Goal: Task Accomplishment & Management: Use online tool/utility

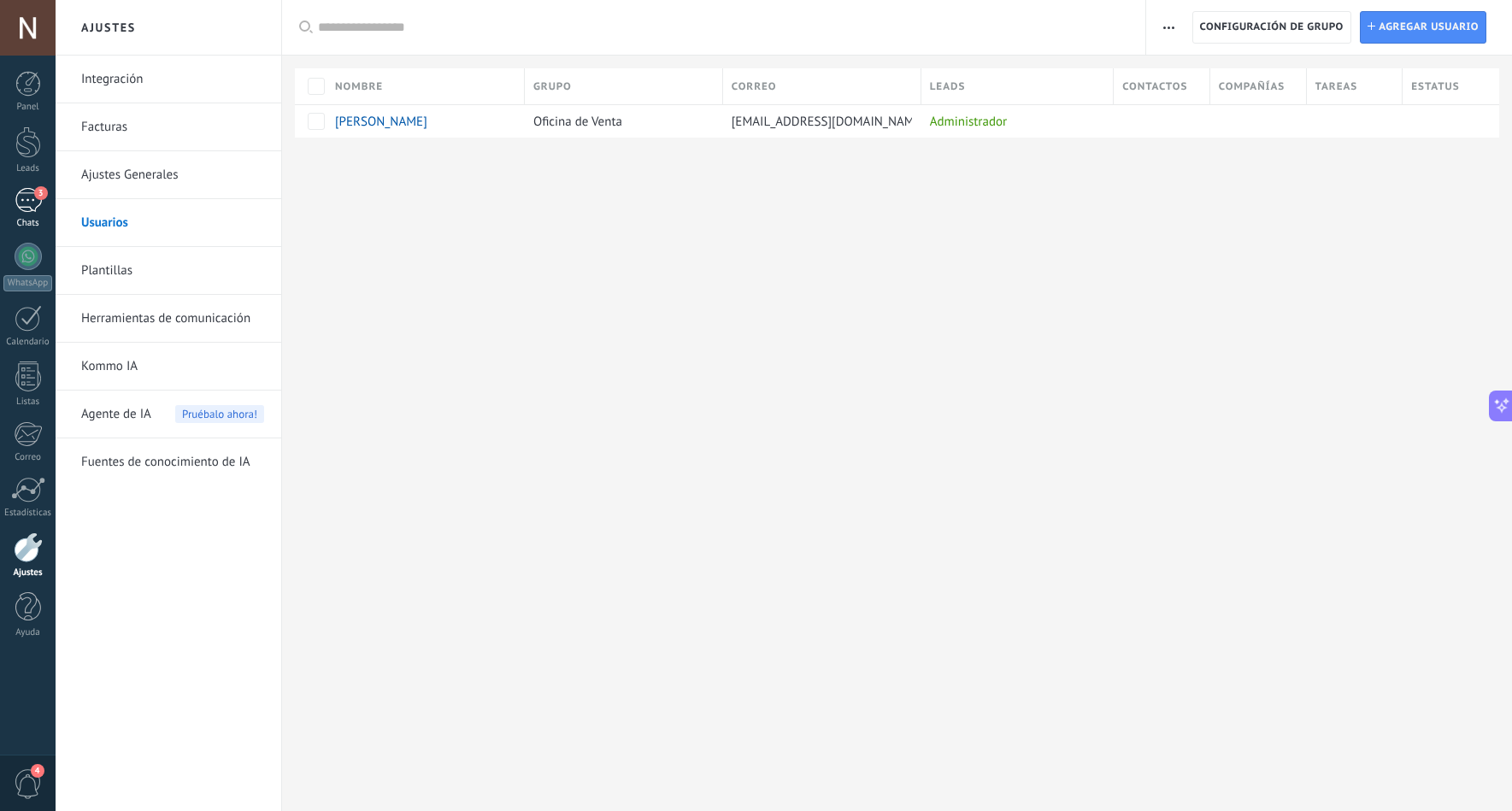
click at [50, 208] on link "3 Chats" at bounding box center [28, 209] width 55 height 41
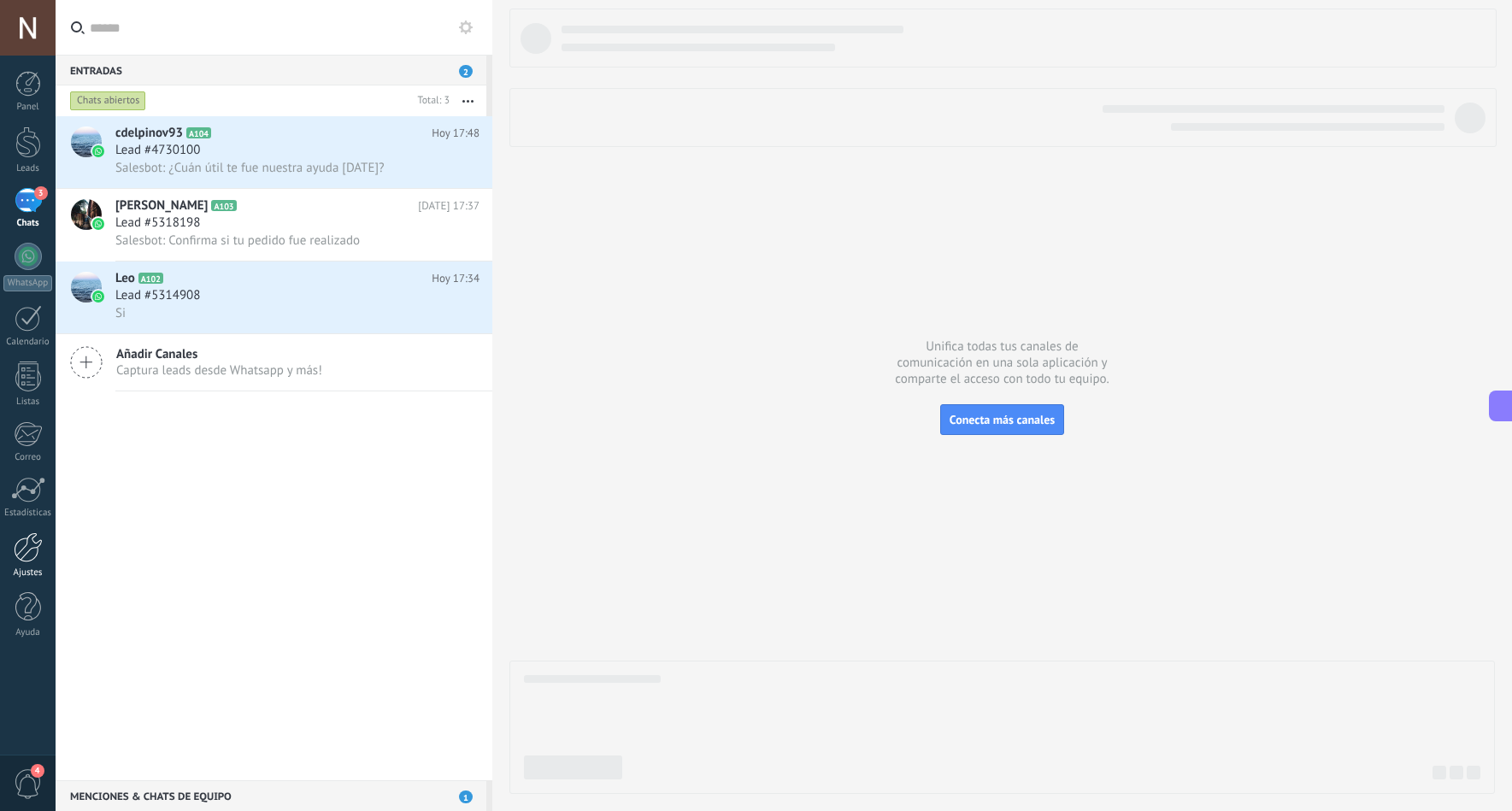
click at [26, 547] on div at bounding box center [28, 548] width 29 height 30
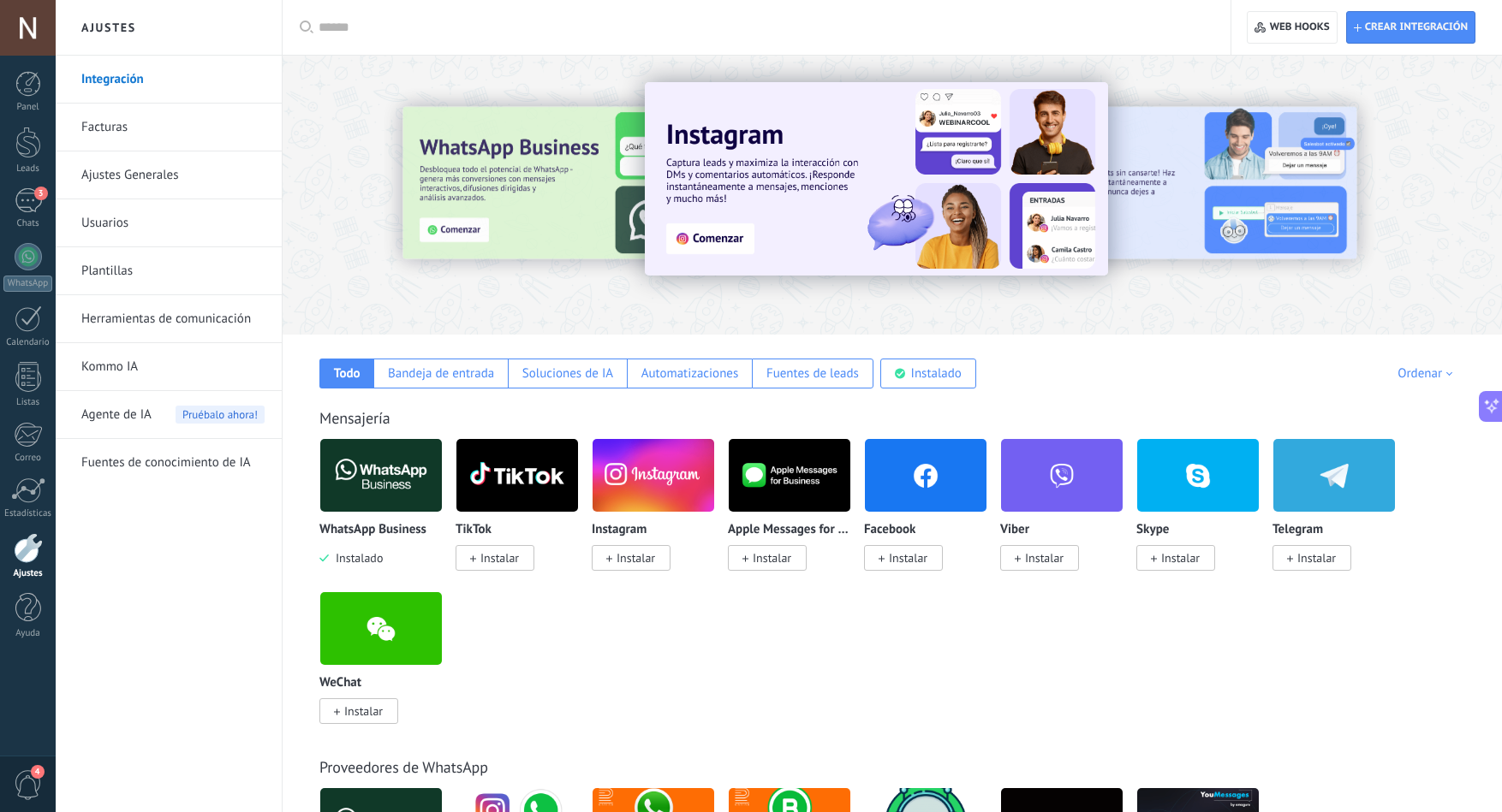
click at [117, 266] on link "Plantillas" at bounding box center [173, 272] width 184 height 48
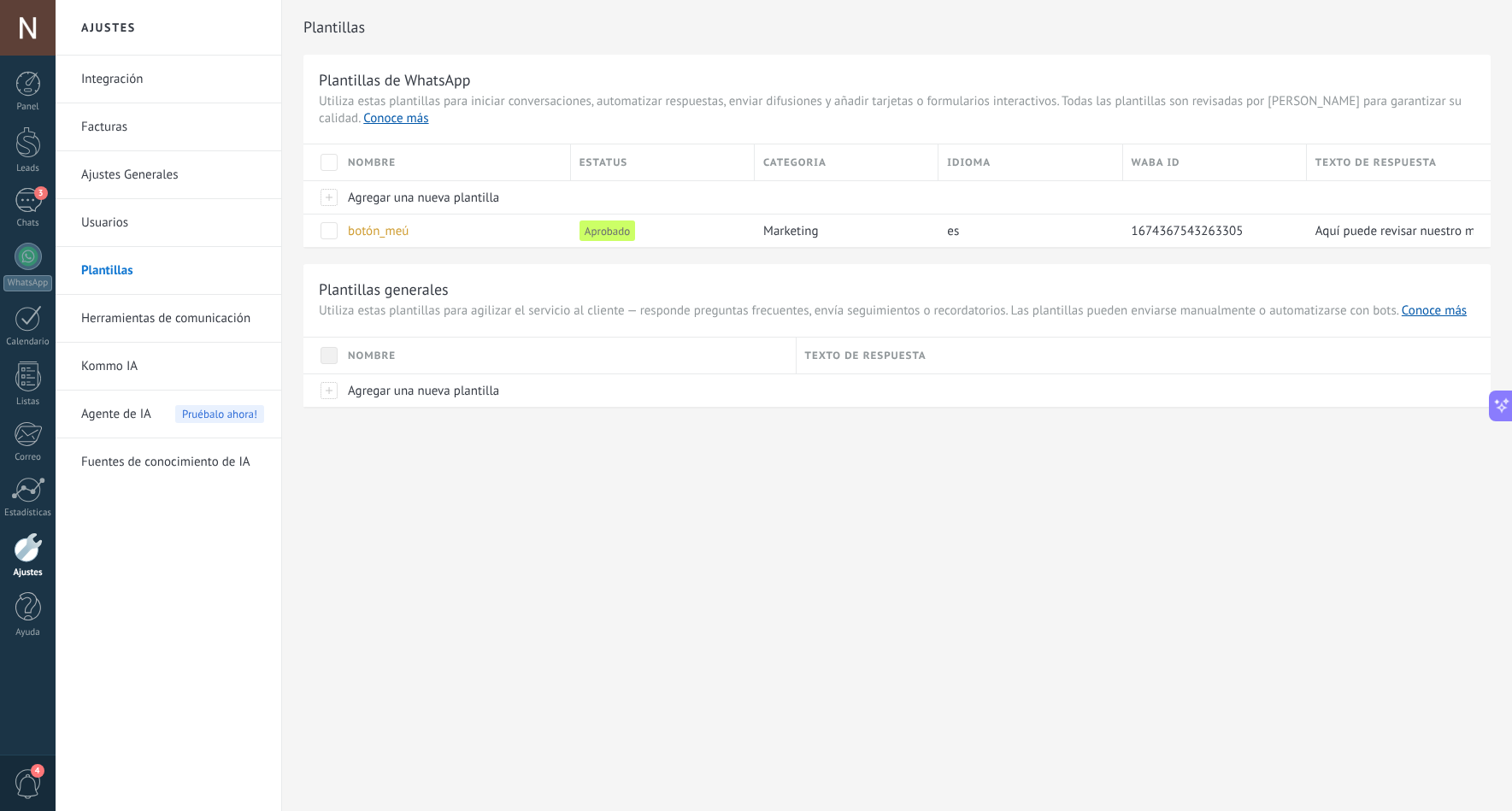
click at [193, 315] on link "Herramientas de comunicación" at bounding box center [172, 319] width 183 height 48
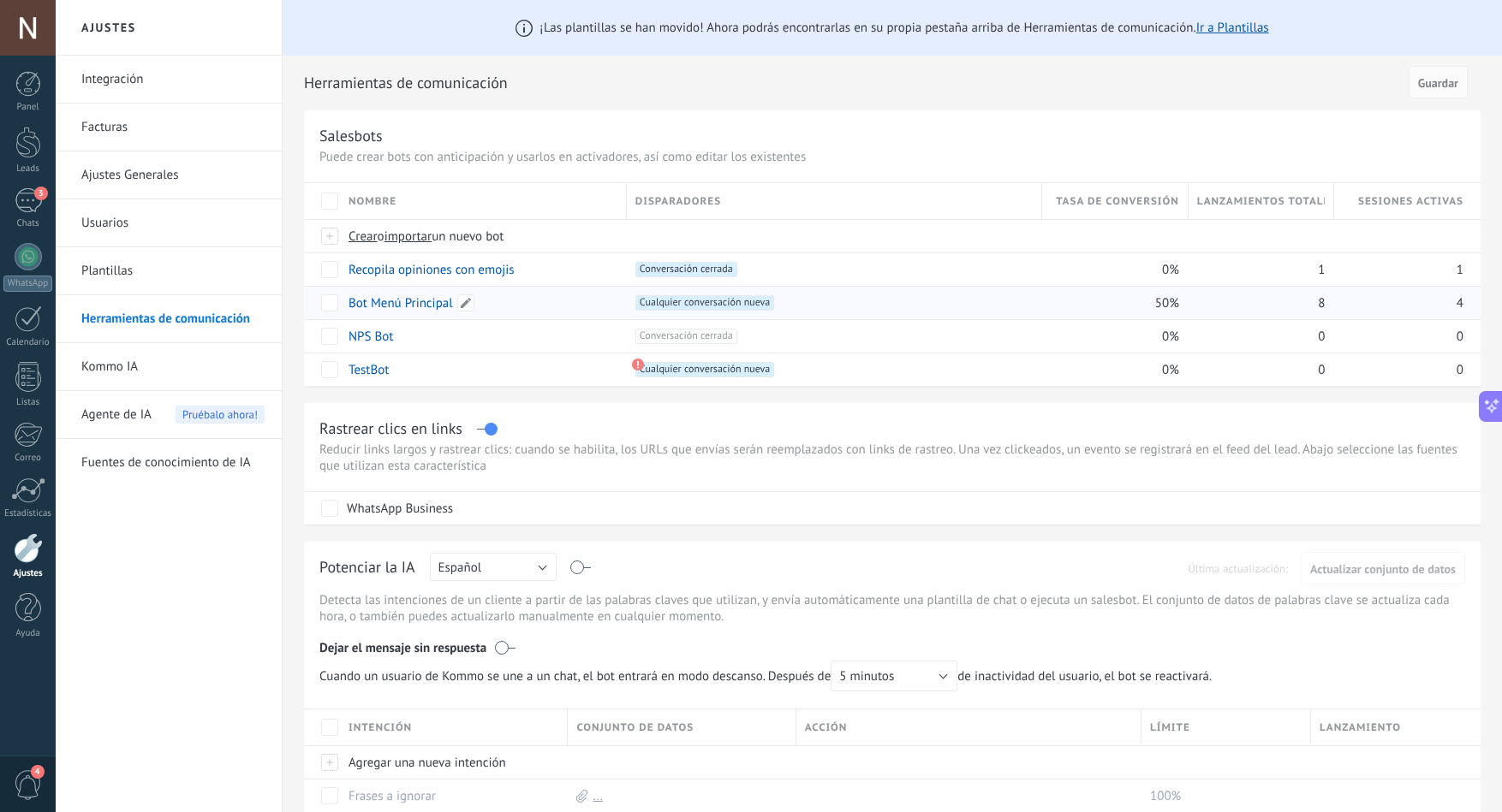
click at [407, 300] on link "Bot Menú Principal" at bounding box center [400, 304] width 104 height 16
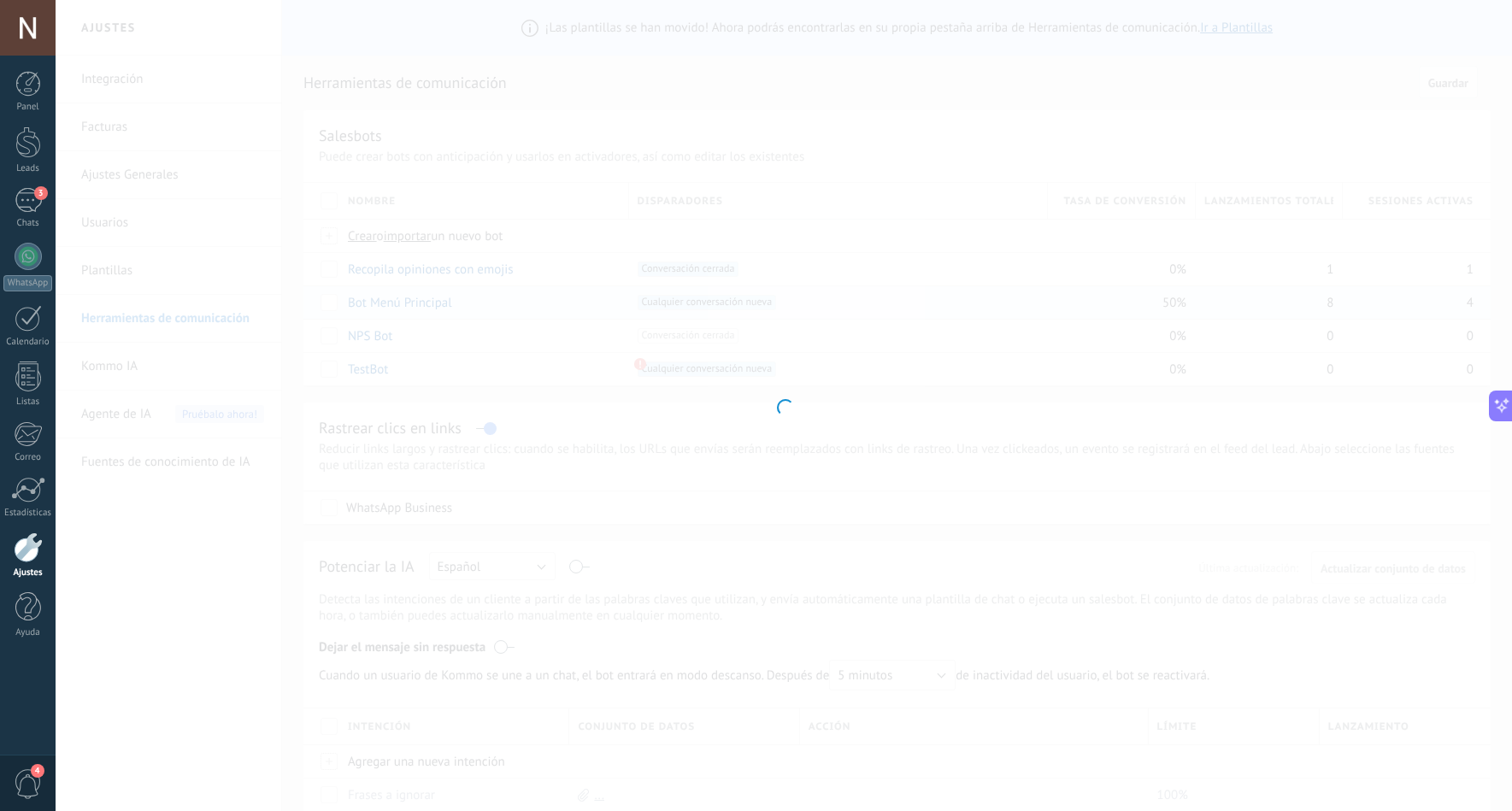
type input "**********"
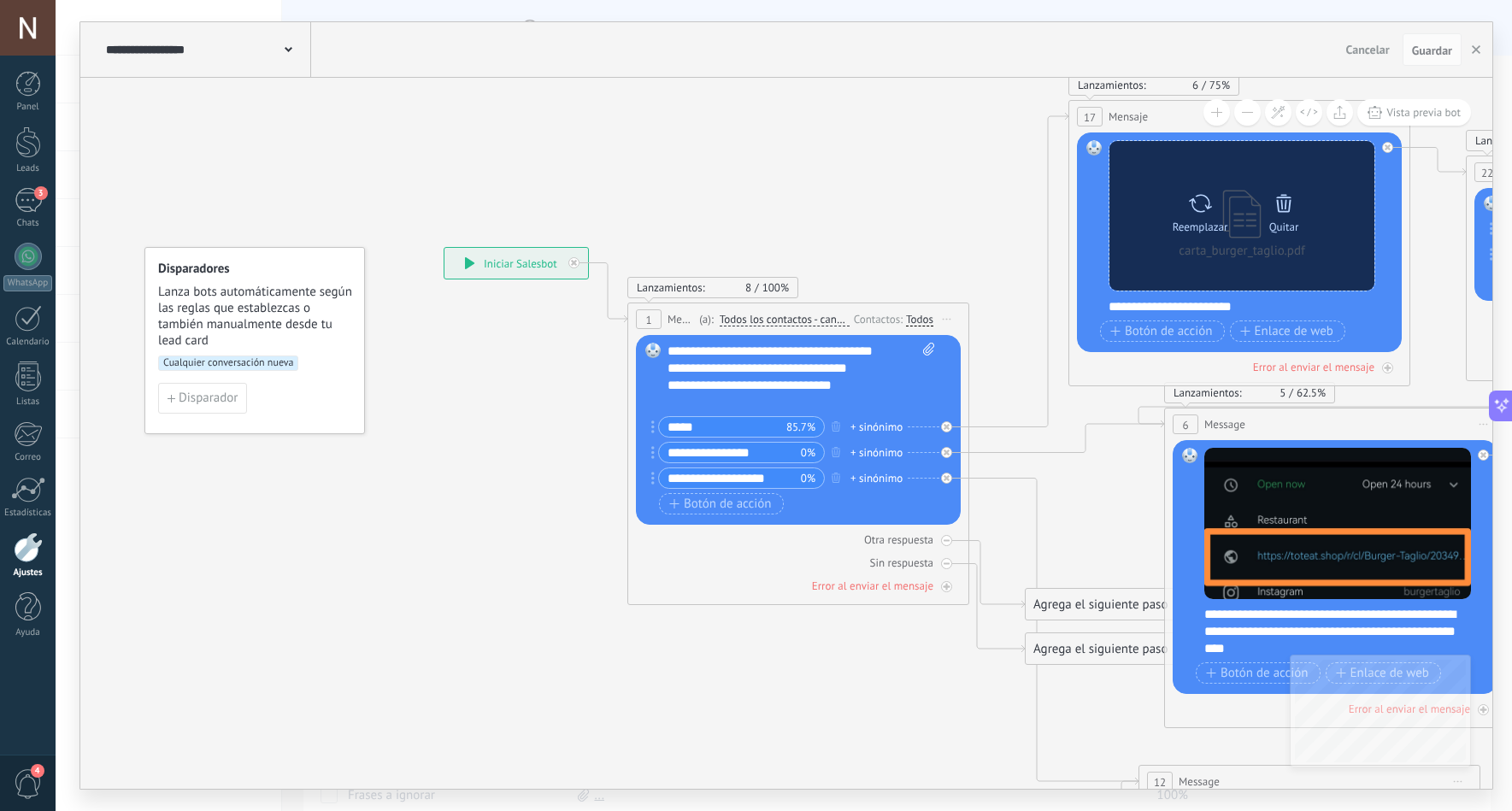
click at [1192, 211] on icon at bounding box center [1200, 203] width 25 height 24
click input "Subir" at bounding box center [0, 0] width 0 height 0
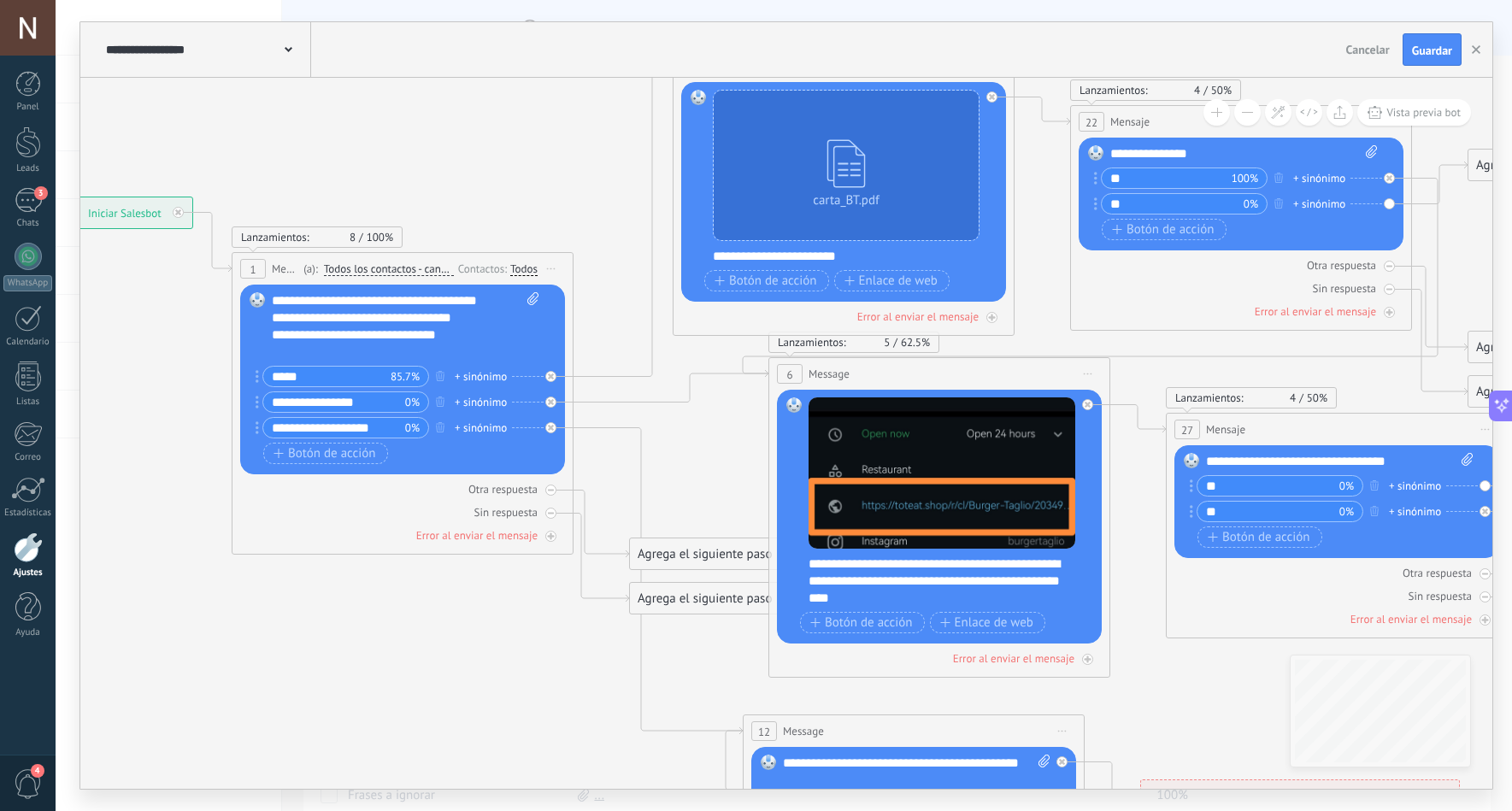
drag, startPoint x: 846, startPoint y: 698, endPoint x: 451, endPoint y: 647, distance: 398.3
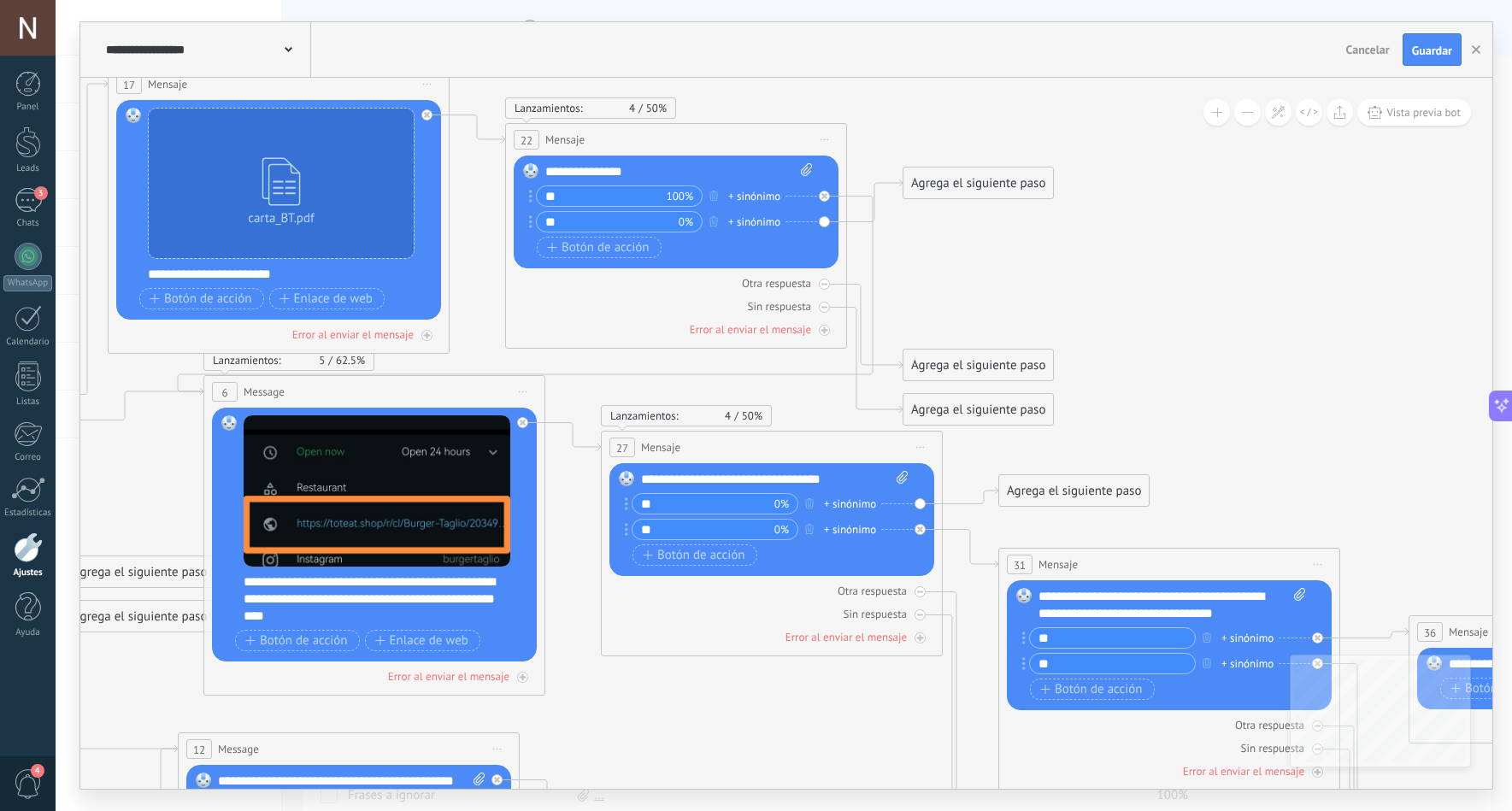
drag, startPoint x: 1153, startPoint y: 669, endPoint x: 588, endPoint y: 687, distance: 565.3
click at [588, 687] on icon at bounding box center [1014, 577] width 3917 height 1875
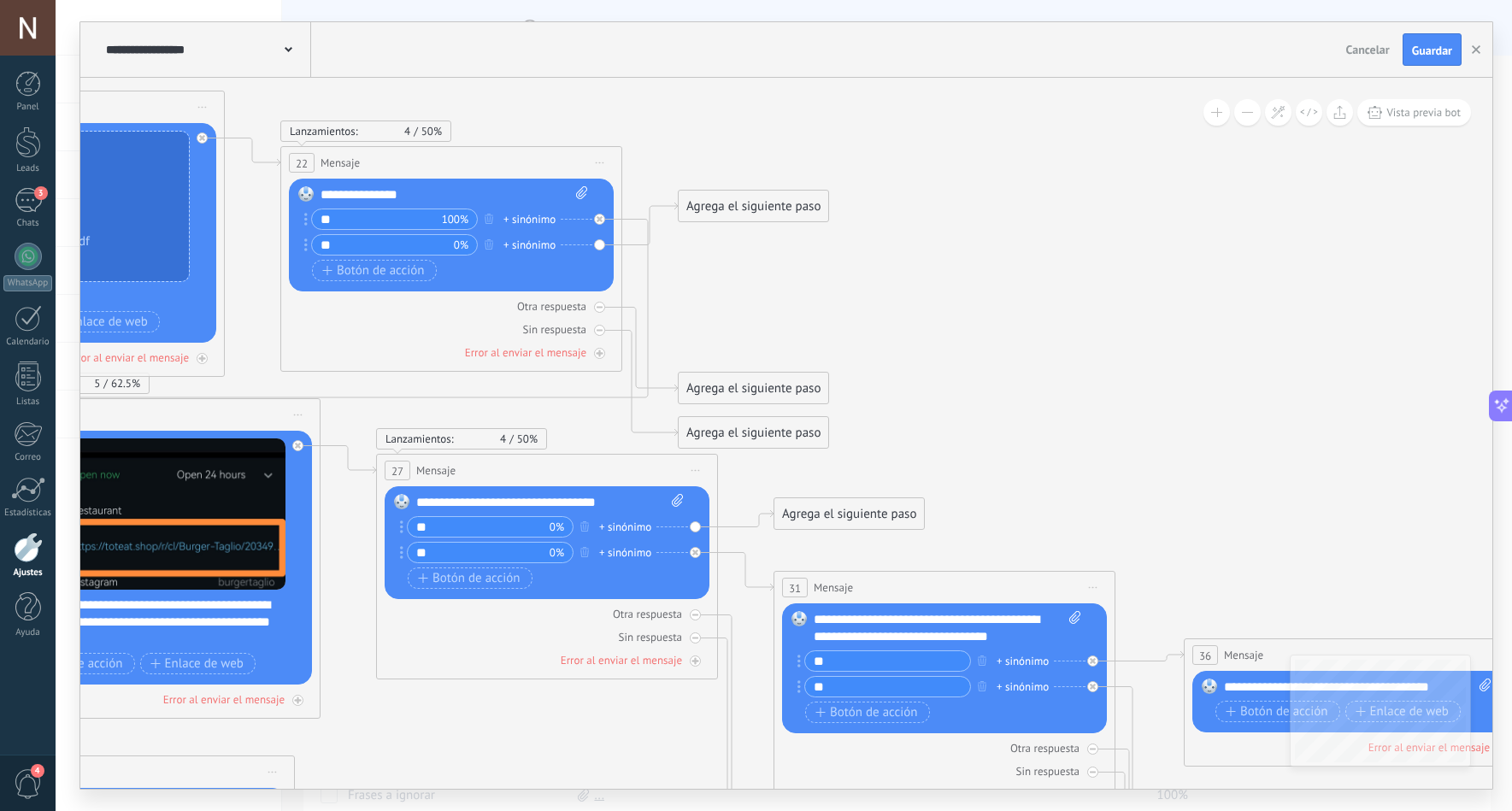
drag, startPoint x: 1091, startPoint y: 269, endPoint x: 866, endPoint y: 292, distance: 226.2
click at [866, 292] on icon at bounding box center [789, 600] width 3917 height 1875
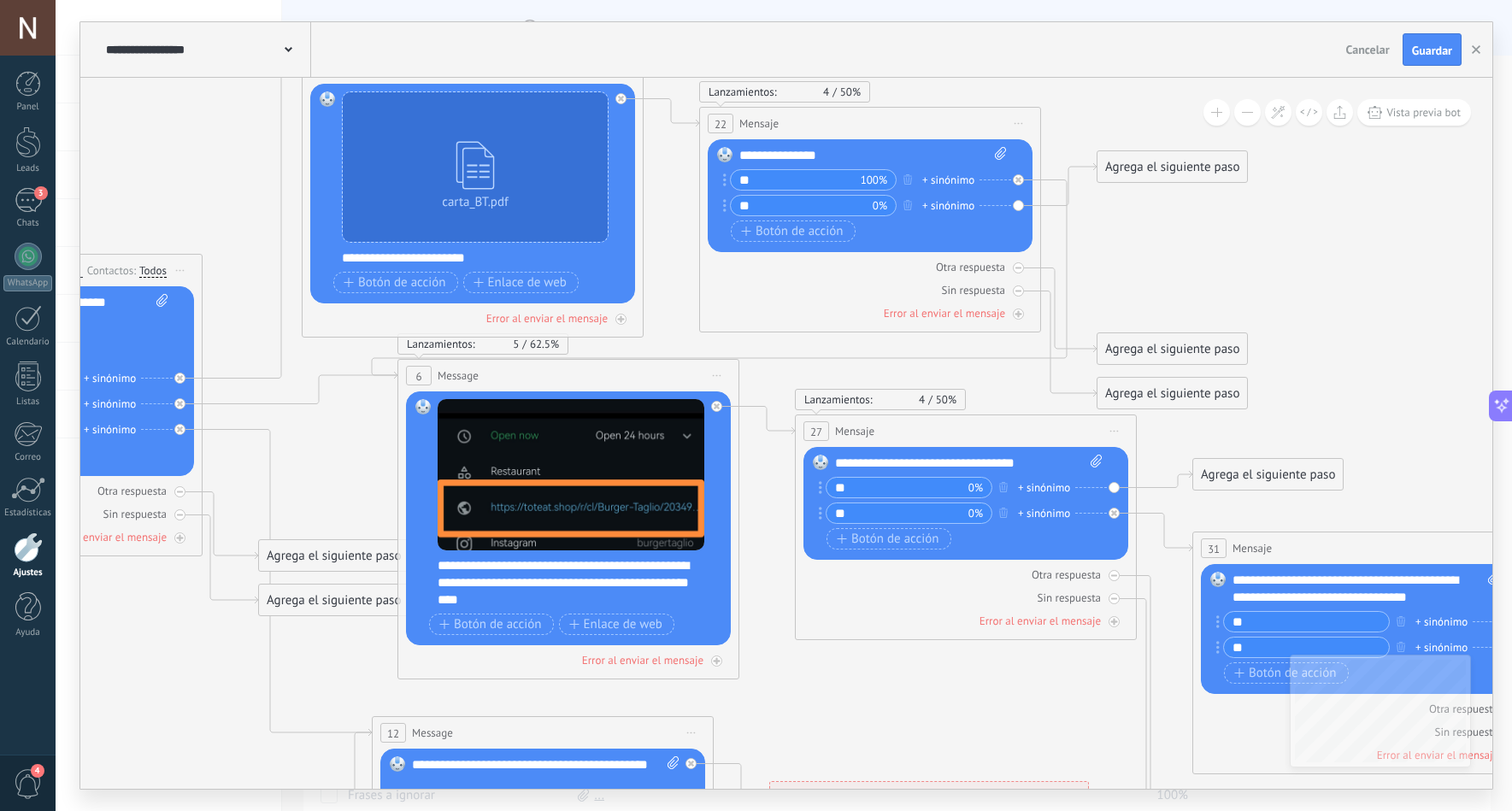
drag, startPoint x: 783, startPoint y: 301, endPoint x: 1202, endPoint y: 261, distance: 420.9
click at [1202, 261] on icon at bounding box center [1208, 561] width 3917 height 1875
click at [447, 367] on span "Message" at bounding box center [458, 375] width 41 height 16
click at [441, 372] on span "Message" at bounding box center [458, 375] width 41 height 16
click at [354, 430] on icon at bounding box center [1208, 561] width 3917 height 1875
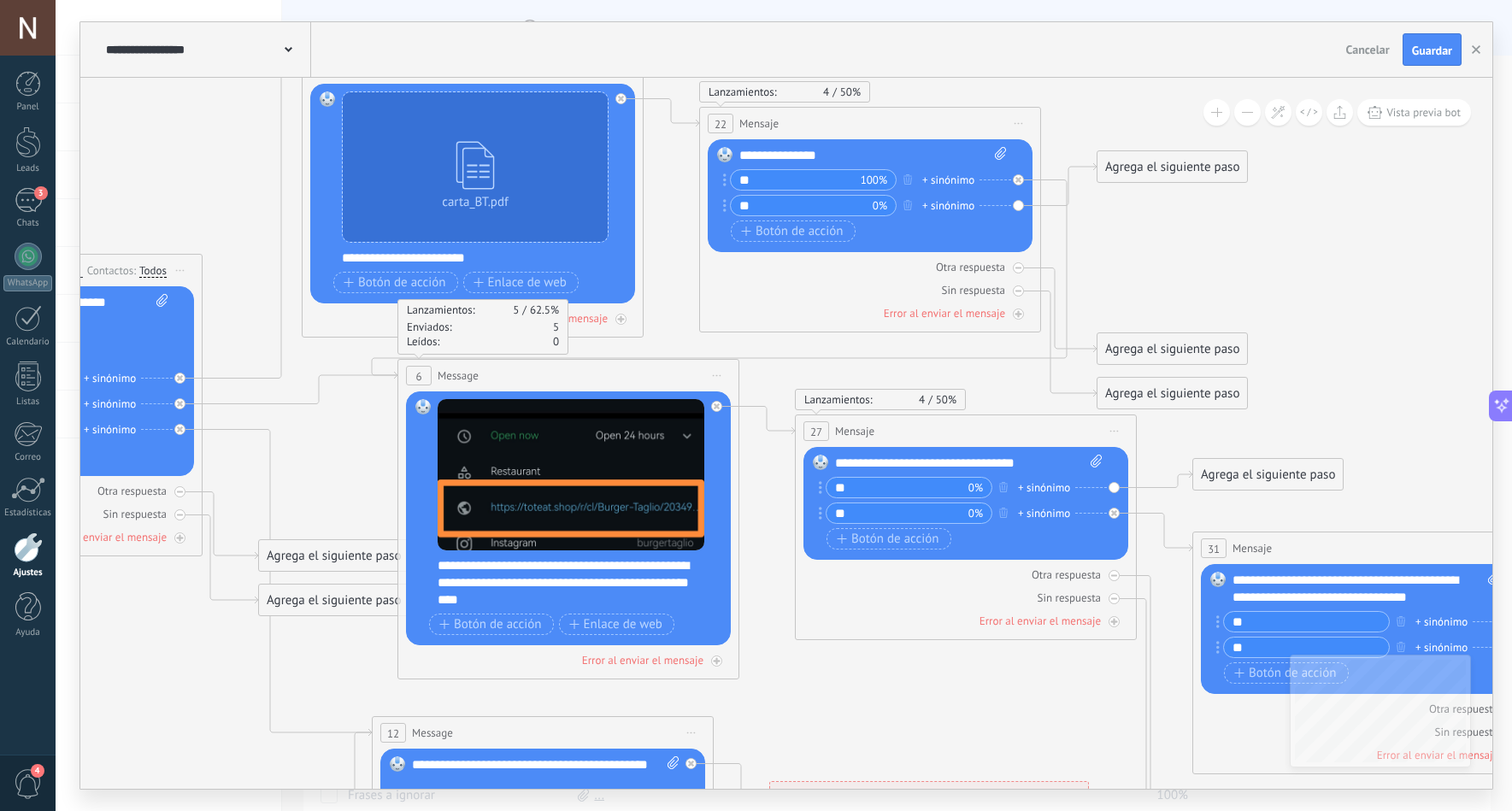
click at [118, 198] on icon at bounding box center [1208, 561] width 3917 height 1875
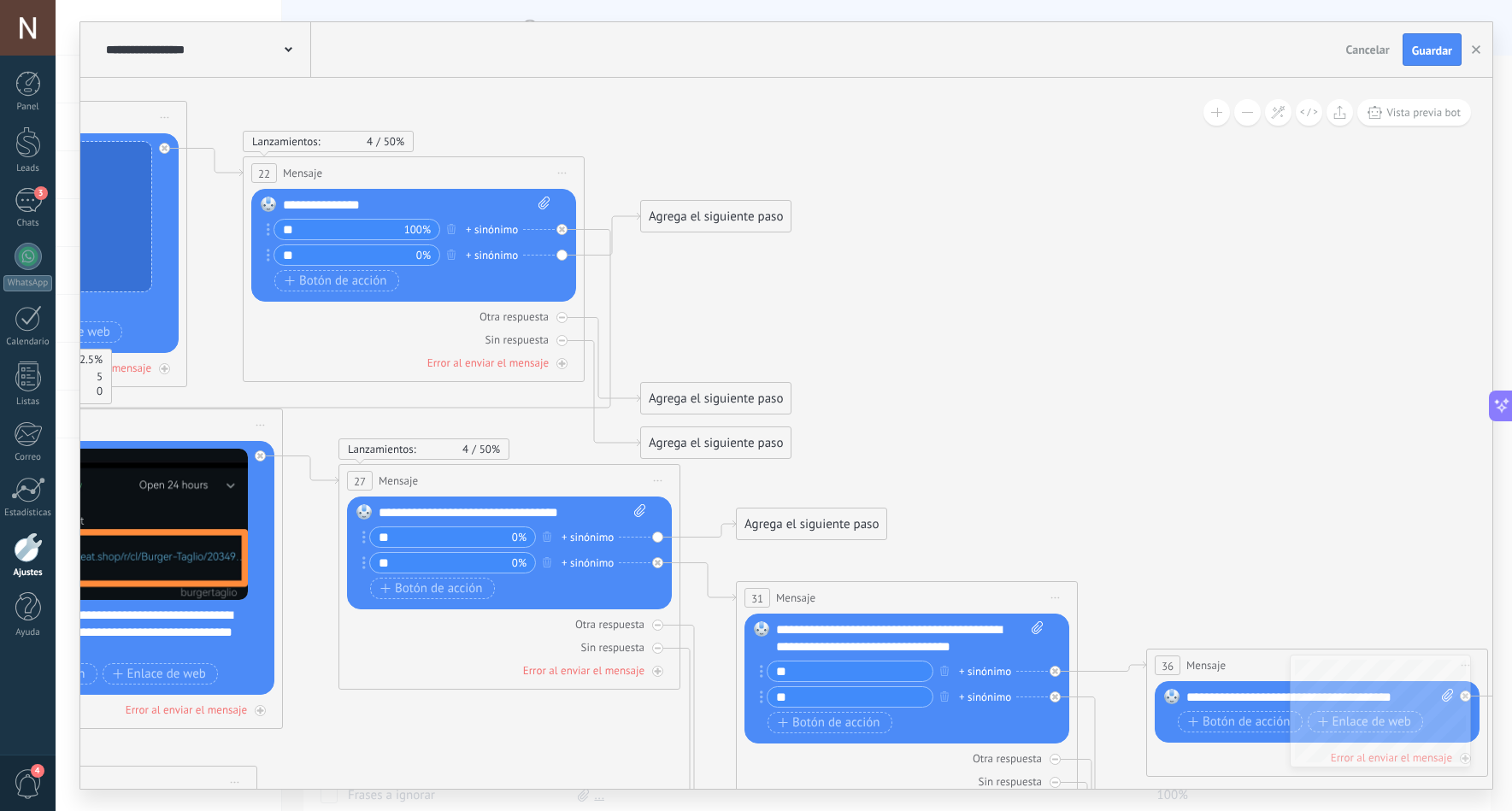
drag, startPoint x: 1236, startPoint y: 244, endPoint x: 756, endPoint y: 293, distance: 482.5
click at [756, 293] on icon at bounding box center [751, 611] width 3917 height 1875
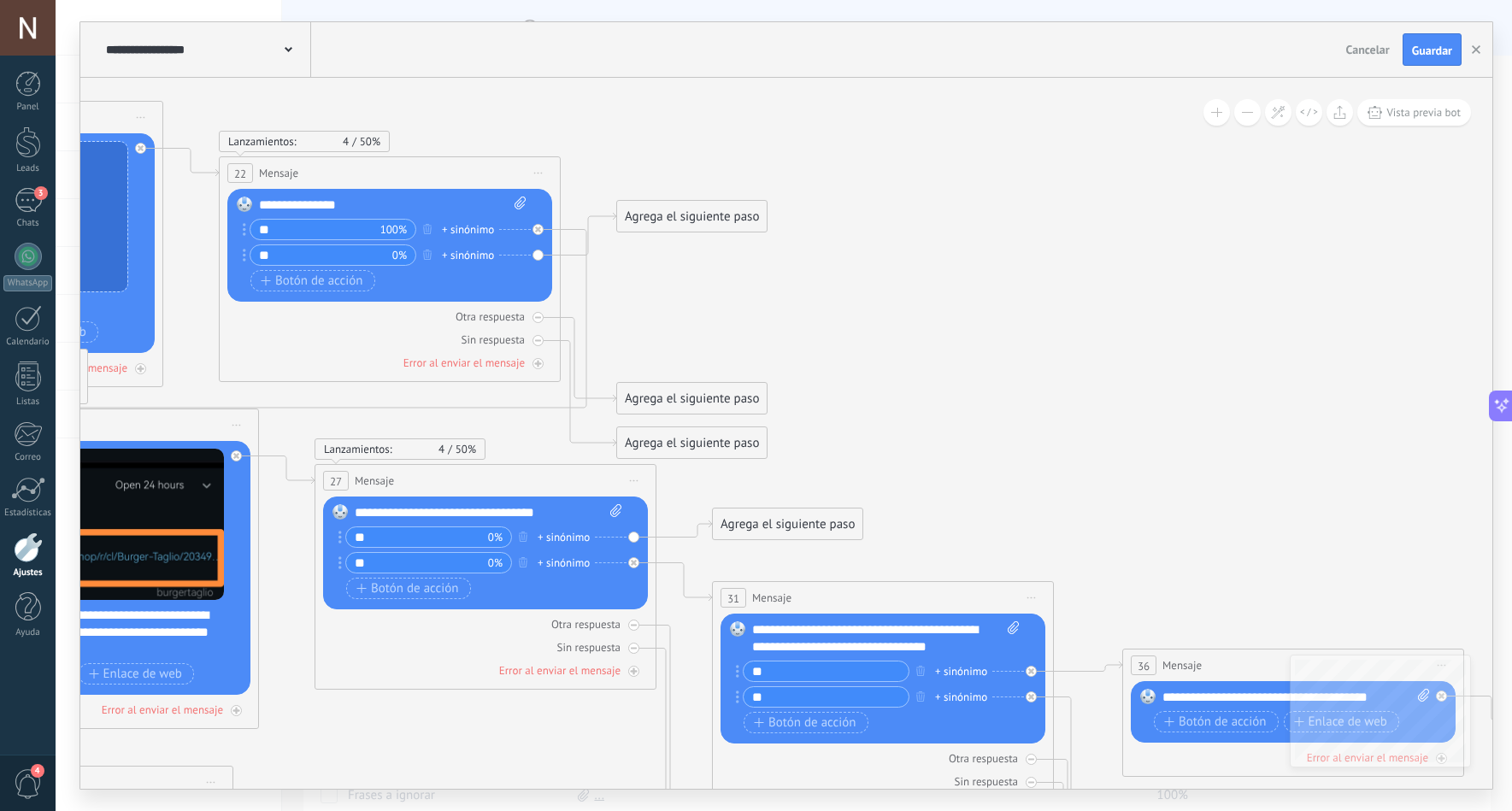
click at [716, 211] on div "Agrega el siguiente paso" at bounding box center [692, 217] width 149 height 28
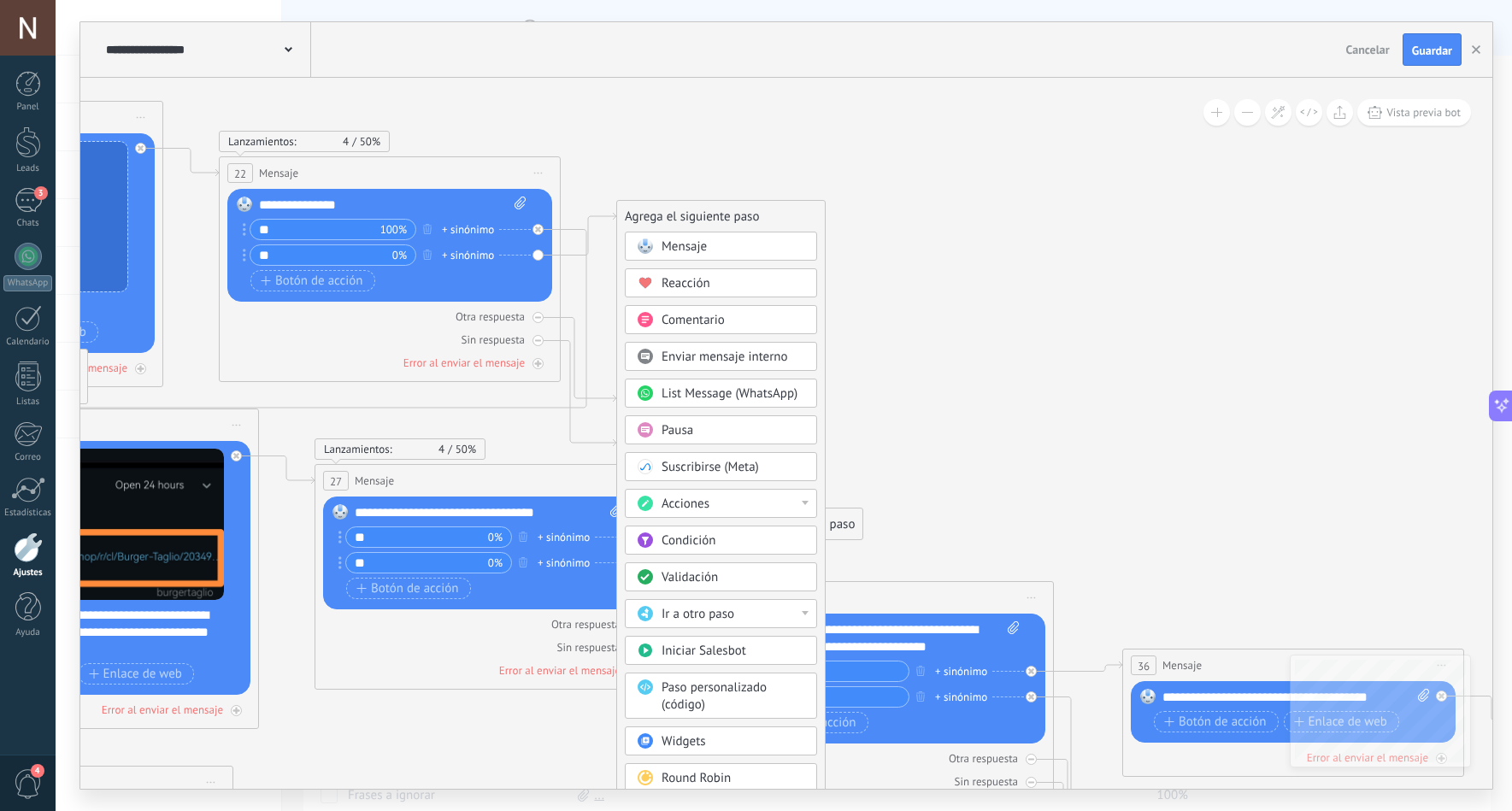
click at [699, 238] on span "Mensaje" at bounding box center [684, 246] width 45 height 16
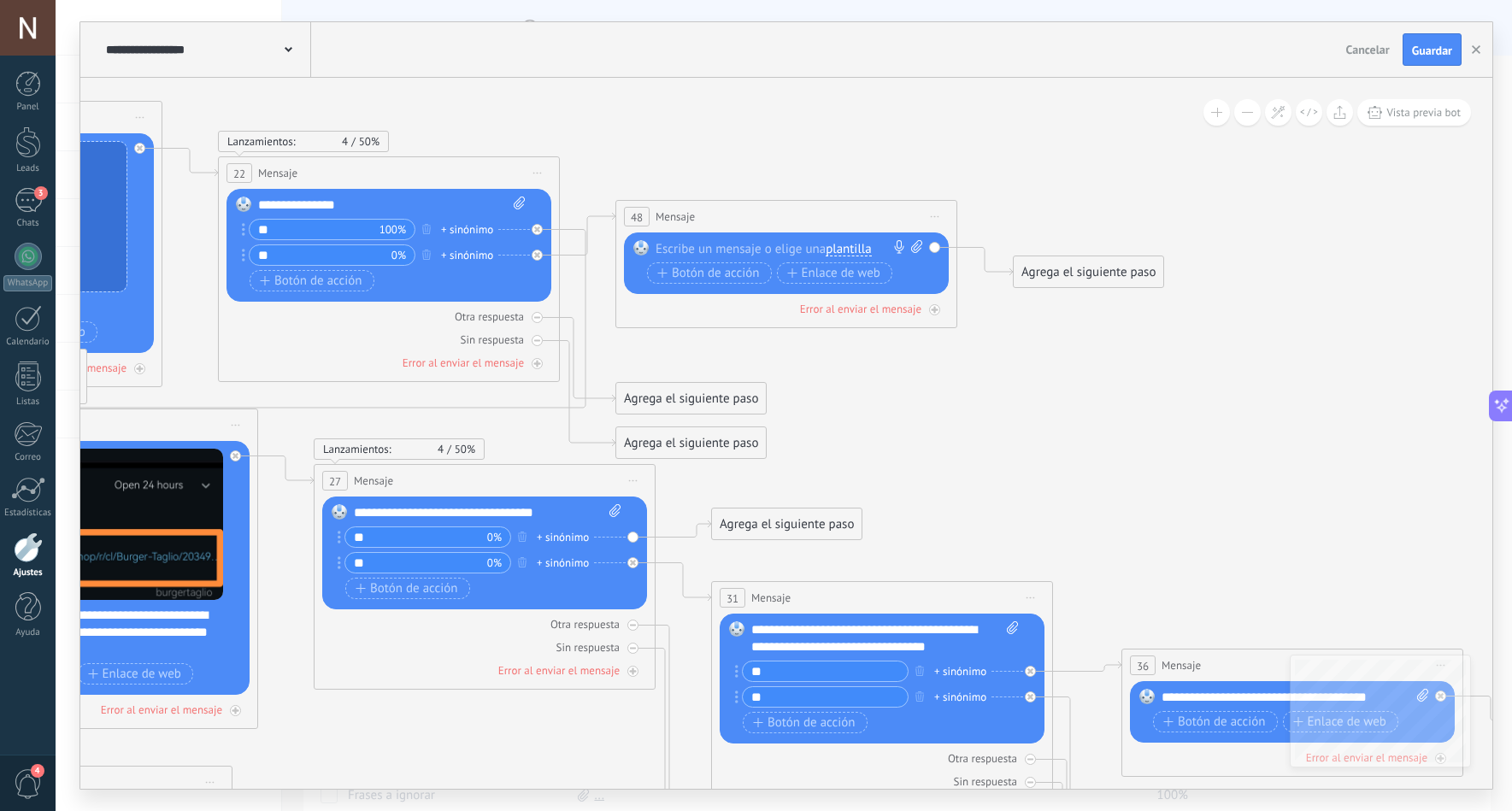
click at [778, 241] on div at bounding box center [782, 248] width 254 height 17
click at [656, 245] on div "**********" at bounding box center [788, 248] width 268 height 17
click at [694, 270] on span "Botón de acción" at bounding box center [708, 273] width 102 height 13
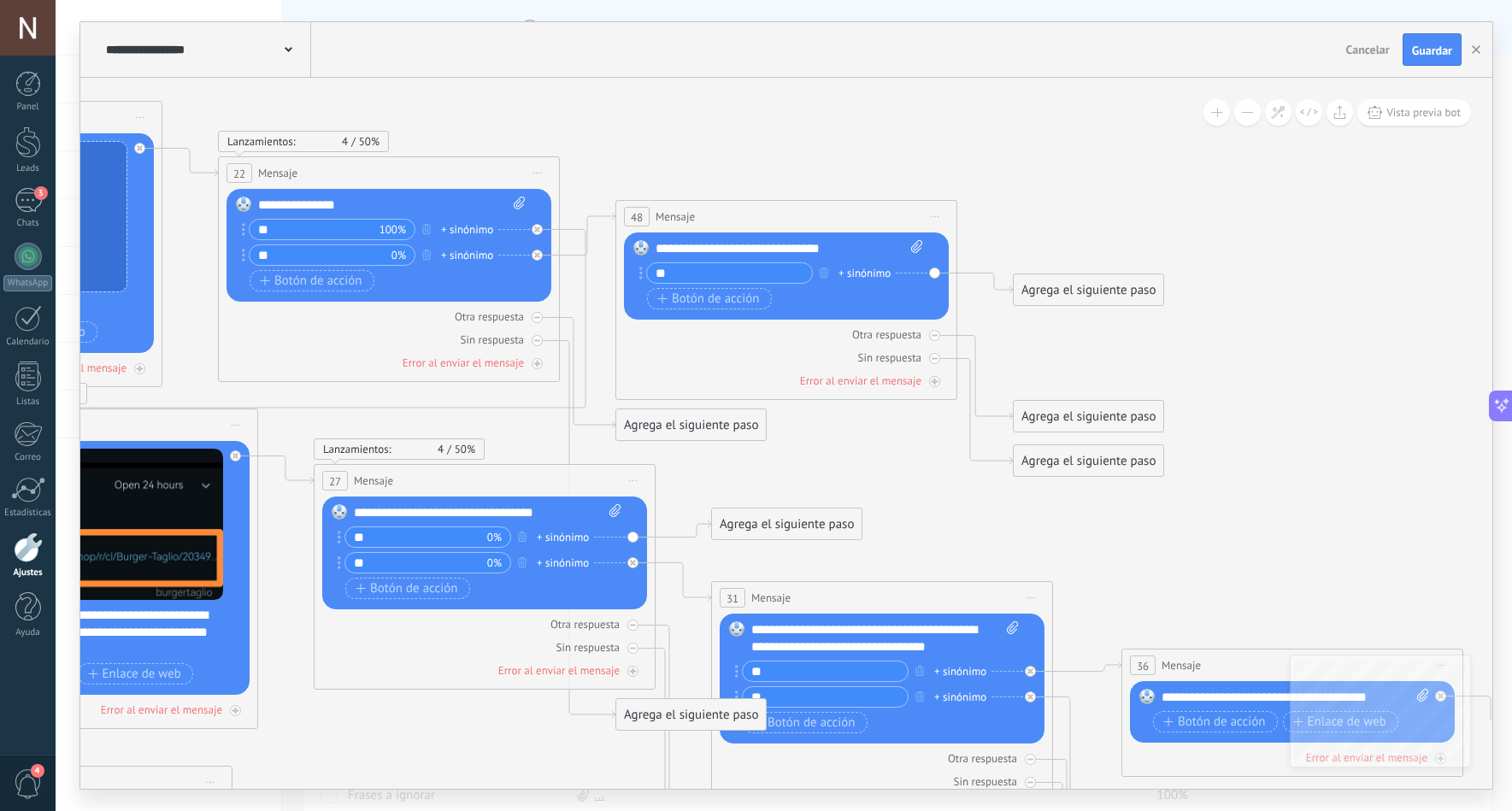
type input "**"
click at [936, 274] on div "Reemplazar Quitar Convertir a mensaje de voz Arrastre la imagen aquí para adjun…" at bounding box center [786, 277] width 324 height 87
click at [1039, 289] on div "Agrega el siguiente paso" at bounding box center [1088, 291] width 149 height 28
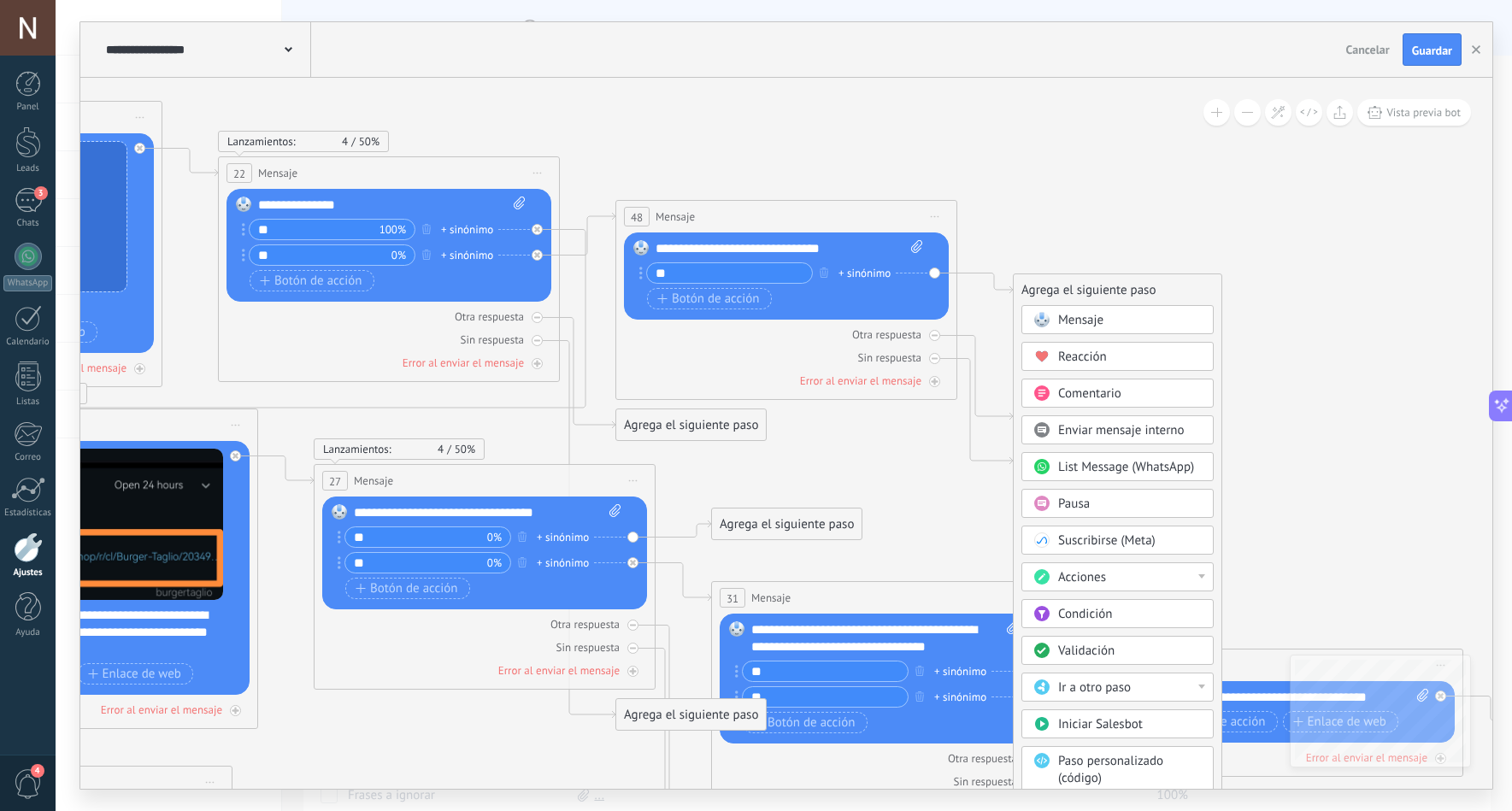
click at [1078, 684] on span "Ir a otro paso" at bounding box center [1094, 687] width 73 height 16
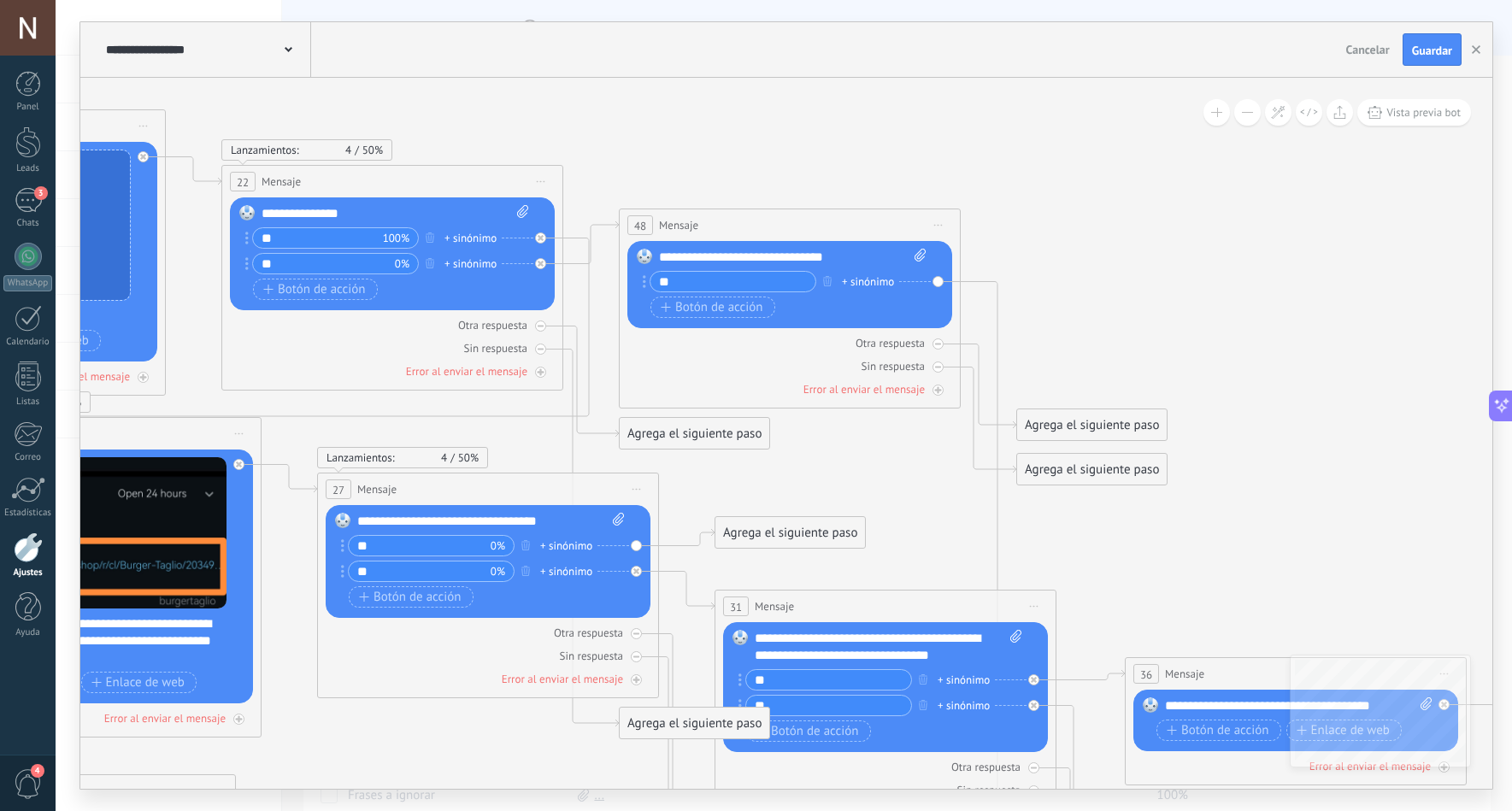
drag, startPoint x: 356, startPoint y: 421, endPoint x: 654, endPoint y: 406, distance: 298.4
click at [358, 430] on icon at bounding box center [730, 619] width 3917 height 1875
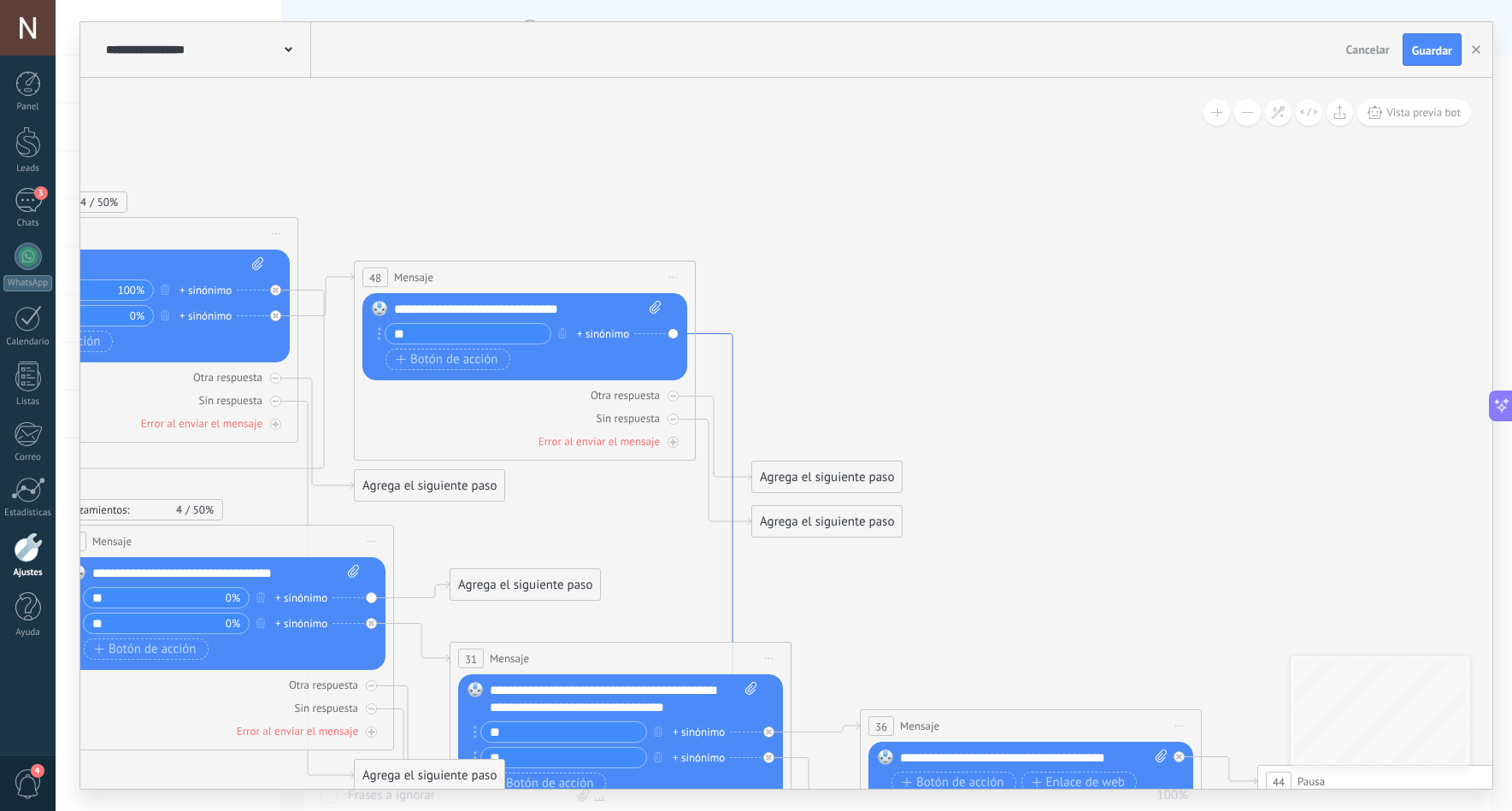
drag, startPoint x: 996, startPoint y: 574, endPoint x: 730, endPoint y: 626, distance: 271.0
click at [732, 346] on icon at bounding box center [722, 624] width 55 height 580
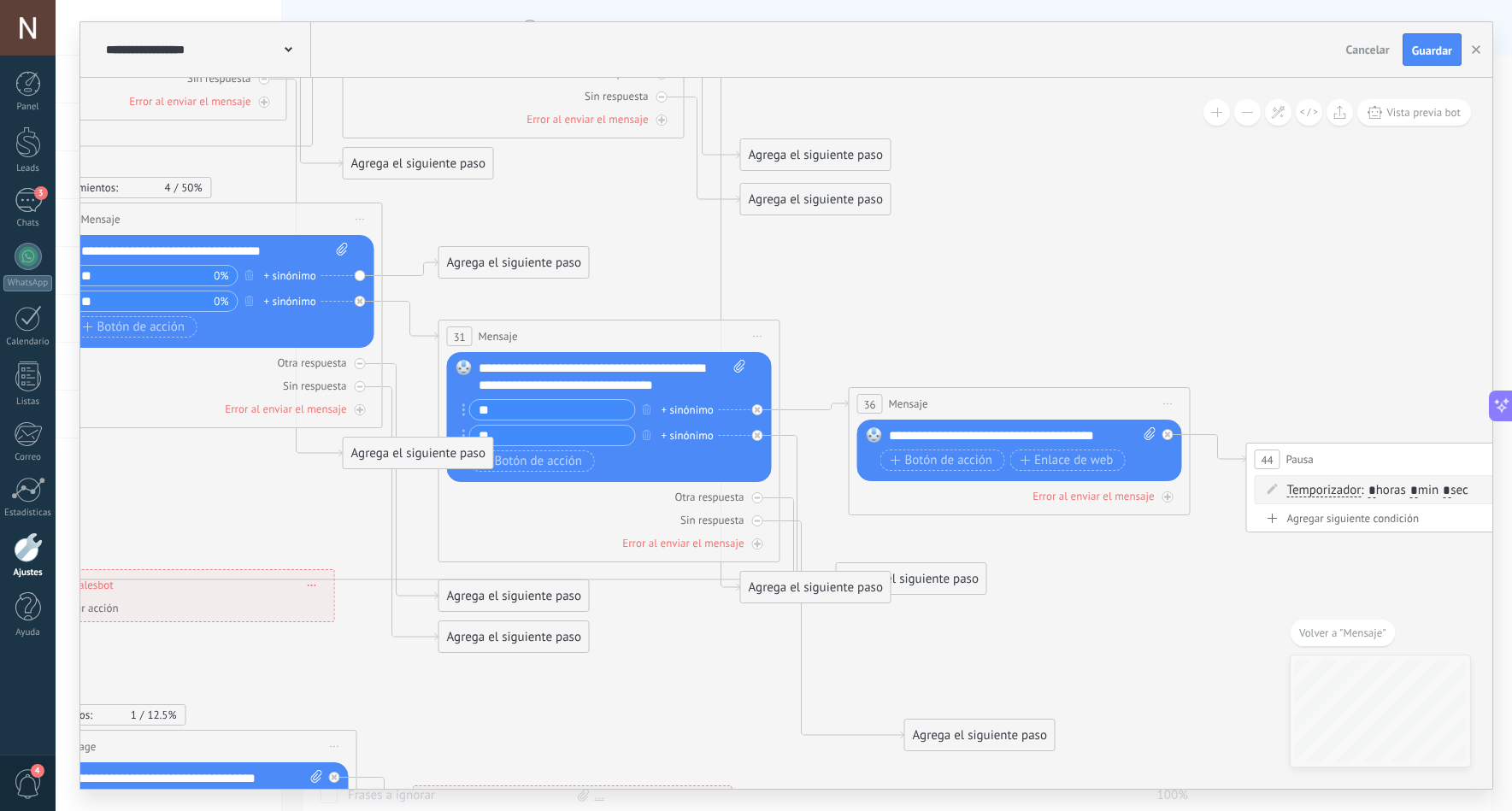
drag, startPoint x: 940, startPoint y: 631, endPoint x: 1007, endPoint y: 719, distance: 110.6
click at [1007, 721] on div "Agrega el siguiente paso" at bounding box center [980, 735] width 149 height 28
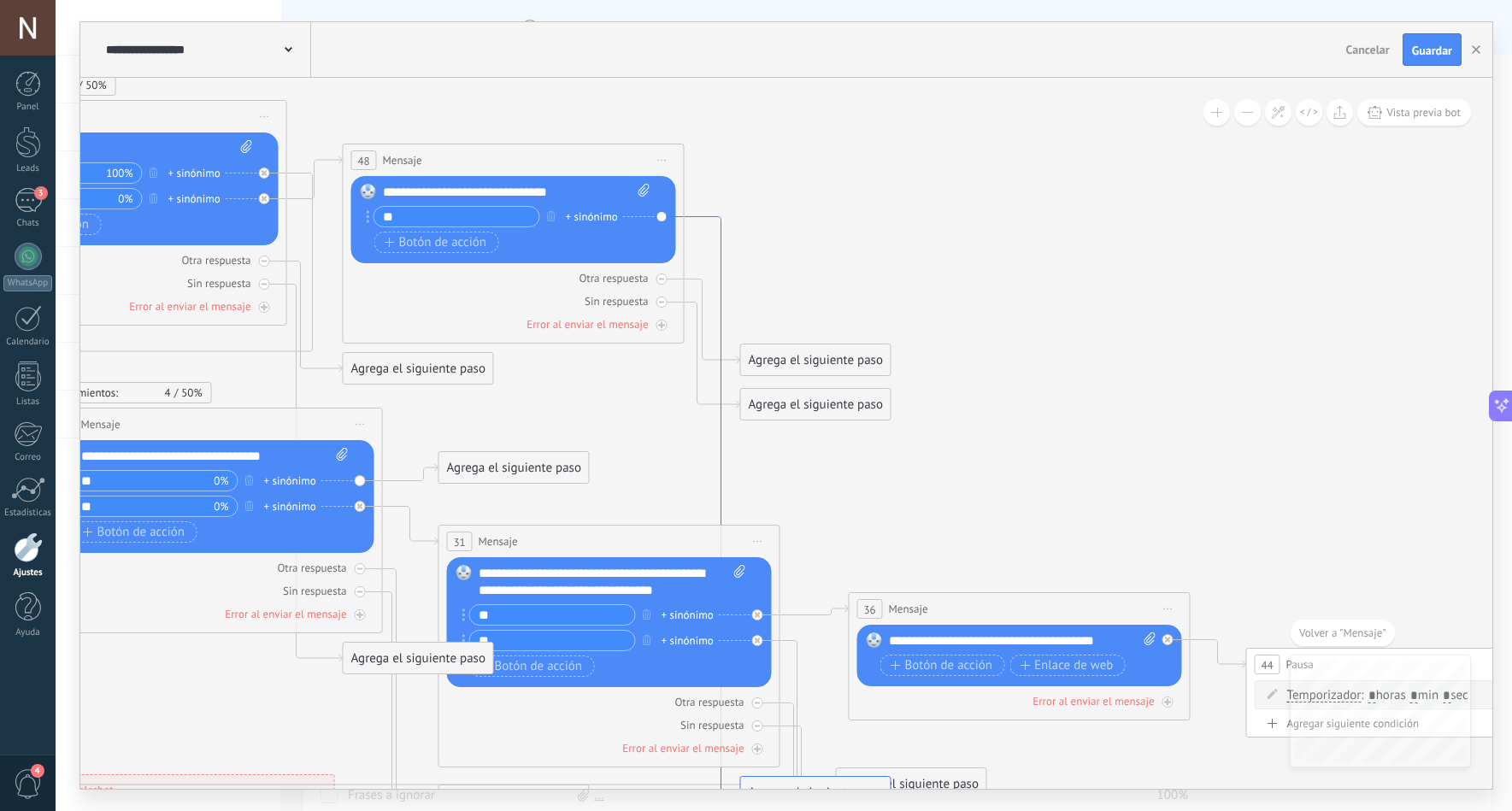
click at [692, 217] on icon at bounding box center [712, 507] width 55 height 580
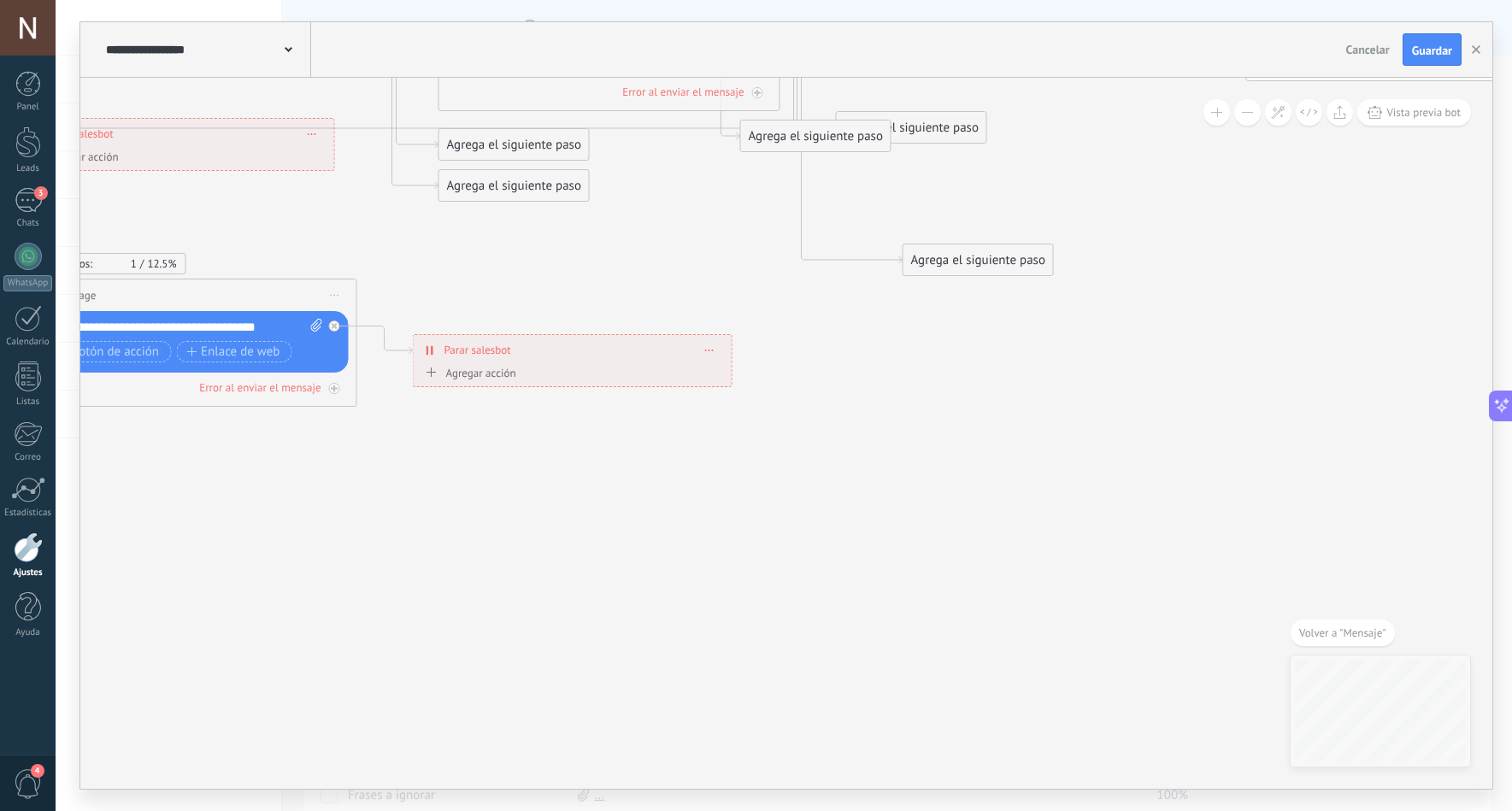
click at [927, 255] on div "Agrega el siguiente paso" at bounding box center [978, 261] width 149 height 28
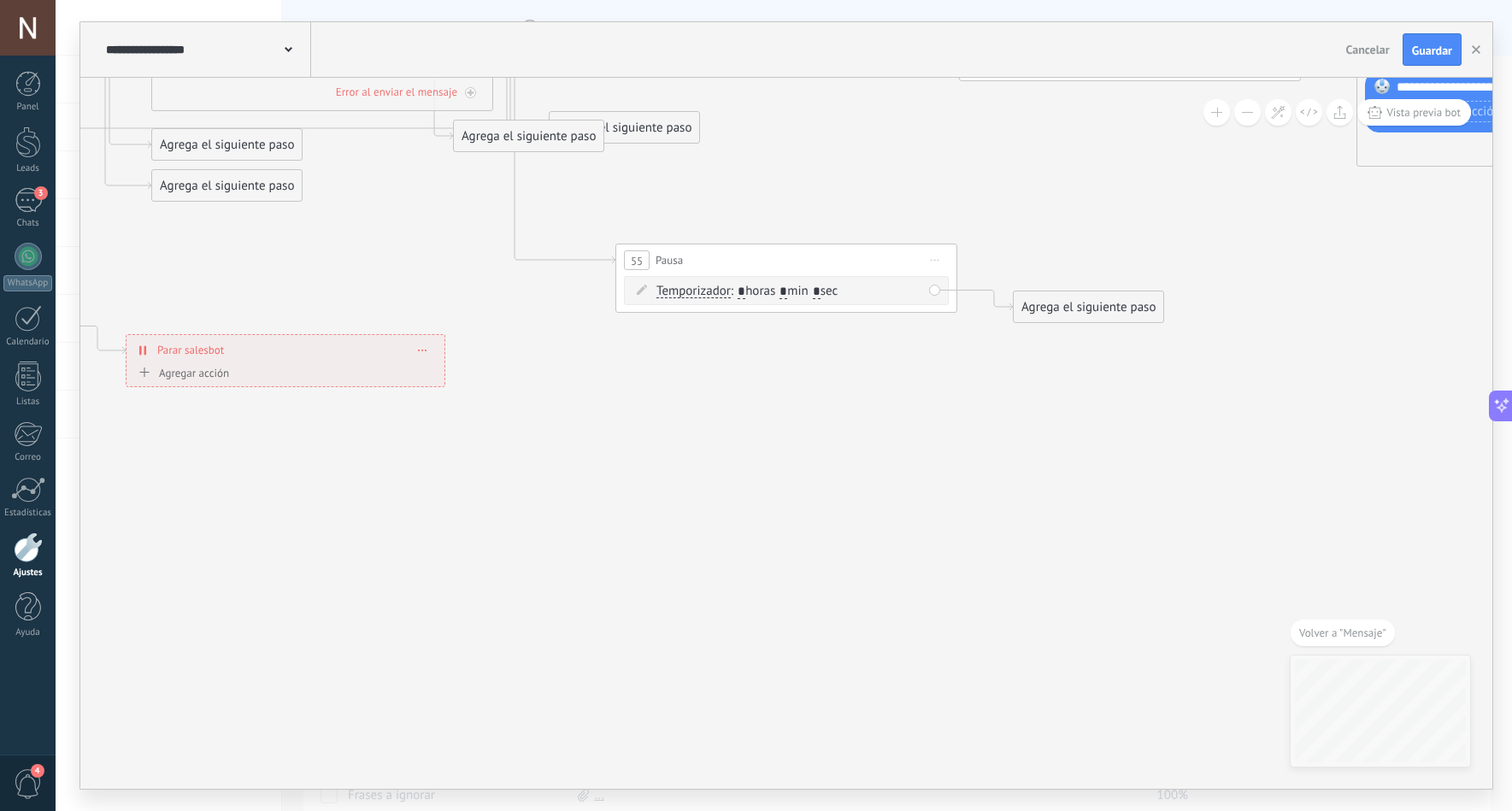
click at [899, 258] on div "55 Pausa ***** Iniciar vista previa aquí Cambiar nombre Duplicar Borrar" at bounding box center [786, 261] width 340 height 32
click at [945, 256] on span "Iniciar vista previa aquí Cambiar nombre Duplicar Borrar" at bounding box center [934, 261] width 28 height 25
click at [982, 374] on div "Borrar" at bounding box center [1012, 372] width 169 height 29
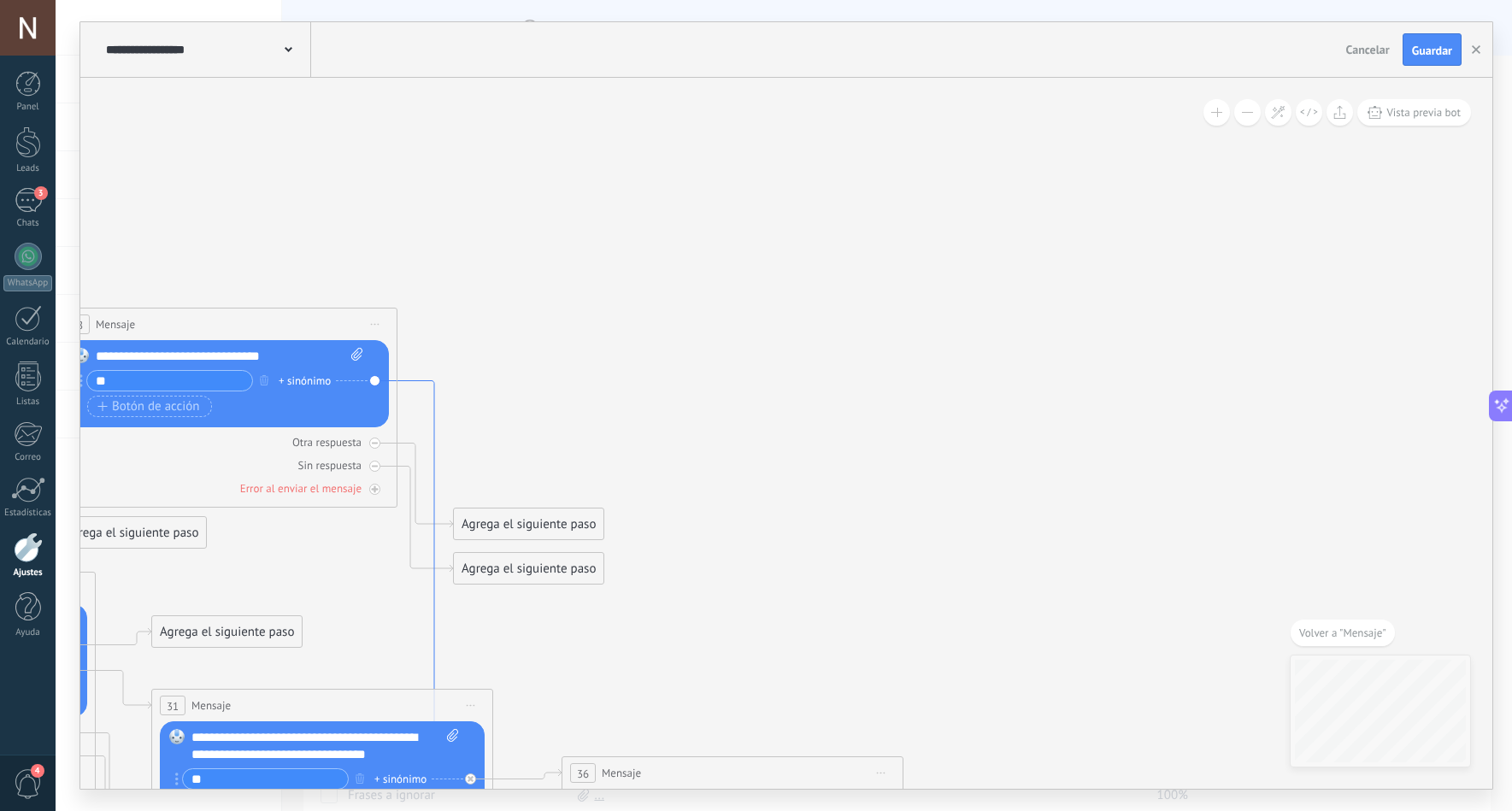
click at [433, 423] on icon at bounding box center [425, 671] width 55 height 580
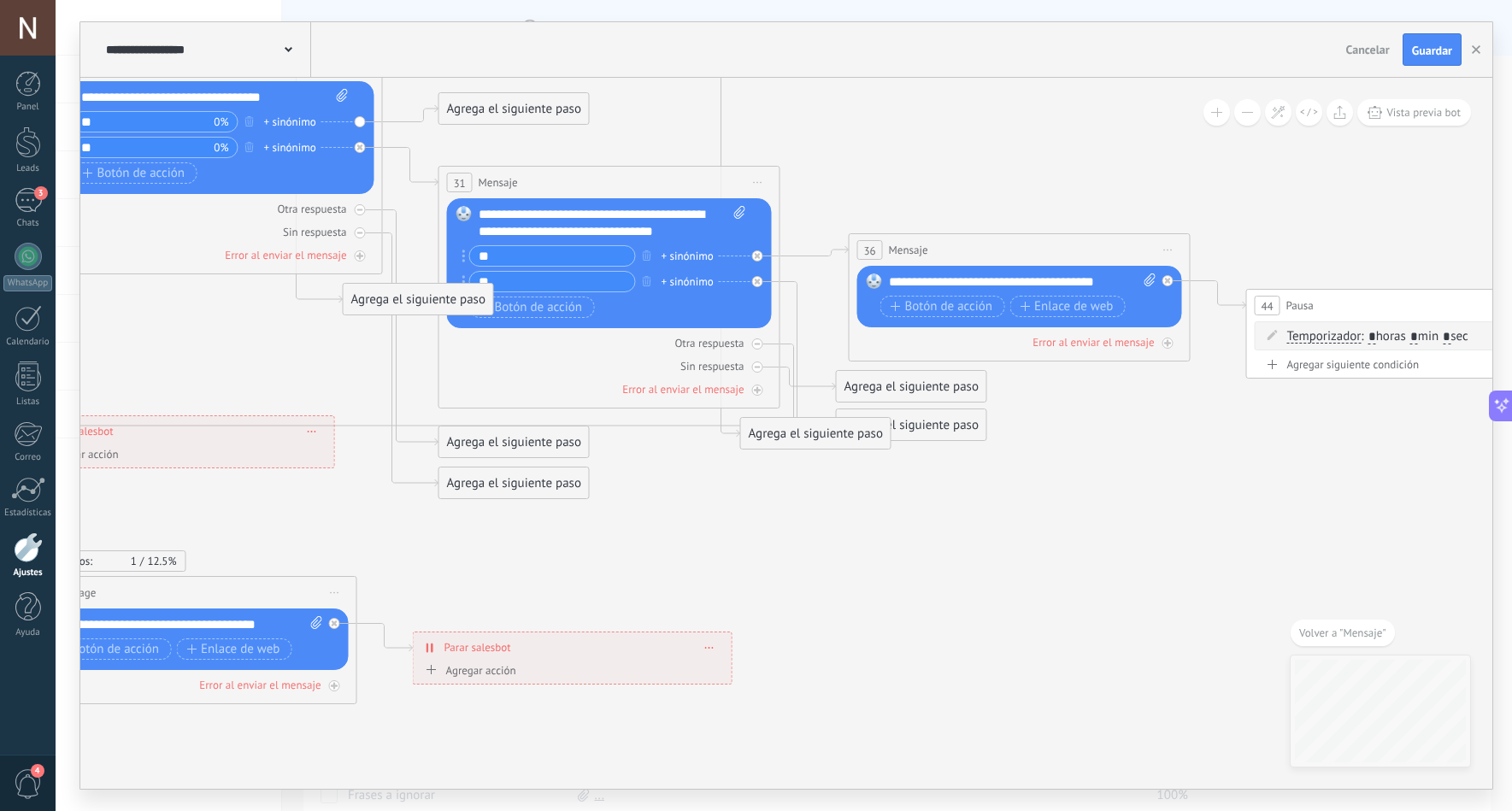
click at [758, 433] on div "Agrega el siguiente paso" at bounding box center [816, 434] width 149 height 28
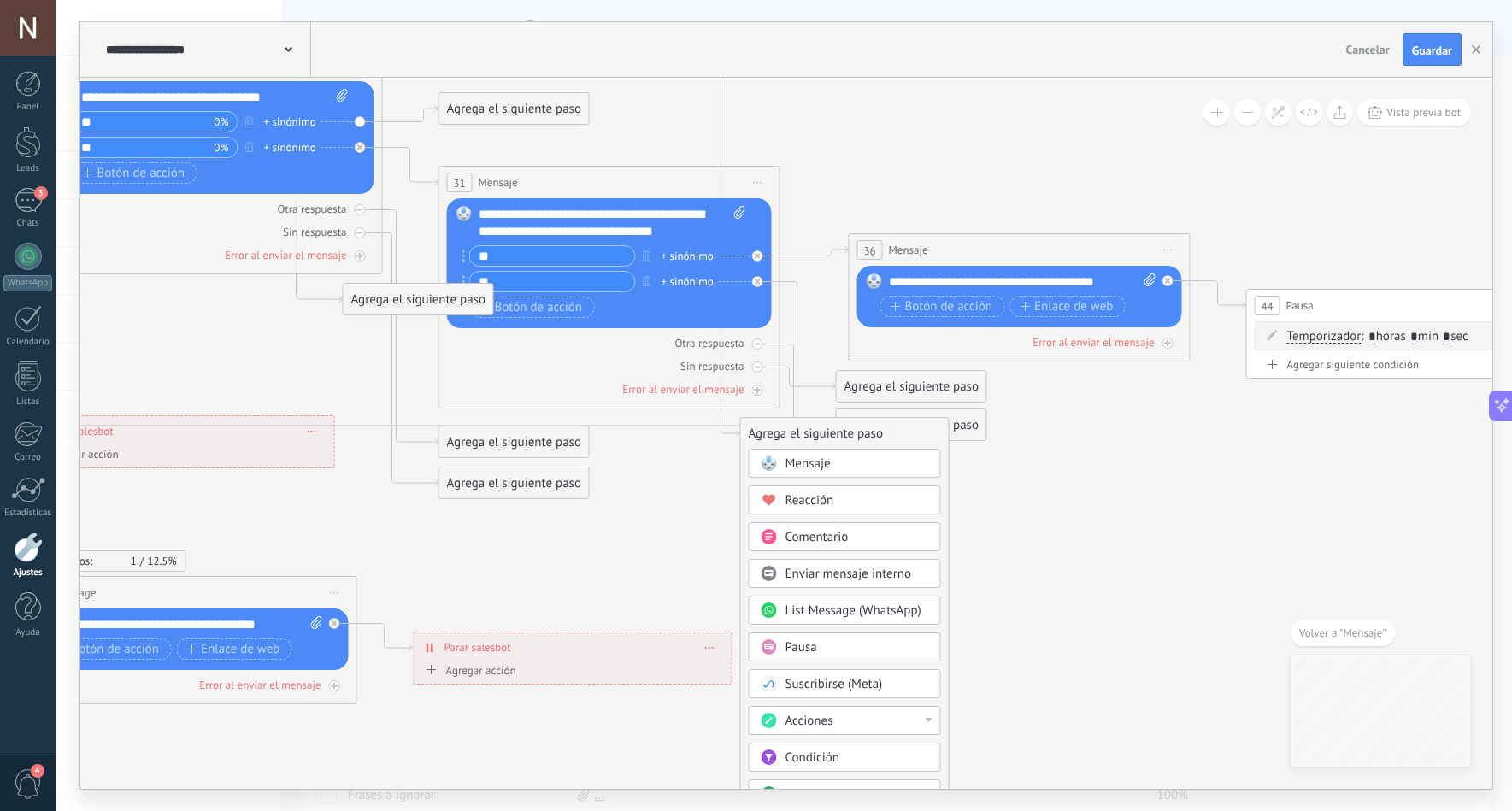
click at [750, 449] on div "Mensaje" at bounding box center [844, 463] width 192 height 29
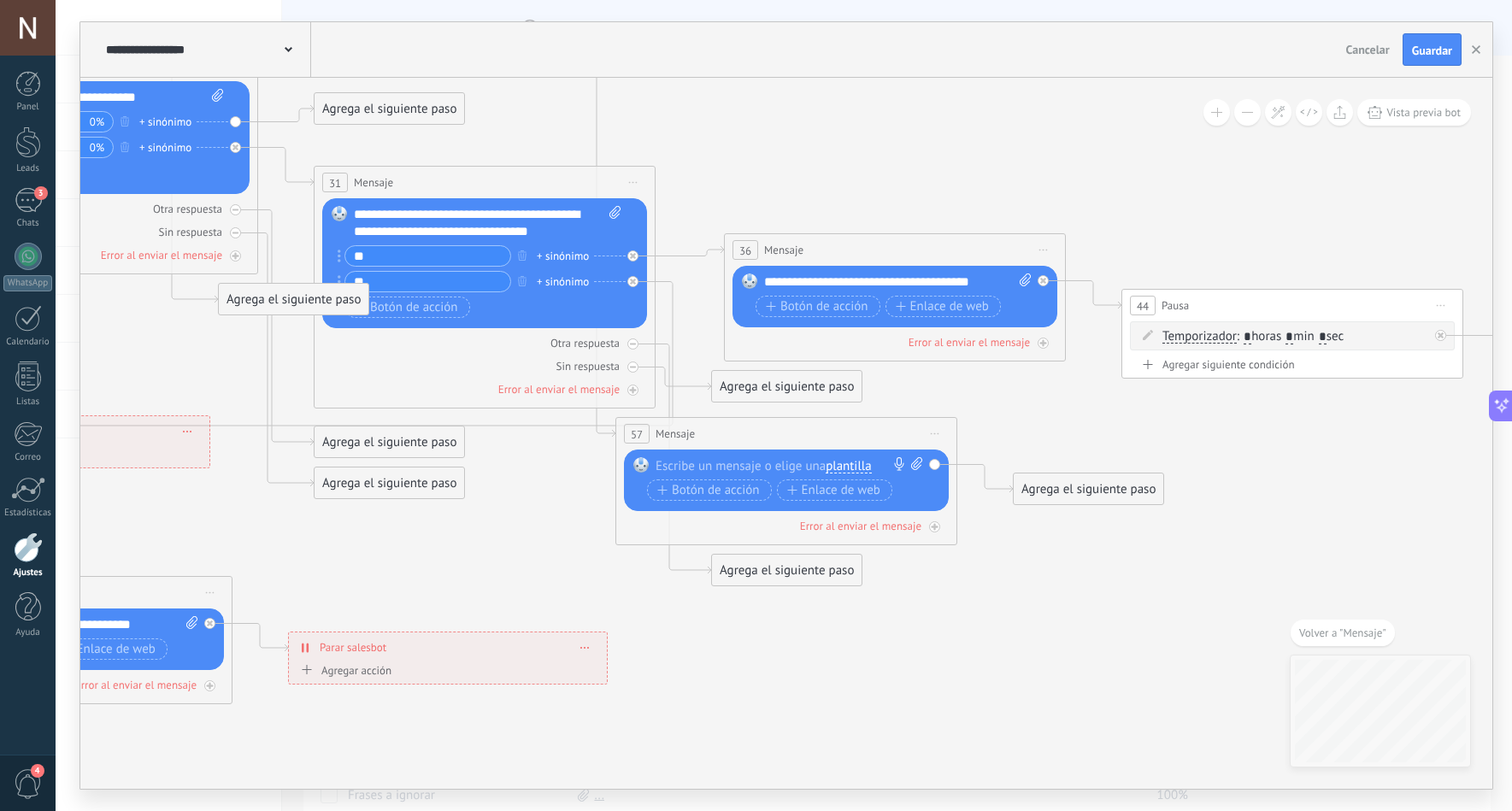
click at [938, 436] on span "Iniciar vista previa aquí Cambiar nombre Duplicar Borrar" at bounding box center [934, 434] width 28 height 25
click at [964, 544] on div "Borrar" at bounding box center [1012, 545] width 169 height 29
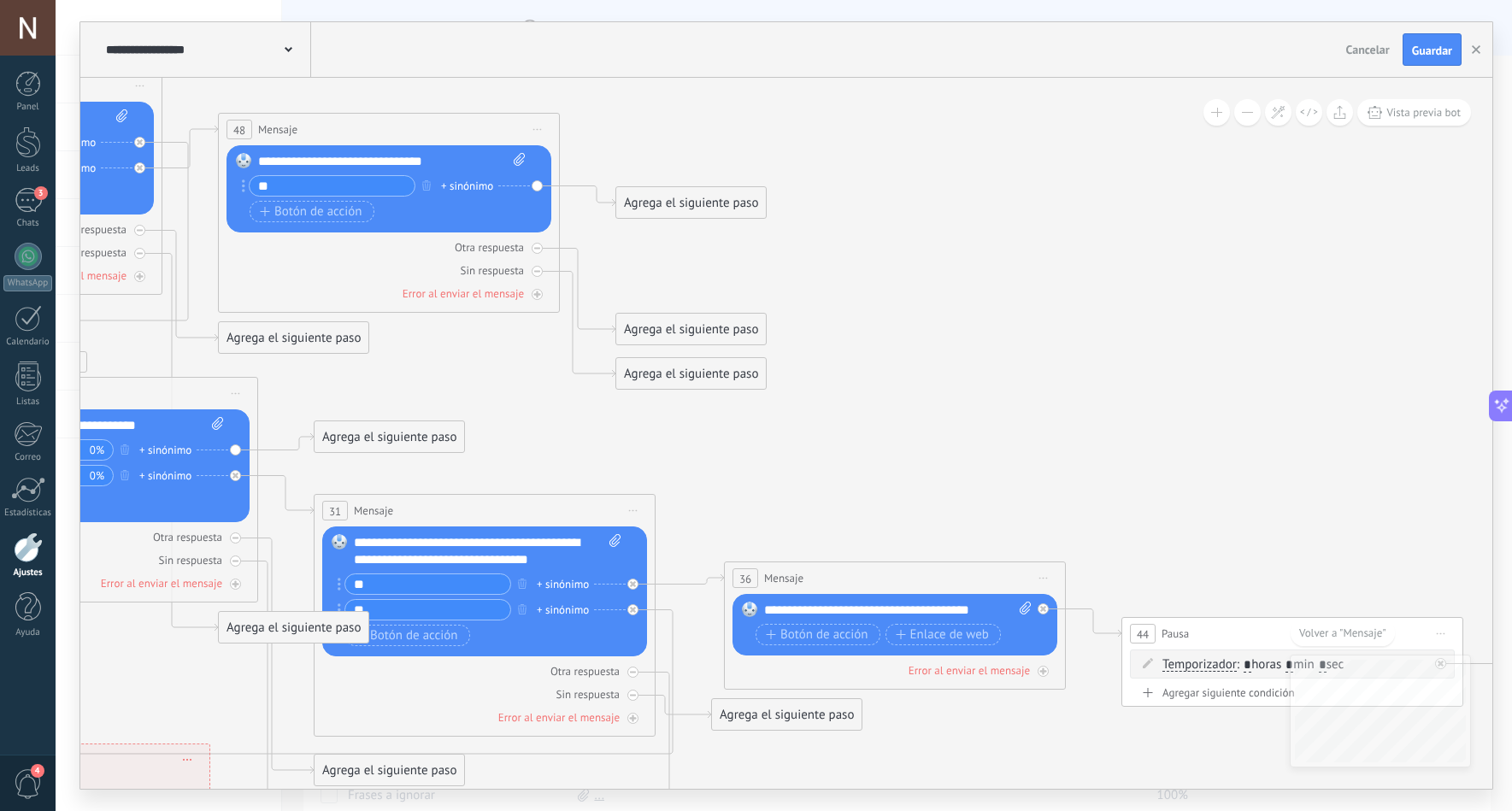
click at [689, 200] on div "Agrega el siguiente paso" at bounding box center [691, 203] width 149 height 28
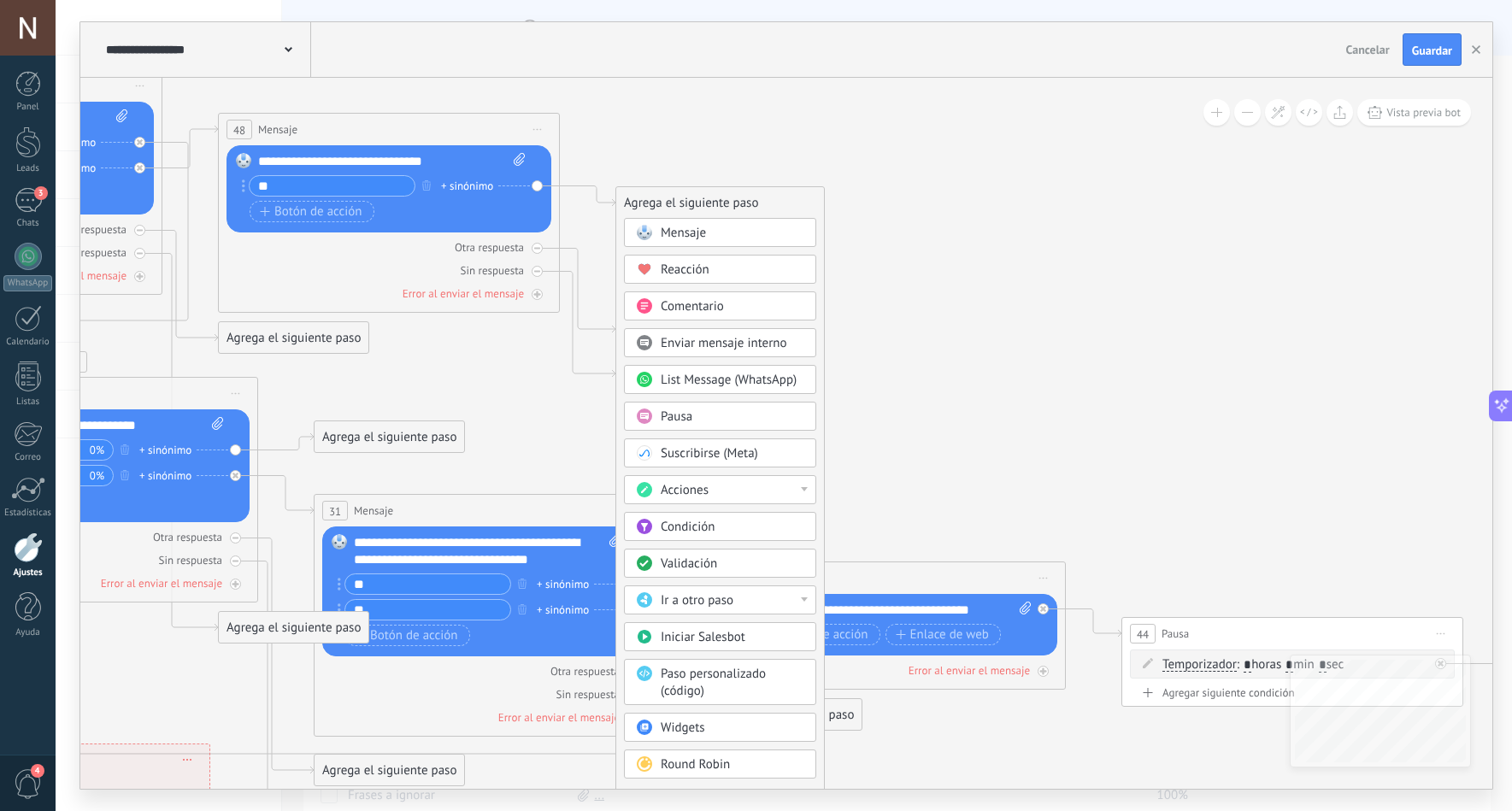
click at [721, 606] on span "Ir a otro paso" at bounding box center [697, 600] width 73 height 16
click at [720, 600] on div "1: Message" at bounding box center [720, 601] width 190 height 29
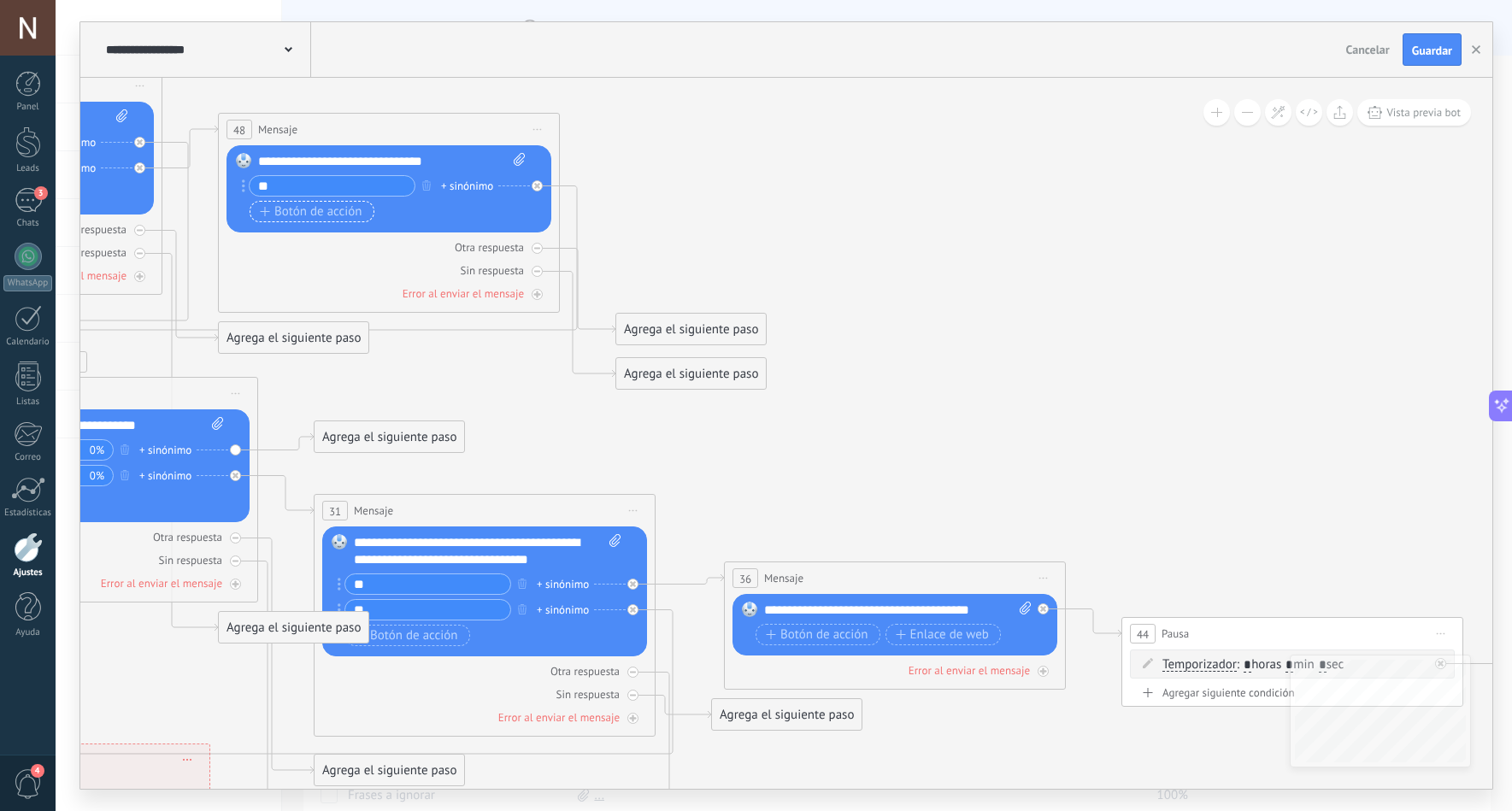
click at [287, 208] on span "Botón de acción" at bounding box center [310, 212] width 102 height 13
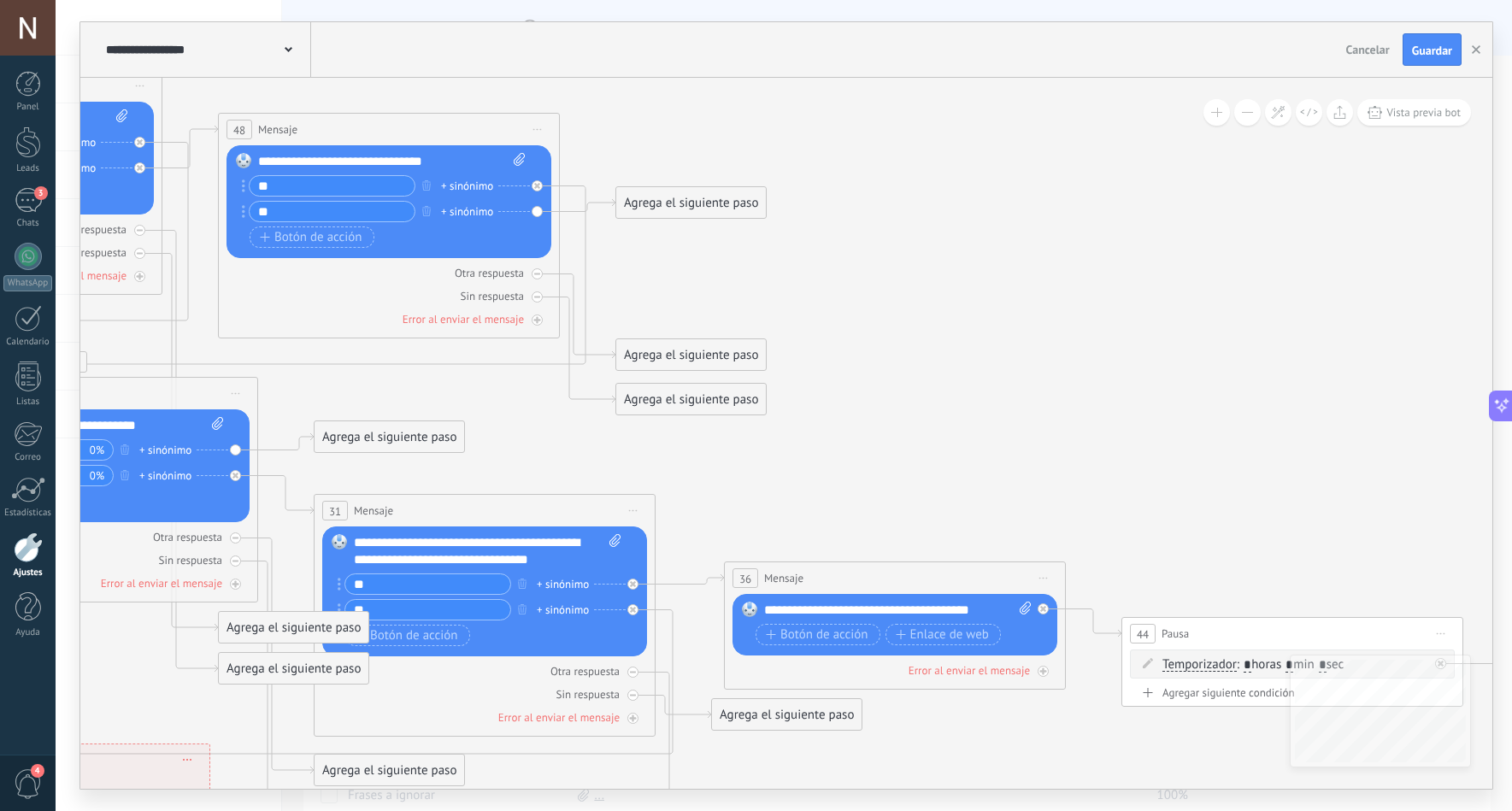
type input "**"
click at [644, 266] on icon at bounding box center [404, 524] width 4066 height 1875
click at [665, 200] on div "Agrega el siguiente paso" at bounding box center [691, 203] width 149 height 28
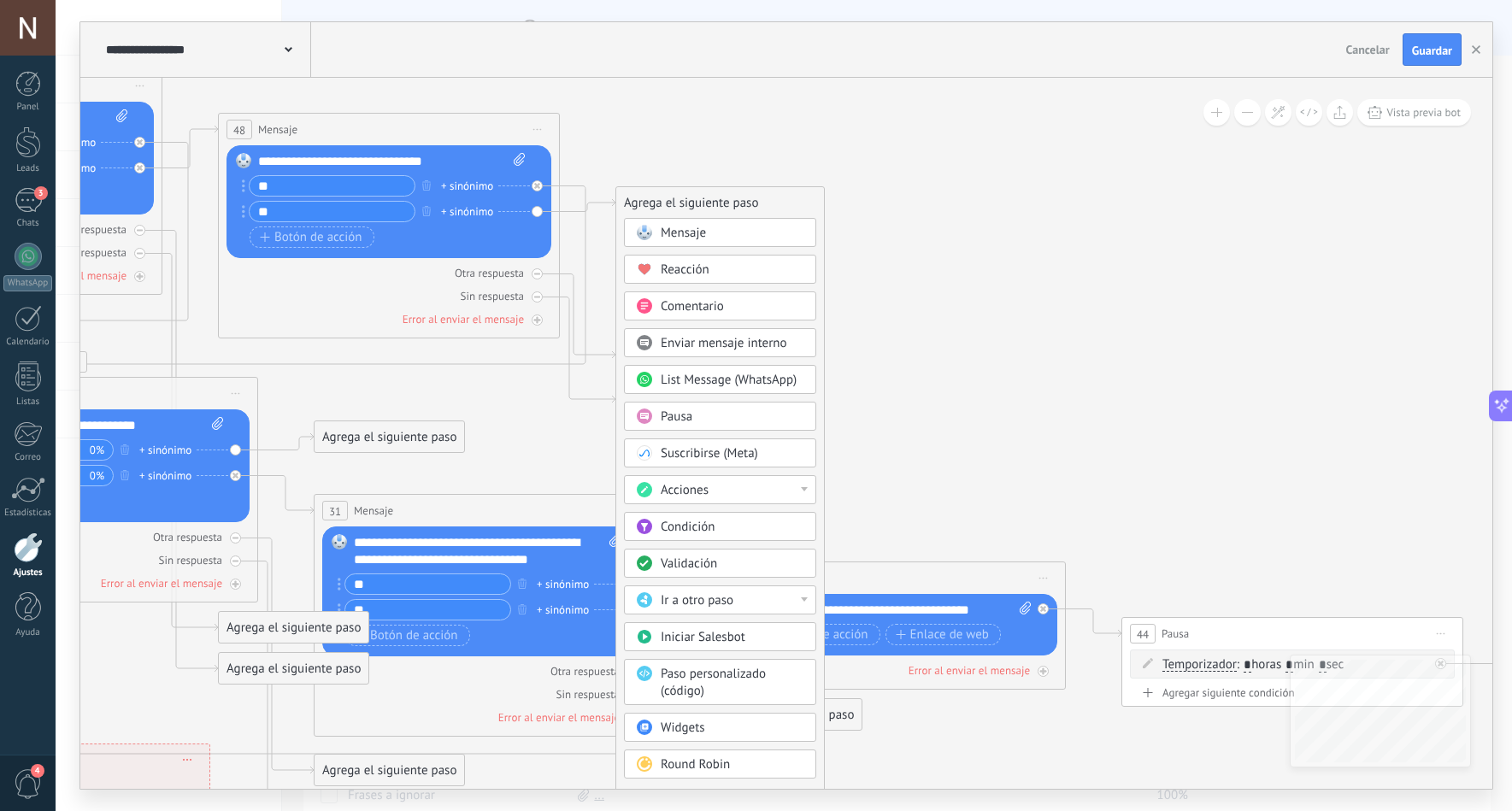
click at [719, 414] on div "Pausa" at bounding box center [732, 417] width 144 height 17
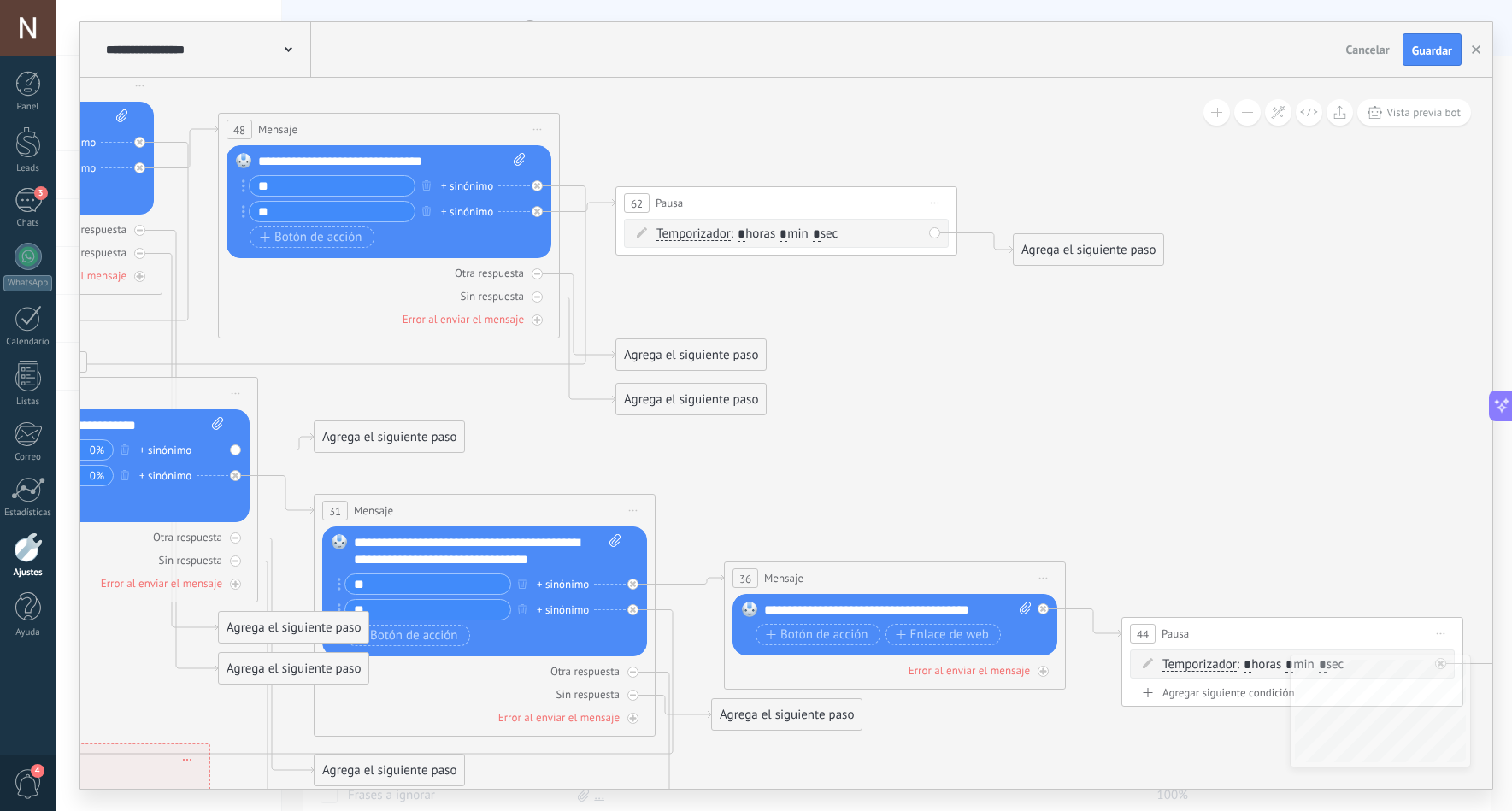
click at [938, 201] on span "Iniciar vista previa aquí Cambiar nombre Duplicar Borrar" at bounding box center [934, 203] width 28 height 25
click at [974, 317] on div "Borrar" at bounding box center [1012, 314] width 169 height 29
click at [539, 211] on div "Reemplazar Quitar Convertir a mensaje de voz Arrastre la imagen aquí para adjun…" at bounding box center [388, 201] width 324 height 113
click at [639, 197] on div "Agrega el siguiente paso" at bounding box center [691, 203] width 149 height 28
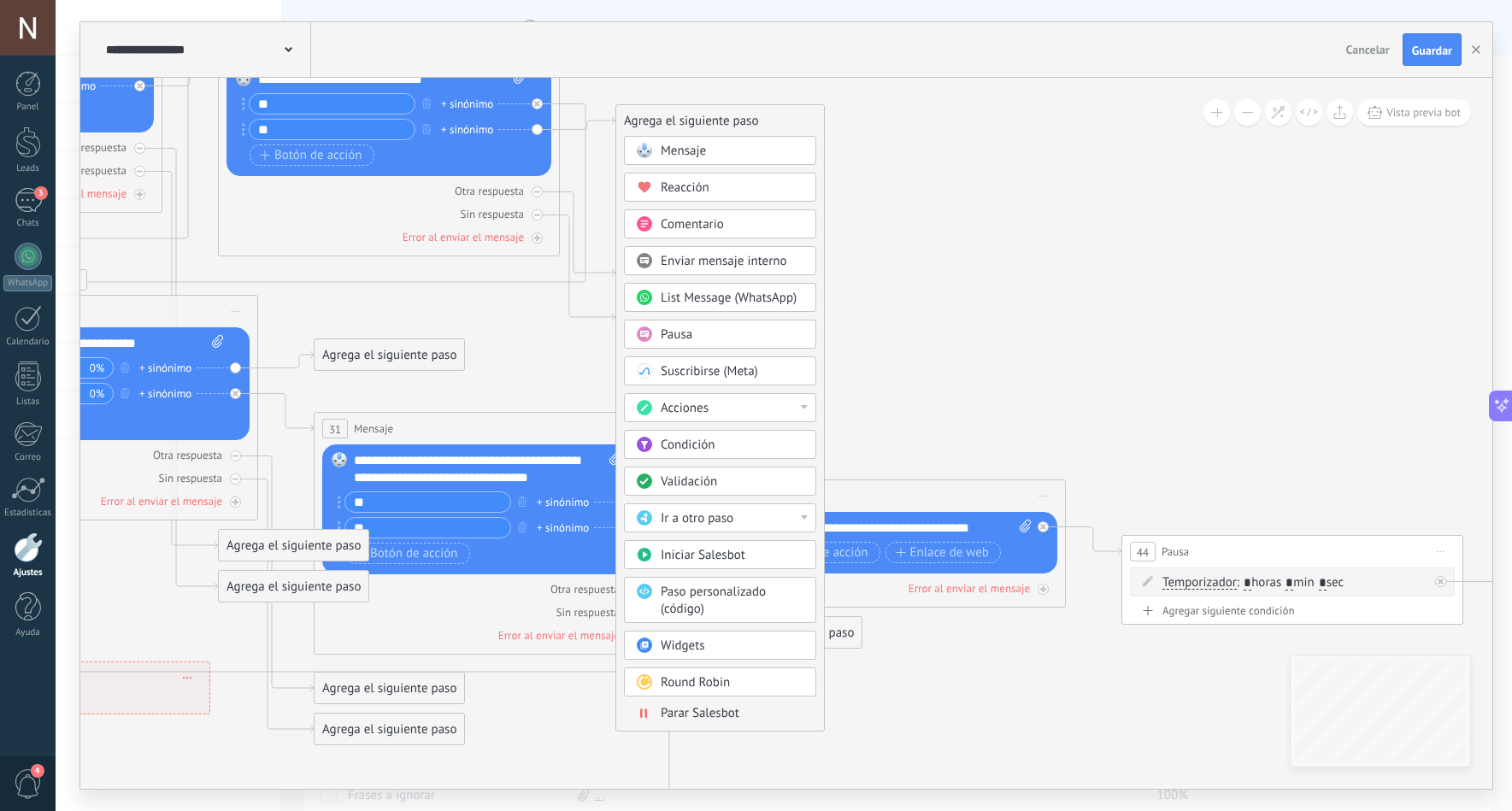
click at [714, 704] on div "Parar Salesbot" at bounding box center [720, 713] width 192 height 19
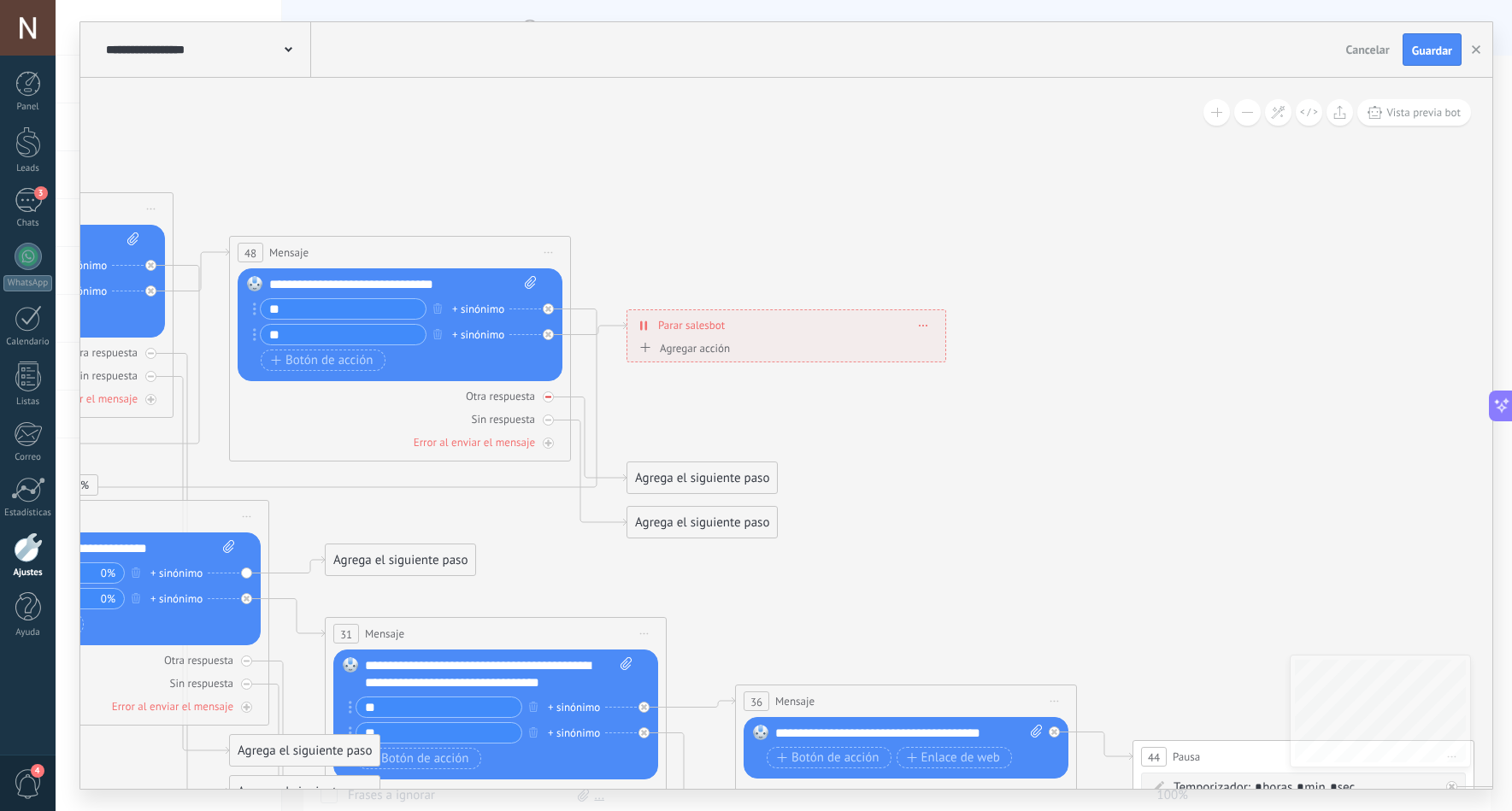
click at [549, 394] on icon at bounding box center [548, 397] width 6 height 6
click at [544, 425] on div "Sin respuesta" at bounding box center [399, 419] width 324 height 16
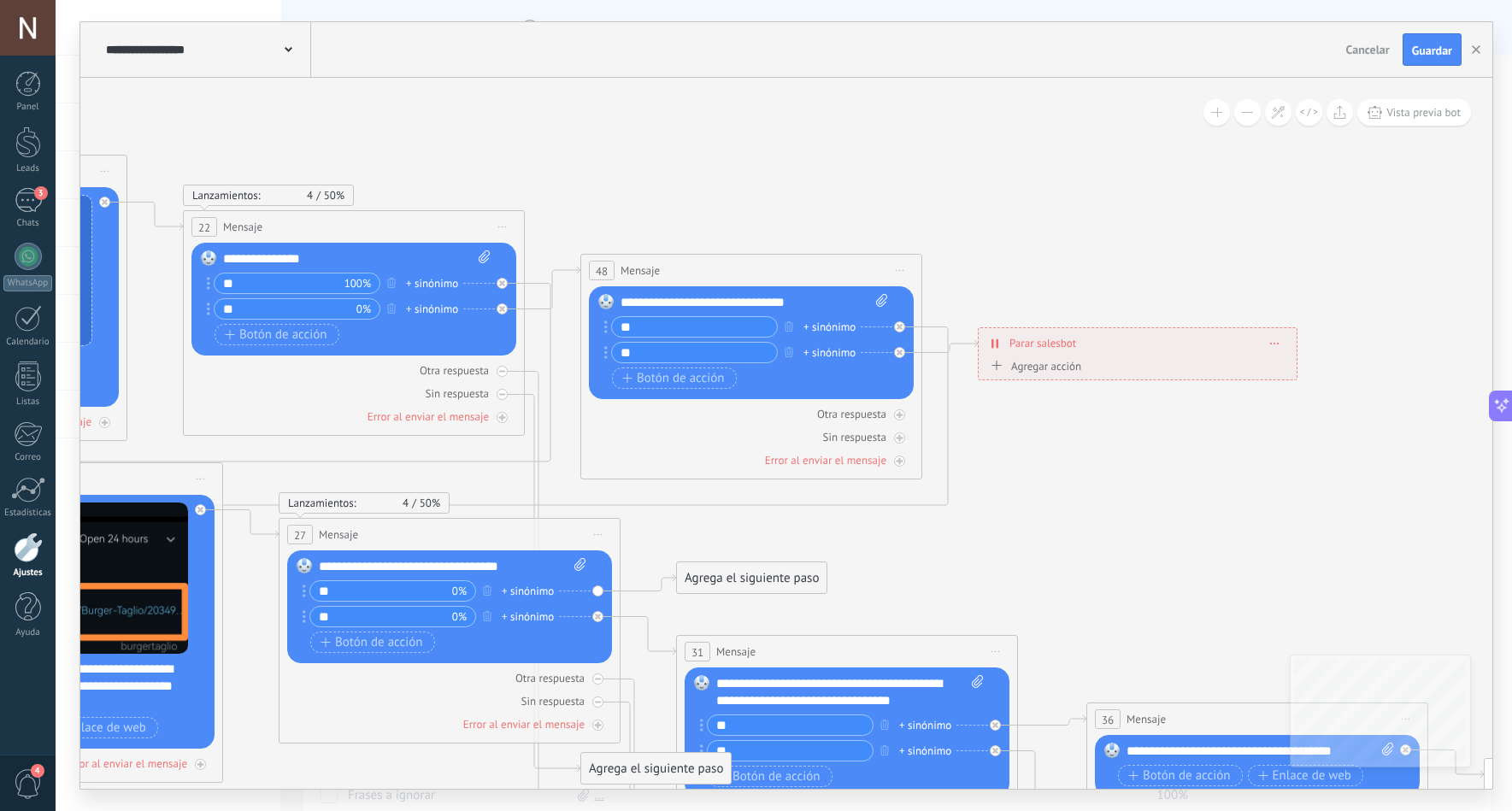
drag, startPoint x: 680, startPoint y: 494, endPoint x: 1032, endPoint y: 511, distance: 352.4
click at [1032, 511] on icon at bounding box center [766, 664] width 4066 height 1875
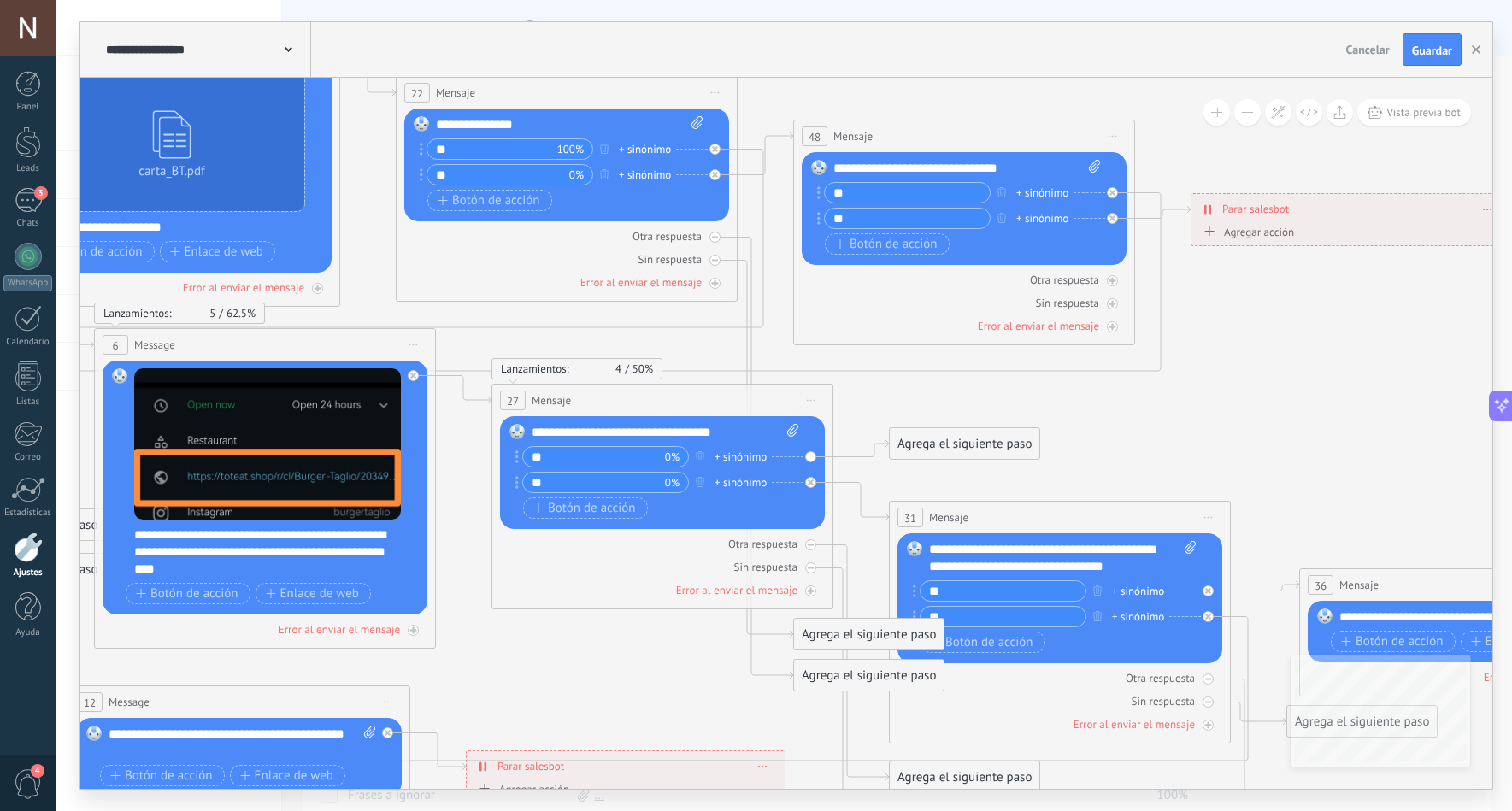
drag, startPoint x: 723, startPoint y: 539, endPoint x: 936, endPoint y: 405, distance: 251.6
click at [936, 405] on icon at bounding box center [979, 530] width 4066 height 1875
click at [1429, 81] on icon at bounding box center [979, 530] width 4066 height 1875
click at [1433, 56] on span "Guardar" at bounding box center [1431, 50] width 40 height 12
click at [1364, 113] on button "Vista previa bot" at bounding box center [1414, 113] width 114 height 27
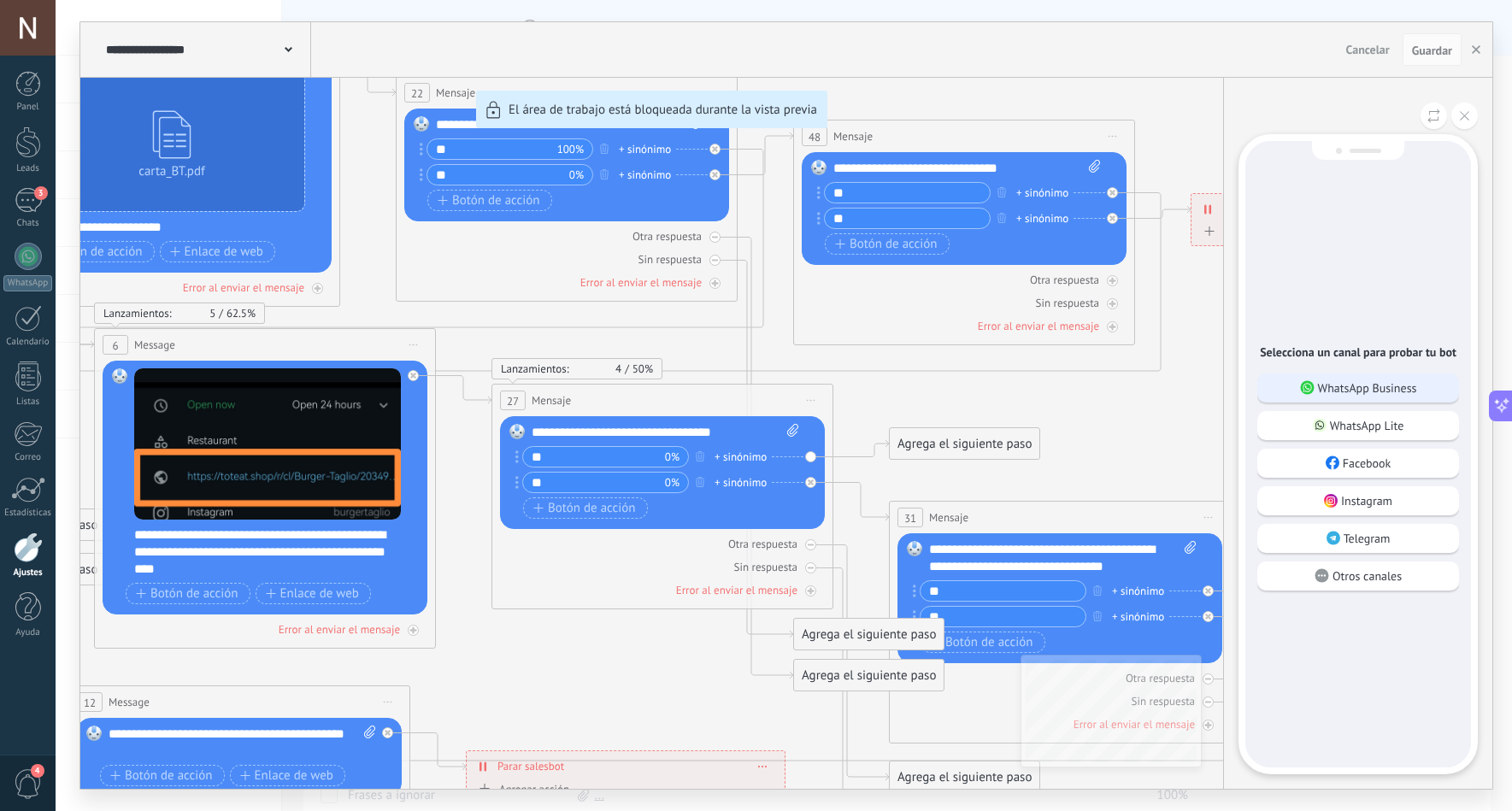
click at [1353, 383] on p "WhatsApp Business" at bounding box center [1368, 388] width 100 height 15
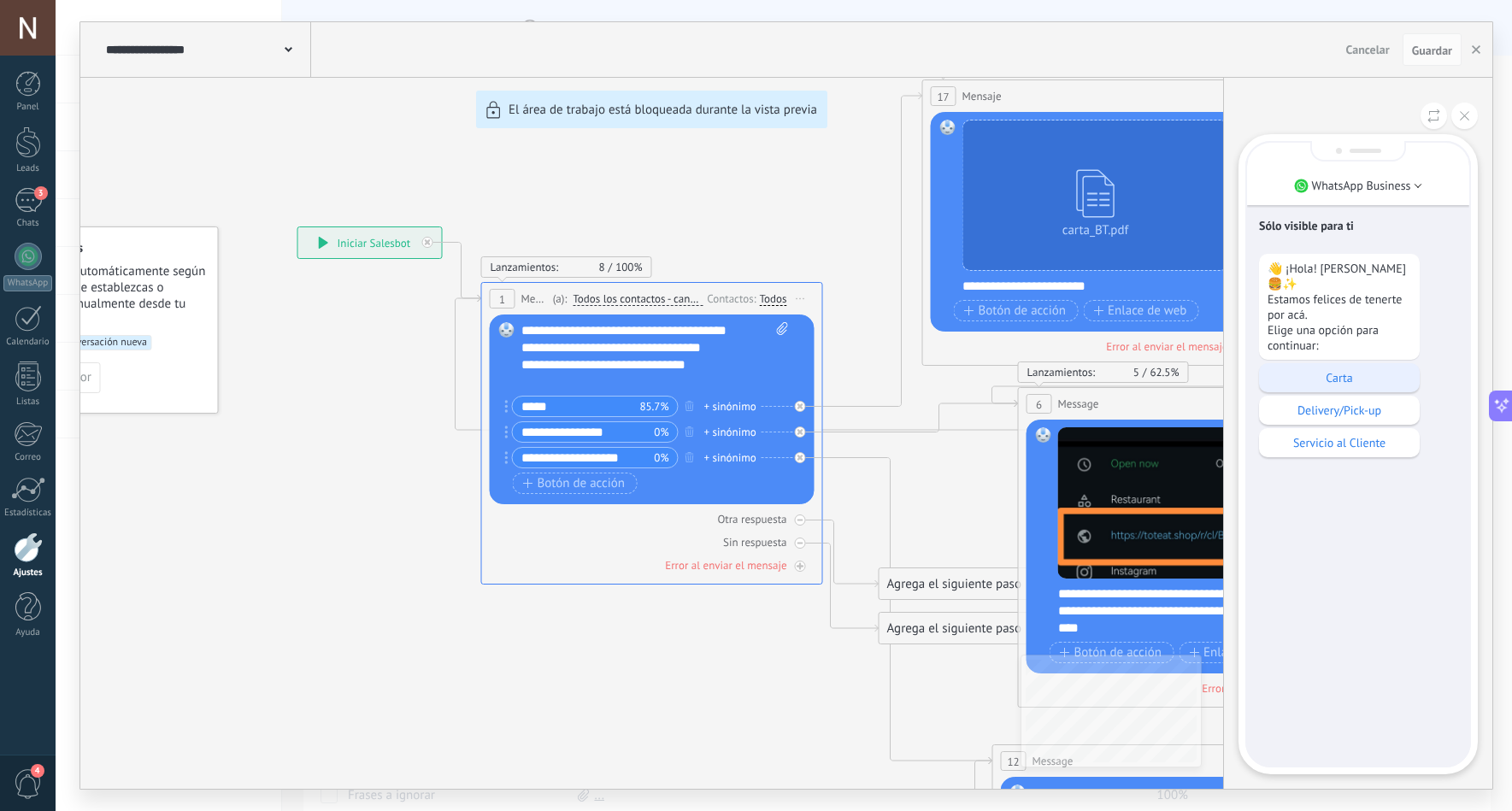
click at [1324, 369] on div "Carta" at bounding box center [1339, 378] width 161 height 29
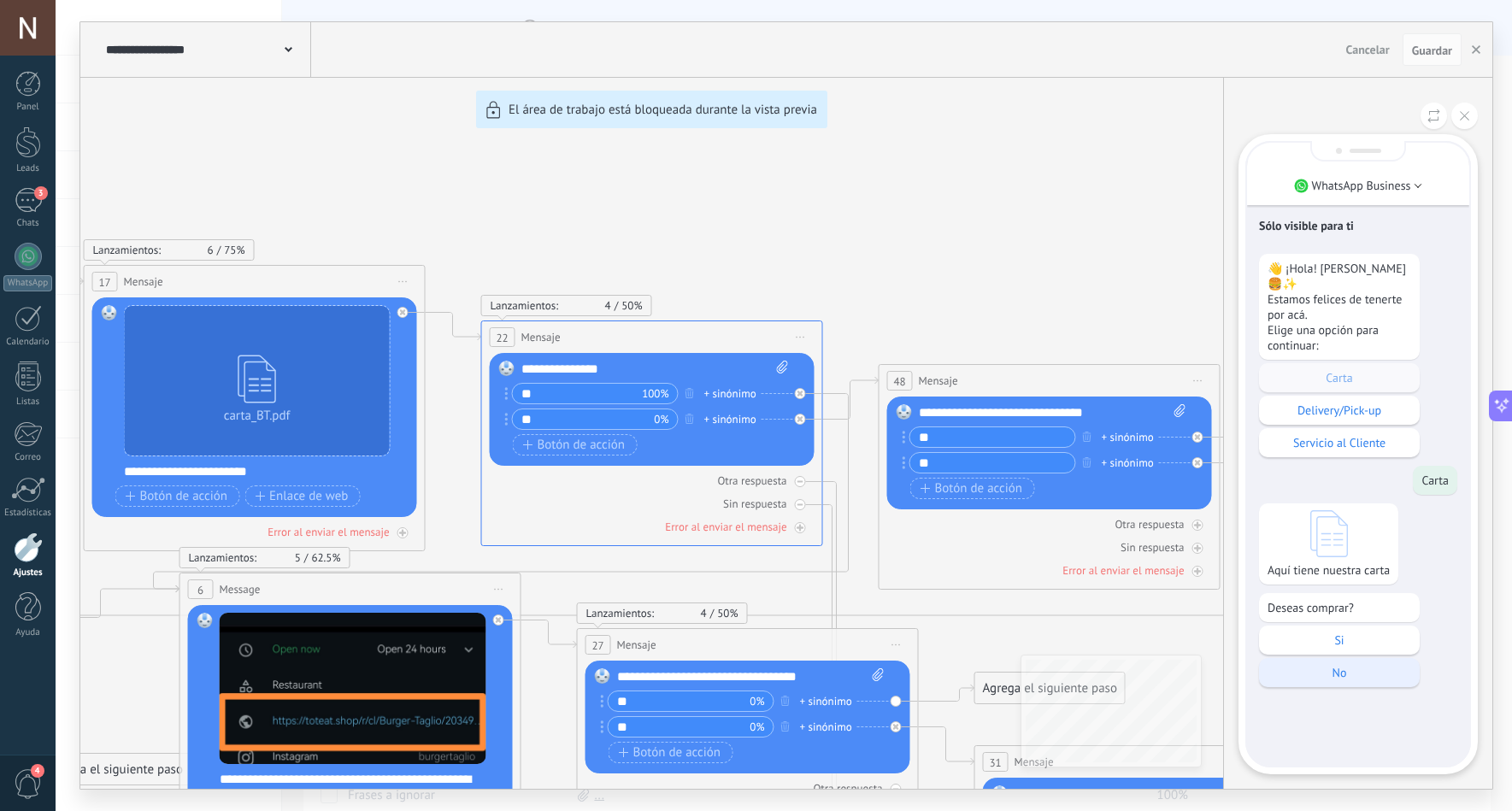
click at [1341, 680] on p "No" at bounding box center [1340, 672] width 144 height 15
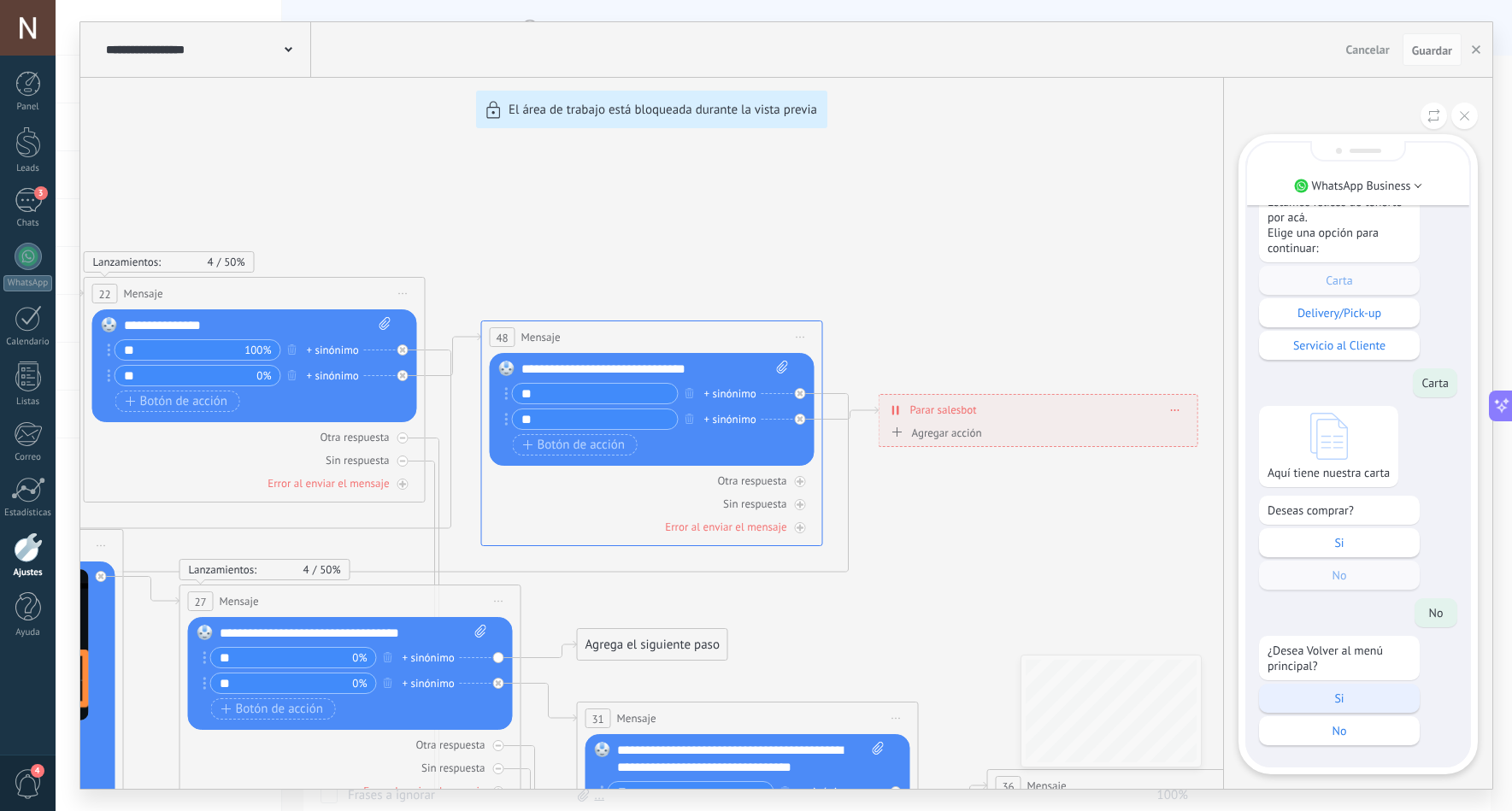
click at [1337, 687] on div "Si" at bounding box center [1339, 698] width 161 height 29
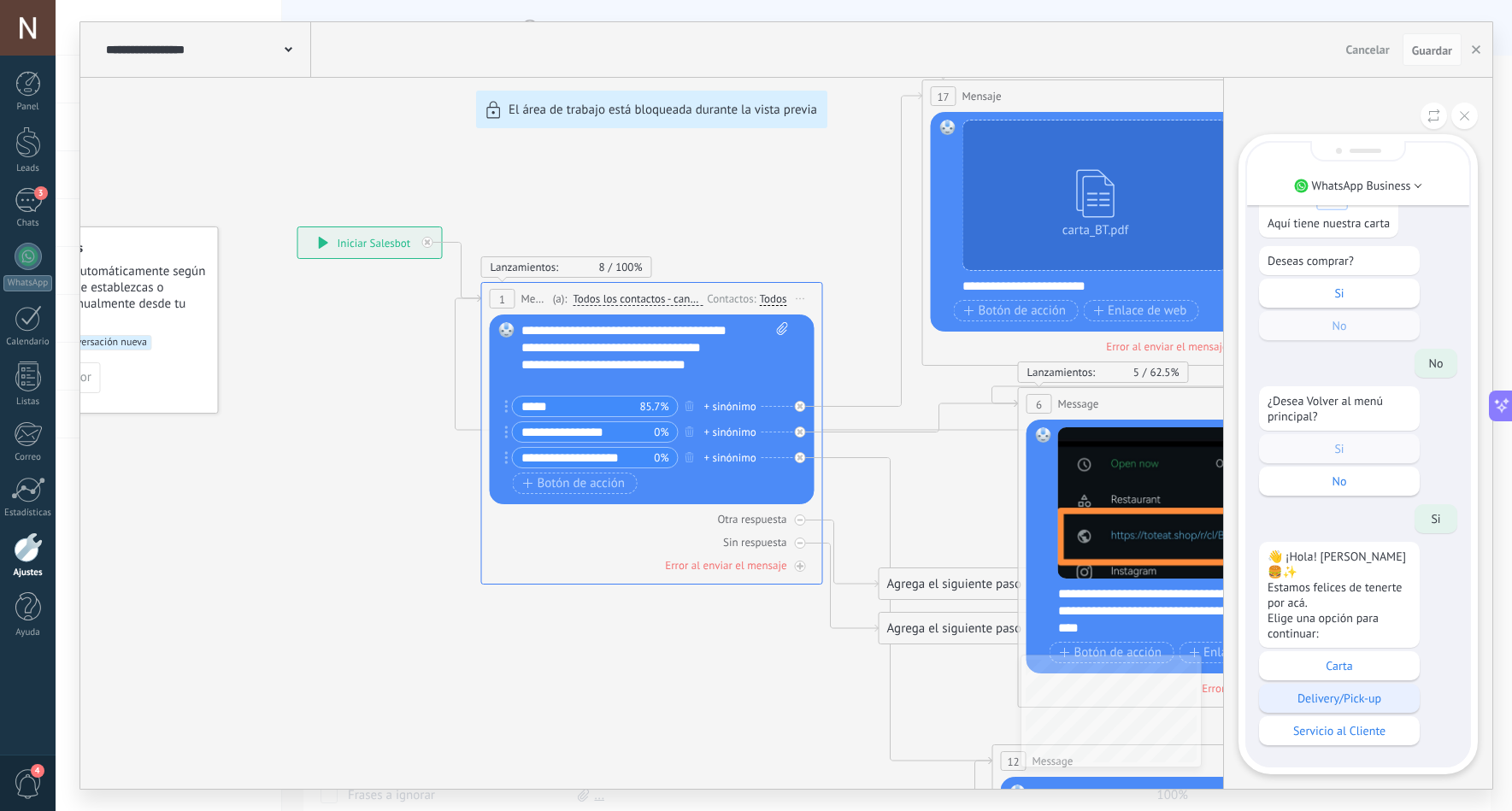
click at [1343, 703] on p "Delivery/Pick-up" at bounding box center [1340, 698] width 144 height 15
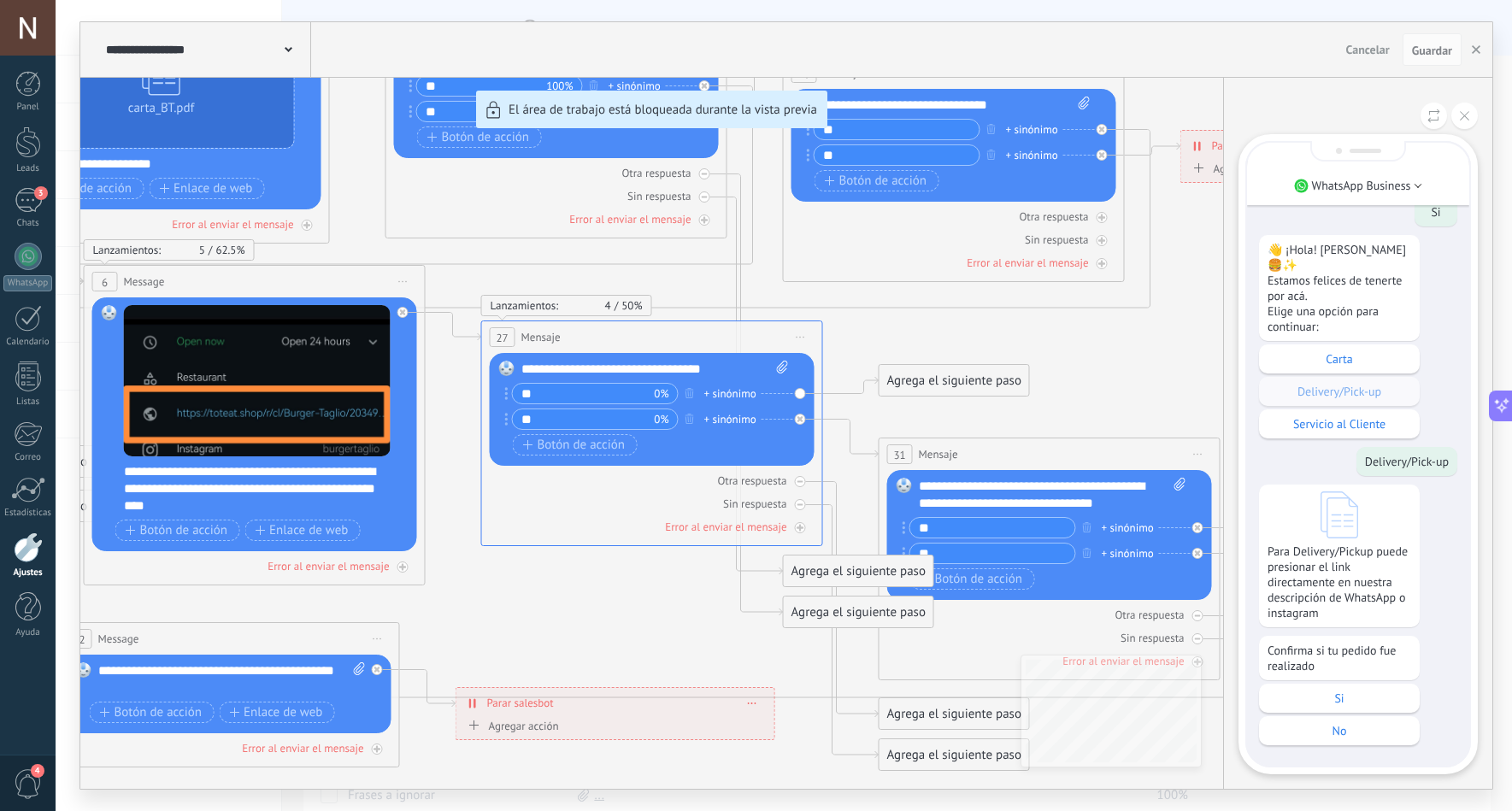
click at [447, 325] on div "**********" at bounding box center [786, 406] width 1412 height 767
drag, startPoint x: 593, startPoint y: 326, endPoint x: 722, endPoint y: 322, distance: 129.1
click at [722, 322] on div "**********" at bounding box center [786, 406] width 1412 height 767
click at [873, 333] on div "**********" at bounding box center [786, 406] width 1412 height 767
click at [1463, 122] on button at bounding box center [1465, 116] width 27 height 27
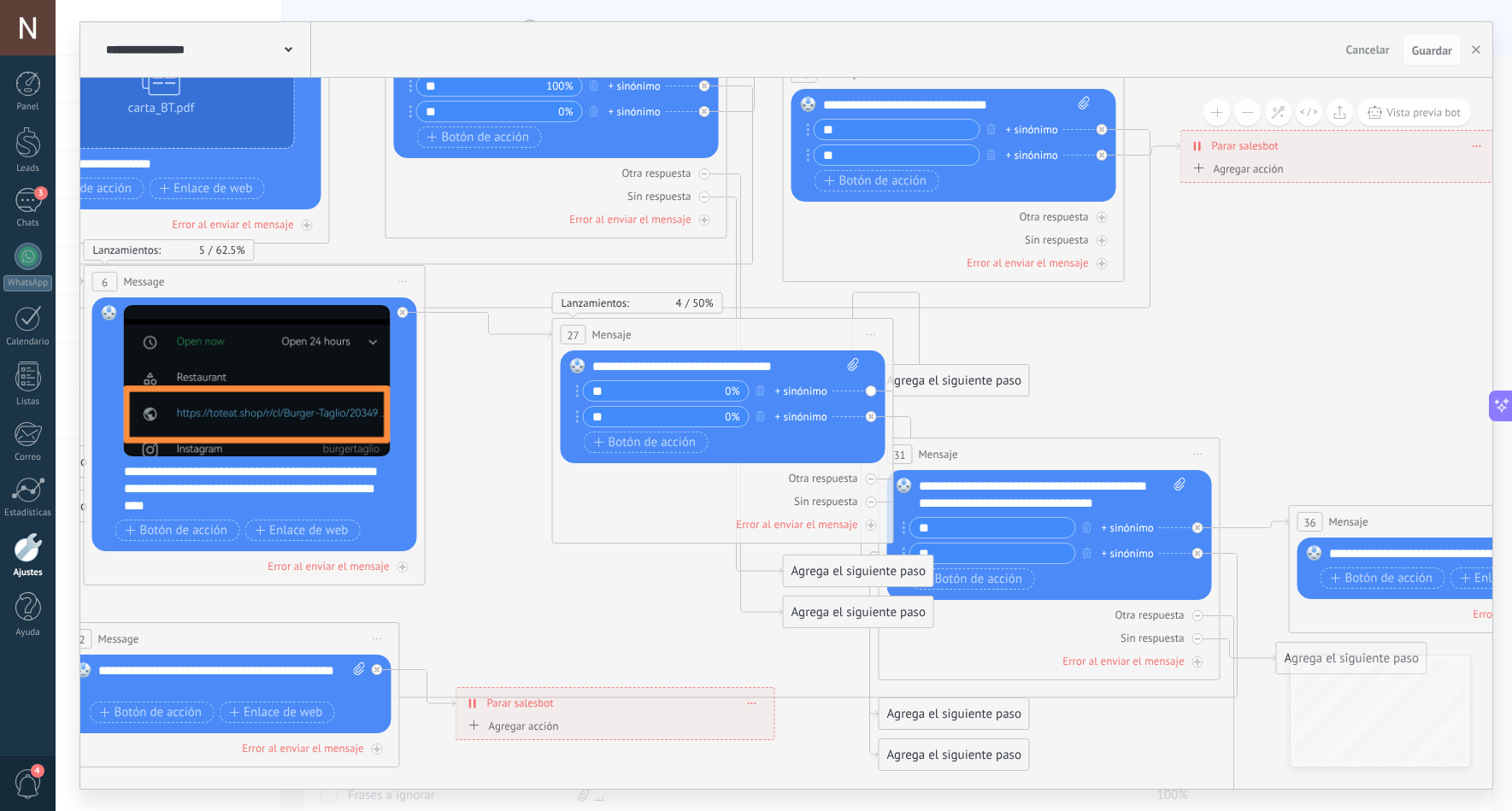
drag, startPoint x: 647, startPoint y: 341, endPoint x: 720, endPoint y: 340, distance: 73.0
click at [720, 340] on div "27 Mensaje ******* (a): Todos los contactos - canales seleccionados Todos los c…" at bounding box center [723, 335] width 340 height 32
drag, startPoint x: 489, startPoint y: 319, endPoint x: 452, endPoint y: 342, distance: 43.6
click at [459, 344] on icon at bounding box center [969, 467] width 4066 height 1875
click at [396, 340] on div "Reemplazar Quitar Convertir a mensaje de voz Arrastre la imagen aquí para adjun…" at bounding box center [254, 425] width 324 height 254
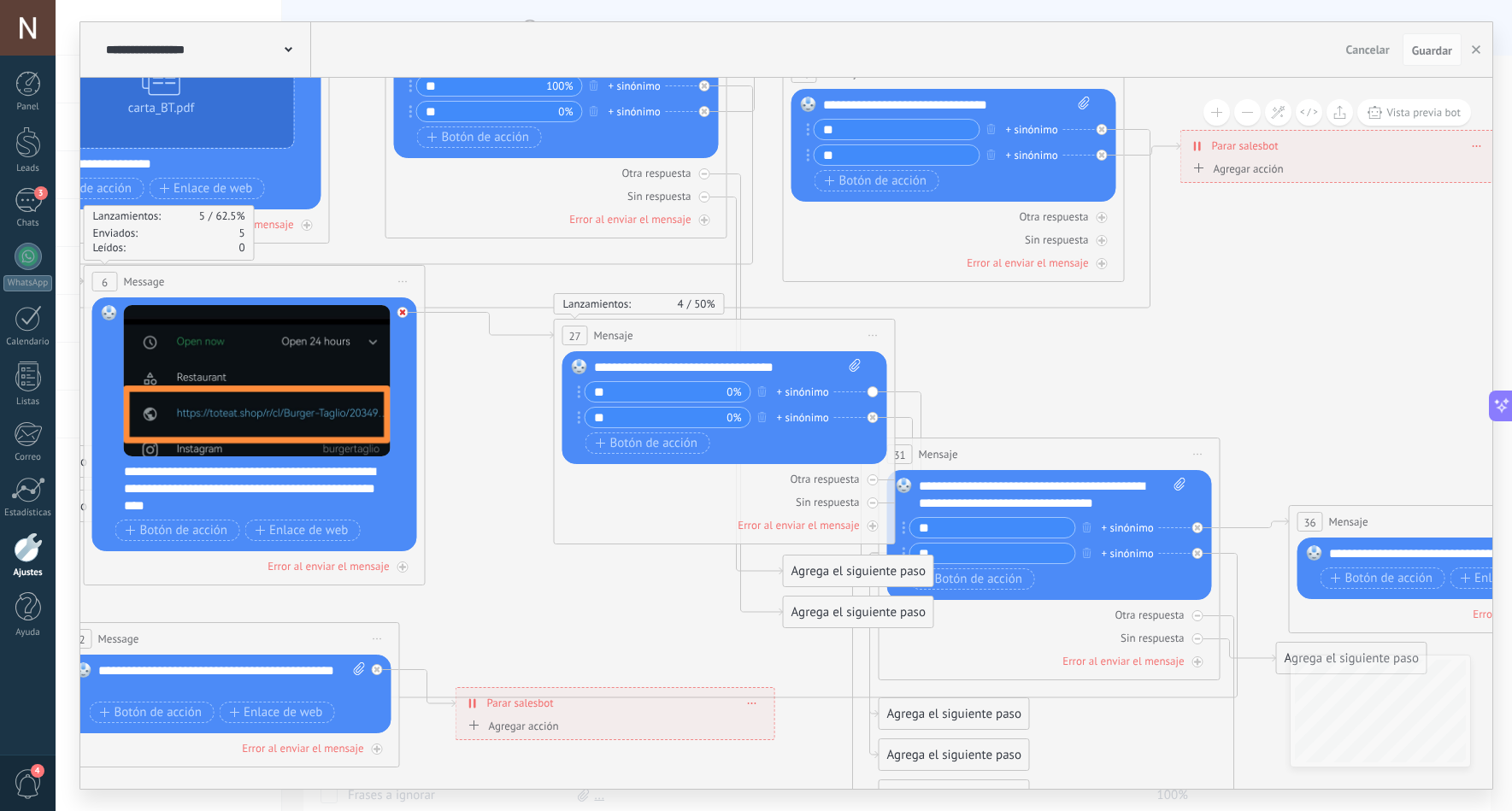
click at [401, 314] on icon at bounding box center [403, 312] width 6 height 6
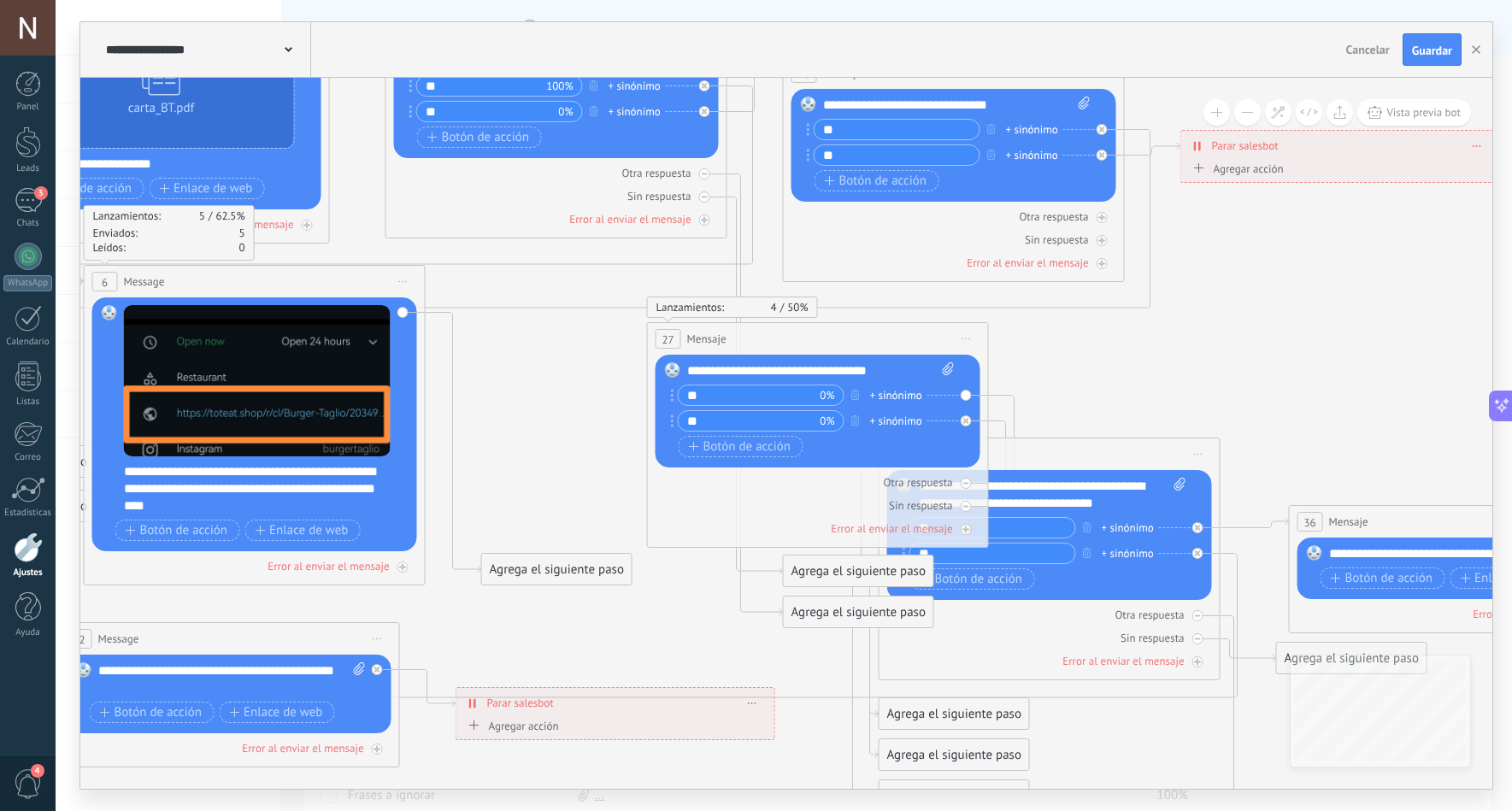
drag, startPoint x: 750, startPoint y: 337, endPoint x: 844, endPoint y: 341, distance: 94.1
click at [844, 341] on div "27 Mensaje ******* (a): Todos los contactos - canales seleccionados Todos los c…" at bounding box center [818, 339] width 340 height 32
click at [701, 171] on icon at bounding box center [704, 173] width 6 height 6
click at [706, 200] on div at bounding box center [704, 197] width 11 height 11
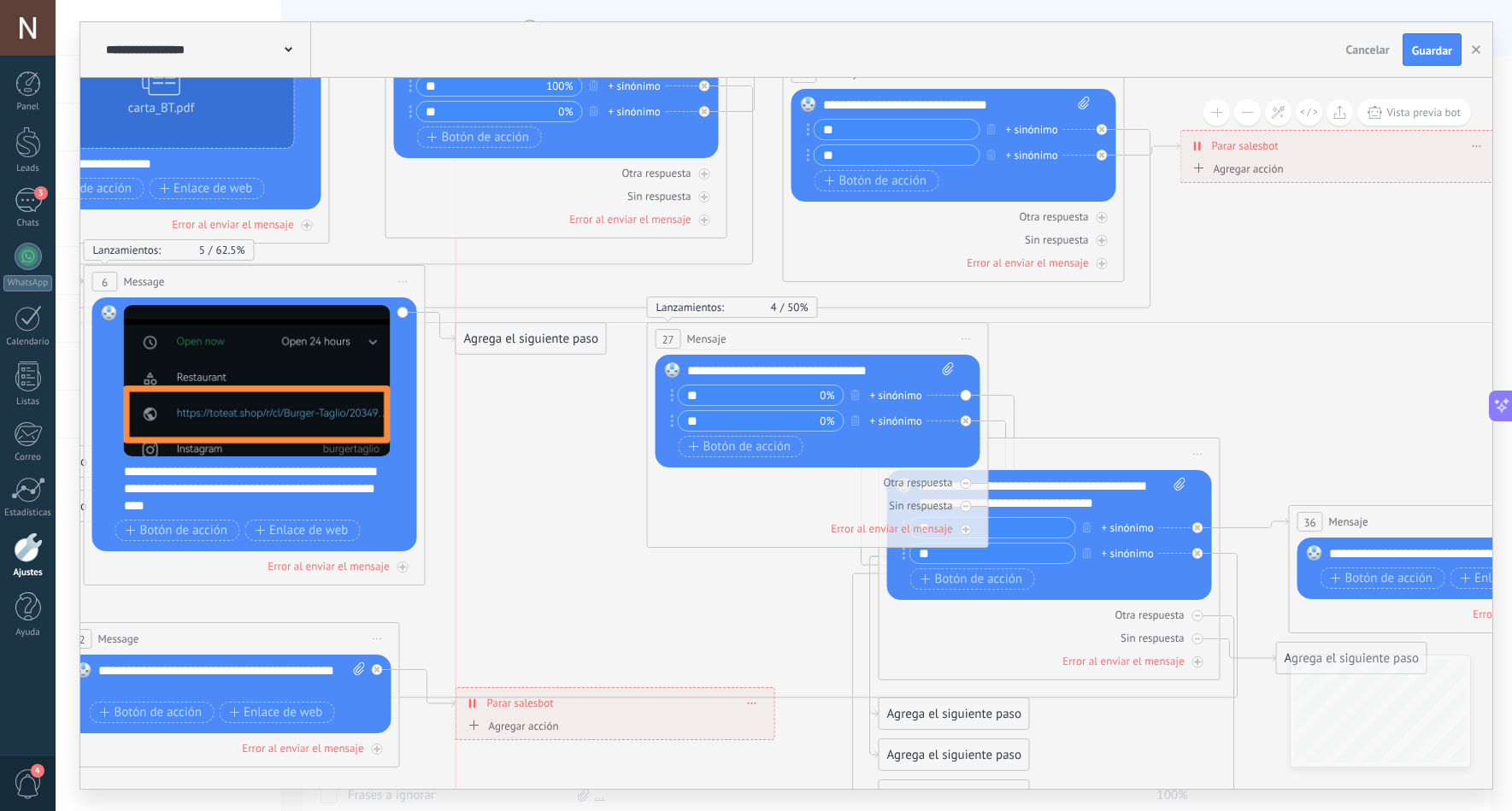
drag, startPoint x: 549, startPoint y: 566, endPoint x: 529, endPoint y: 340, distance: 226.9
click at [529, 340] on div "Agrega el siguiente paso" at bounding box center [531, 339] width 149 height 28
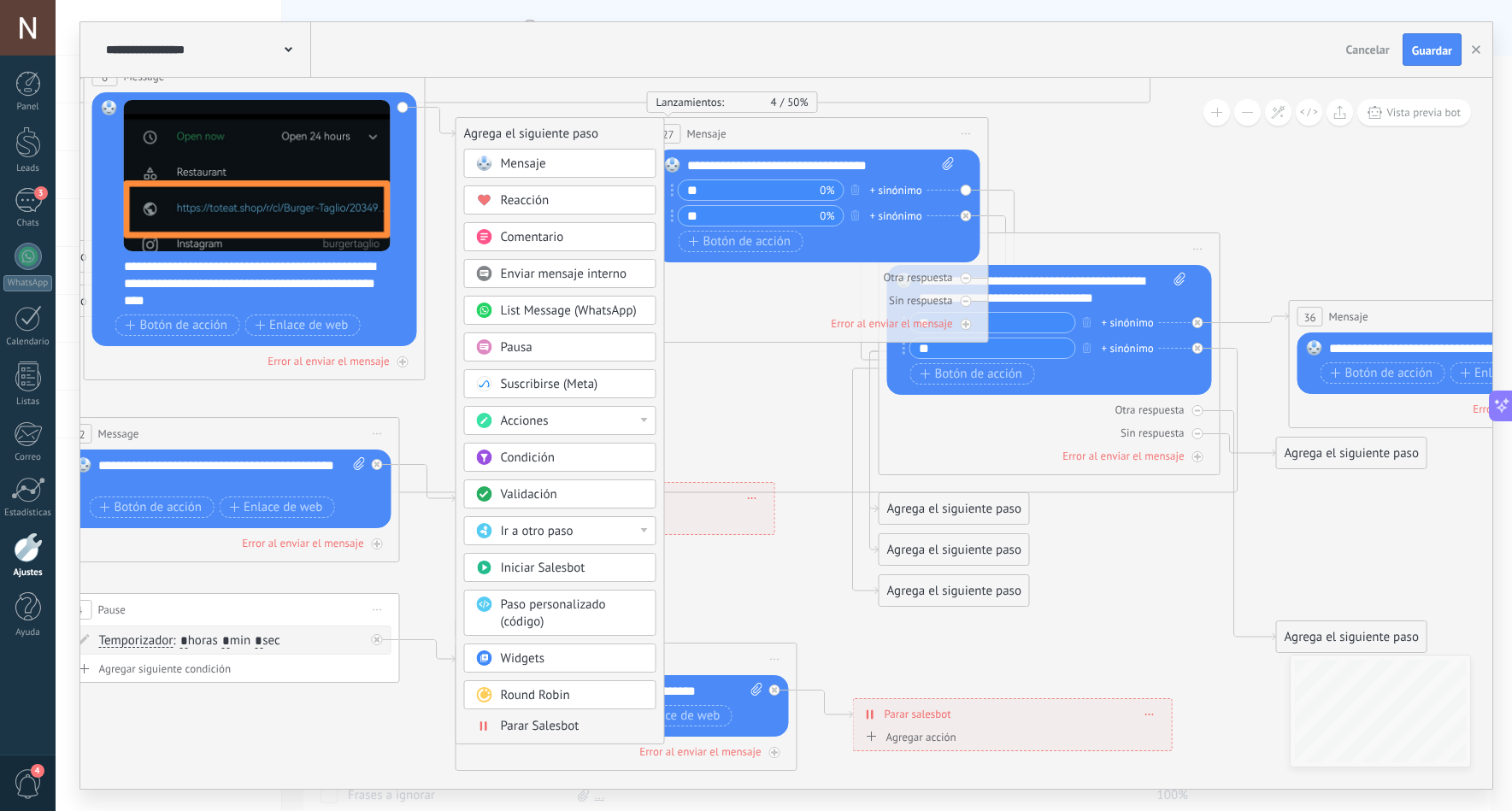
click at [566, 350] on div "Pausa" at bounding box center [572, 348] width 144 height 17
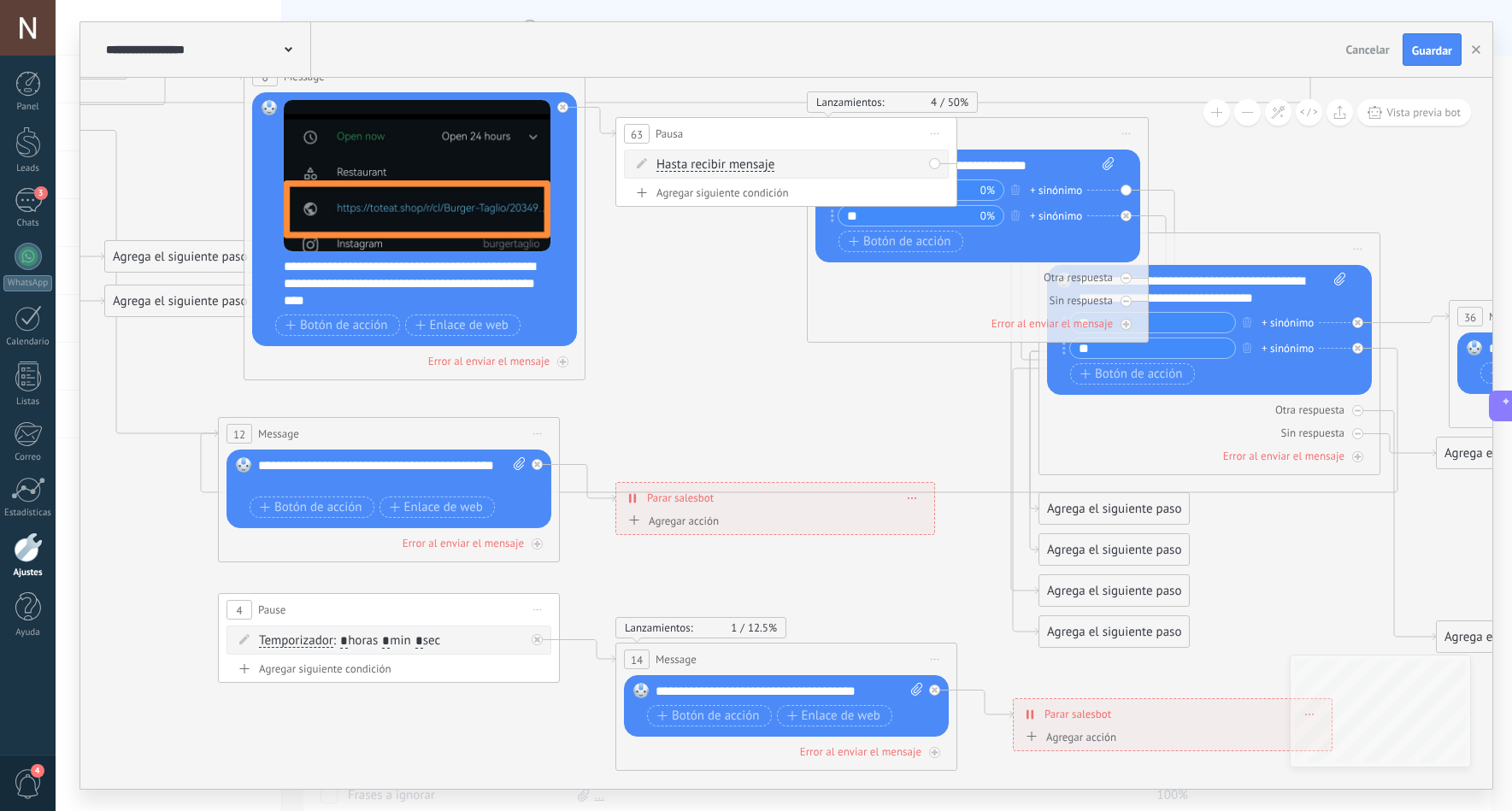
click at [700, 188] on div "Agregar siguiente condición" at bounding box center [786, 193] width 324 height 14
click at [936, 162] on div "Hasta recibir mensaje Hasta recibir mensaje Temporizador Excepto horas laborale…" at bounding box center [786, 164] width 324 height 29
click at [735, 164] on span "Hasta recibir mensaje" at bounding box center [715, 165] width 118 height 13
click at [735, 164] on button "Hasta recibir mensaje" at bounding box center [755, 165] width 213 height 31
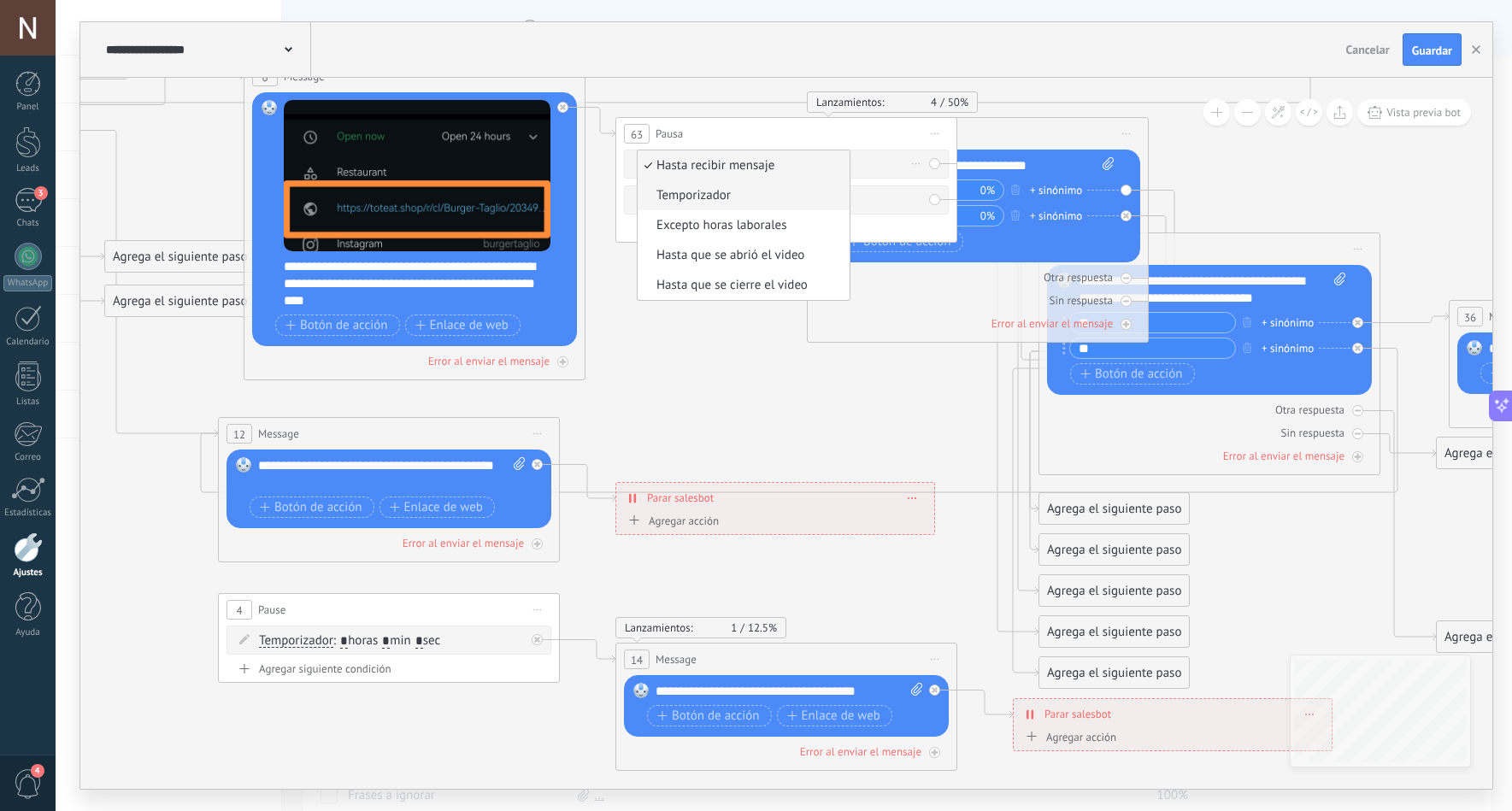
click at [714, 183] on li "Temporizador" at bounding box center [743, 196] width 212 height 30
click at [932, 203] on div "Temporizador Temporizador Excepto horas laborales Hasta que se abrió el video H…" at bounding box center [786, 200] width 324 height 29
click at [939, 204] on div "Temporizador Temporizador Excepto horas laborales Hasta que se abrió el video H…" at bounding box center [786, 200] width 324 height 29
click at [921, 197] on div "Borrar" at bounding box center [916, 200] width 19 height 25
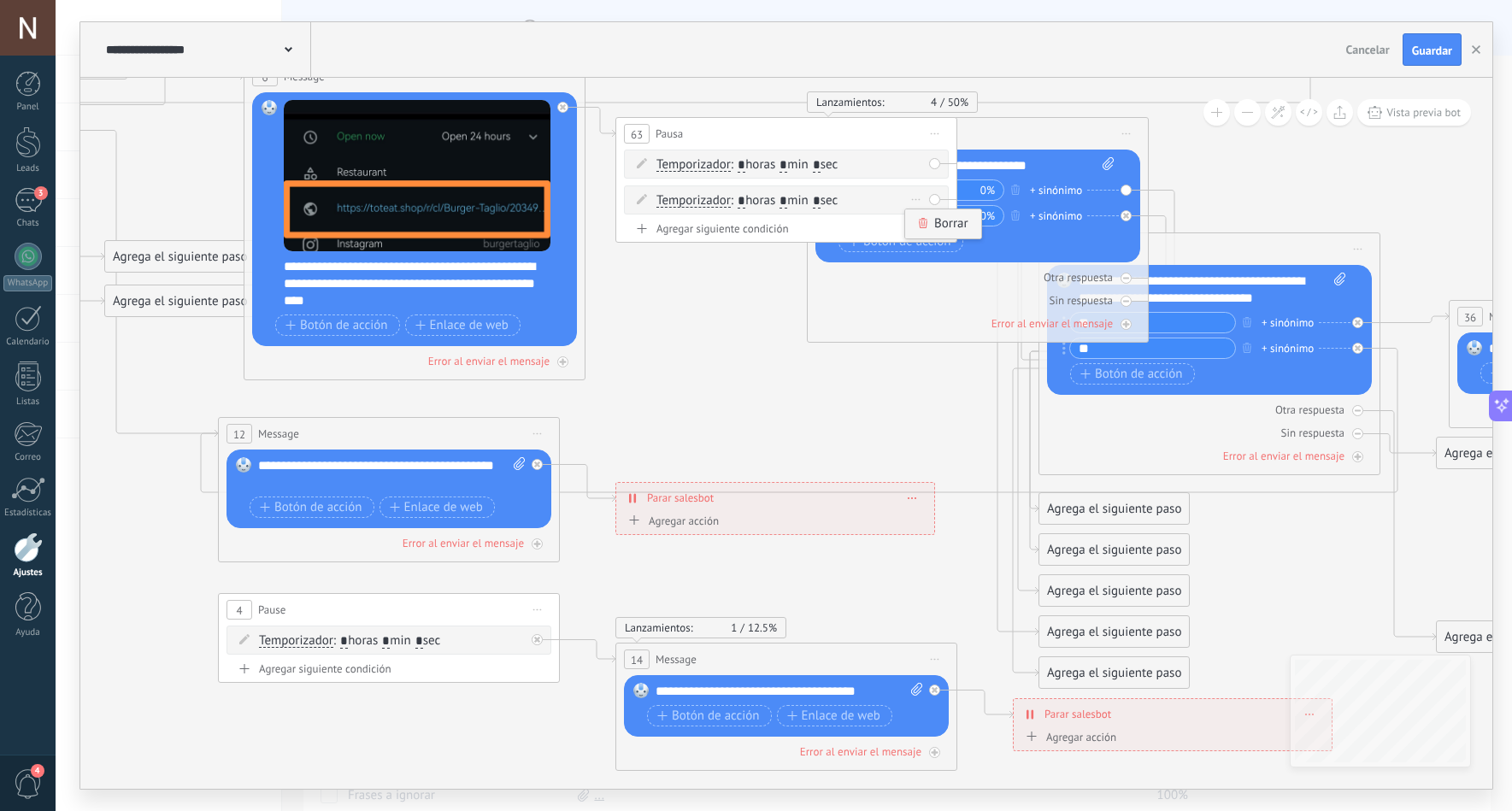
click at [927, 223] on icon at bounding box center [924, 223] width 11 height 11
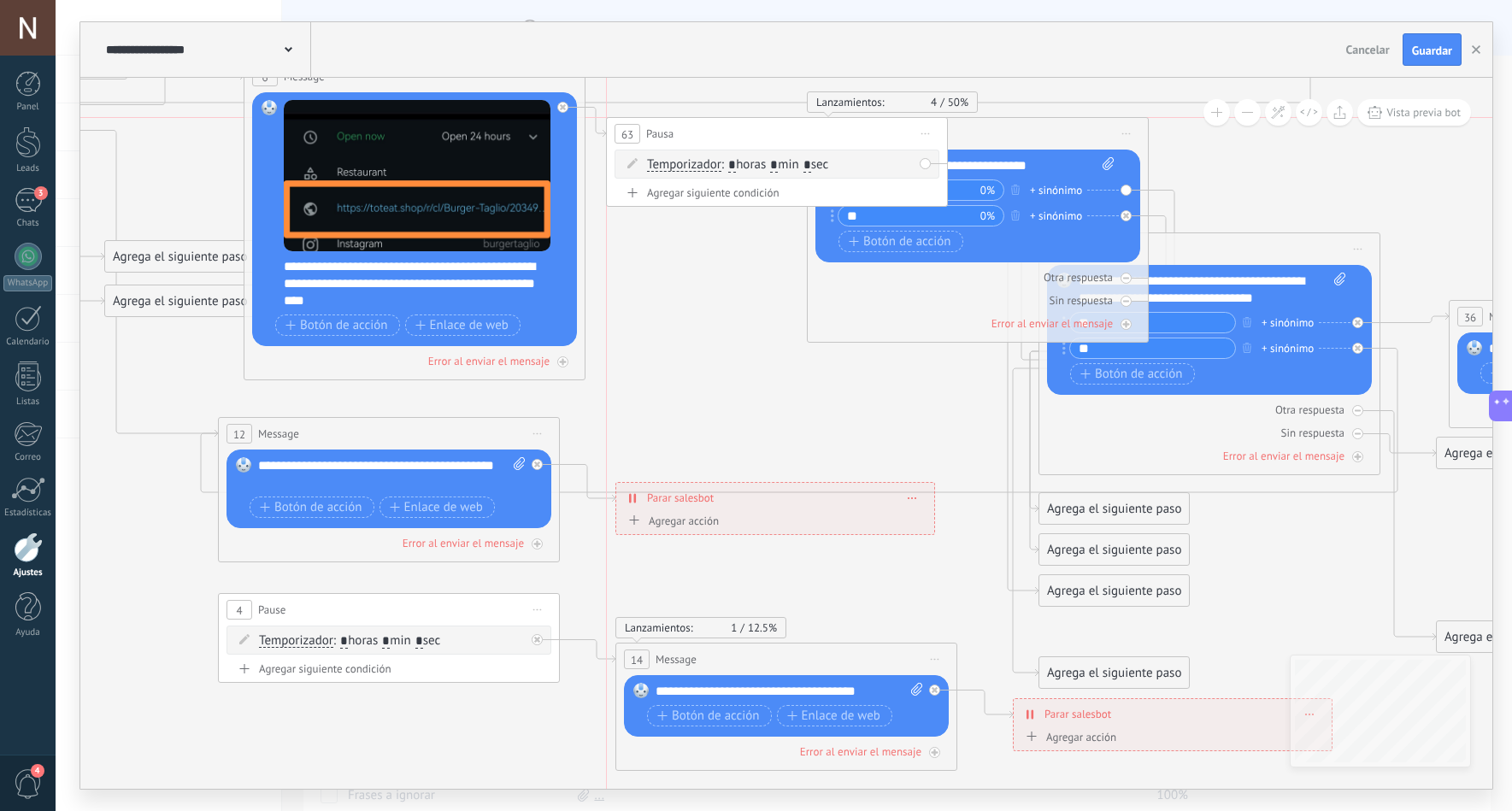
drag, startPoint x: 799, startPoint y: 132, endPoint x: 790, endPoint y: 128, distance: 9.8
click at [790, 128] on div "63 Pausa ***** Iniciar vista previa aquí Cambiar nombre Duplicar Borrar" at bounding box center [777, 134] width 340 height 32
click at [778, 163] on input "*" at bounding box center [773, 165] width 8 height 13
type input "*"
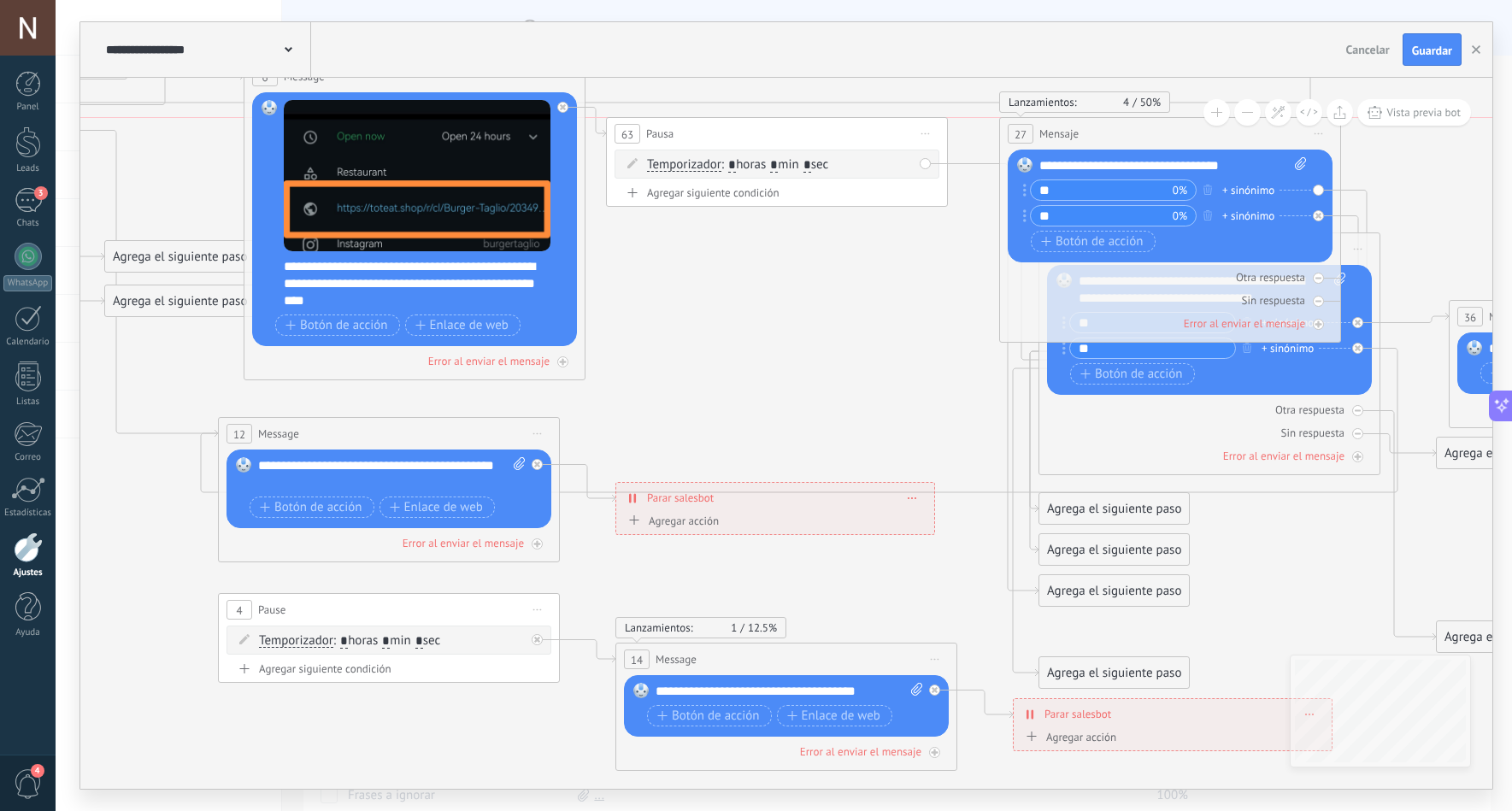
drag, startPoint x: 965, startPoint y: 126, endPoint x: 1158, endPoint y: 134, distance: 193.2
click at [1158, 134] on div "27 Mensaje ******* (a): Todos los contactos - canales seleccionados Todos los c…" at bounding box center [1170, 134] width 340 height 32
click at [924, 163] on div "Temporizador Hasta recibir mensaje Temporizador Excepto horas laborales Hasta q…" at bounding box center [776, 164] width 324 height 29
drag, startPoint x: 924, startPoint y: 163, endPoint x: 858, endPoint y: 221, distance: 87.9
click at [858, 221] on icon at bounding box center [1129, 261] width 4066 height 1875
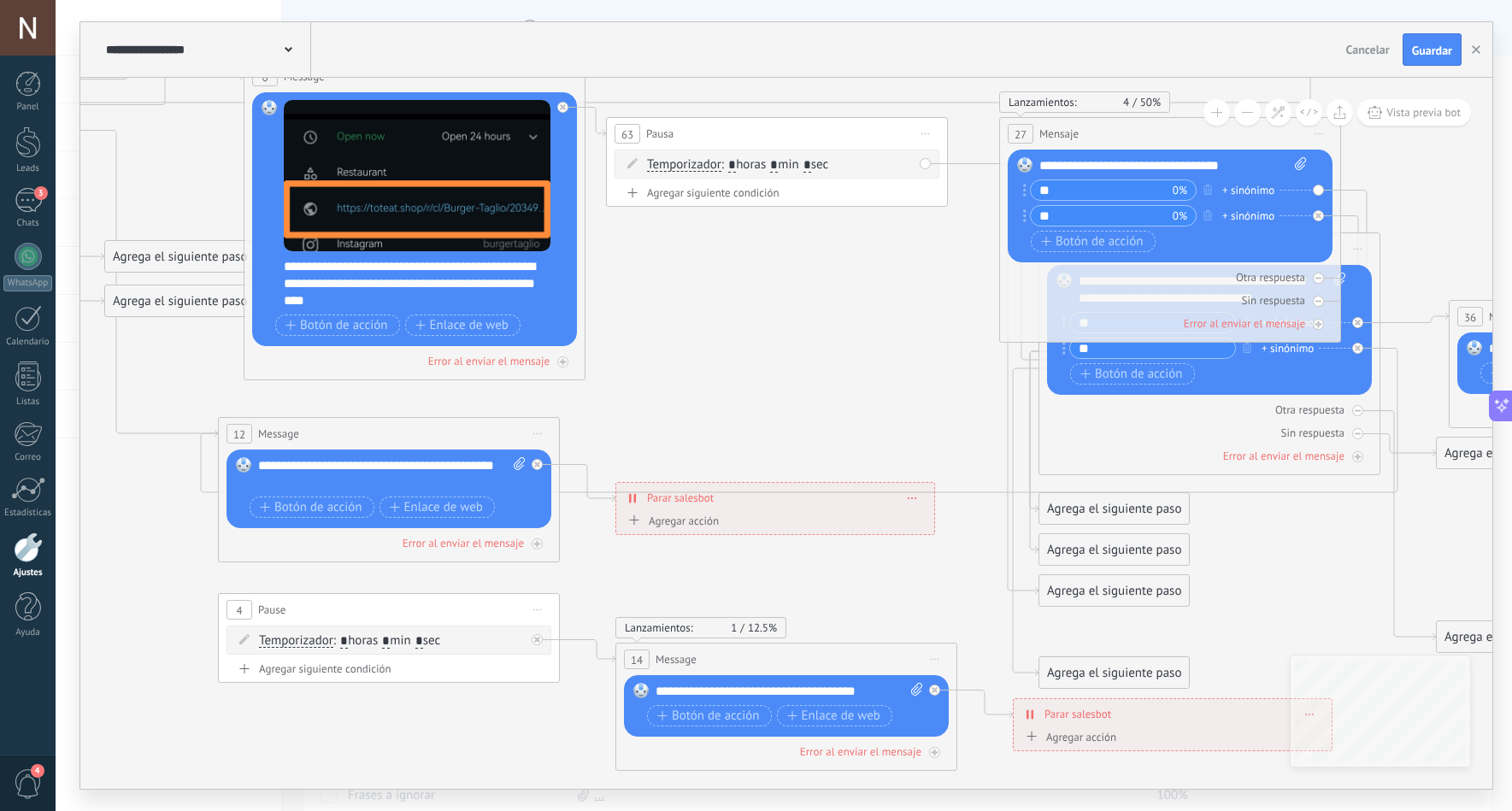
click at [909, 195] on div "Agregar siguiente condición" at bounding box center [776, 193] width 324 height 14
click at [912, 196] on div "Borrar" at bounding box center [907, 200] width 19 height 25
click at [910, 200] on icon at bounding box center [907, 200] width 9 height 2
click at [912, 199] on div "Borrar" at bounding box center [907, 200] width 19 height 25
click at [913, 219] on icon at bounding box center [914, 223] width 9 height 11
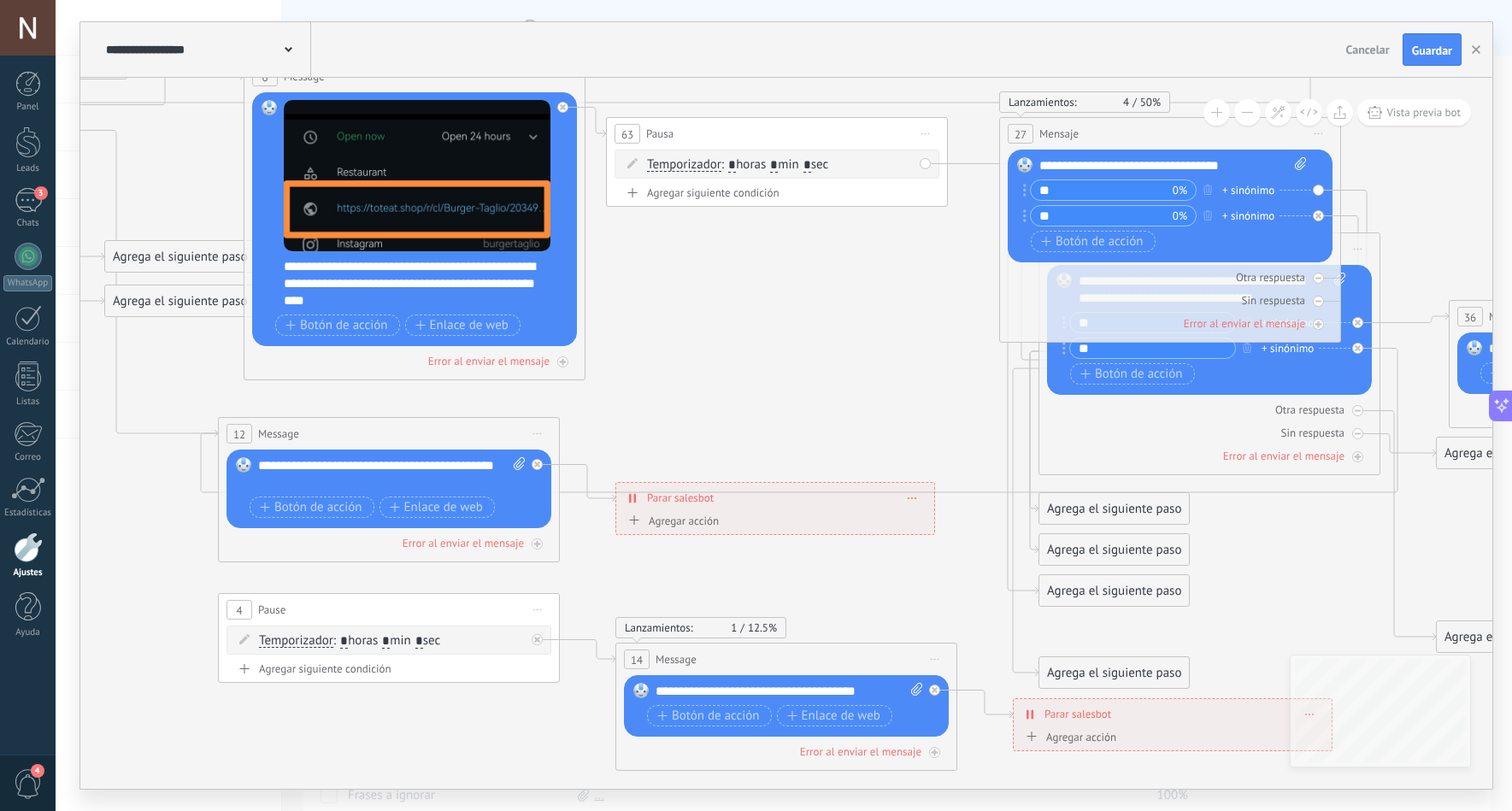
click at [925, 137] on span "Iniciar vista previa aquí Cambiar nombre Duplicar Borrar" at bounding box center [925, 134] width 28 height 25
click at [904, 240] on icon at bounding box center [1129, 261] width 4066 height 1875
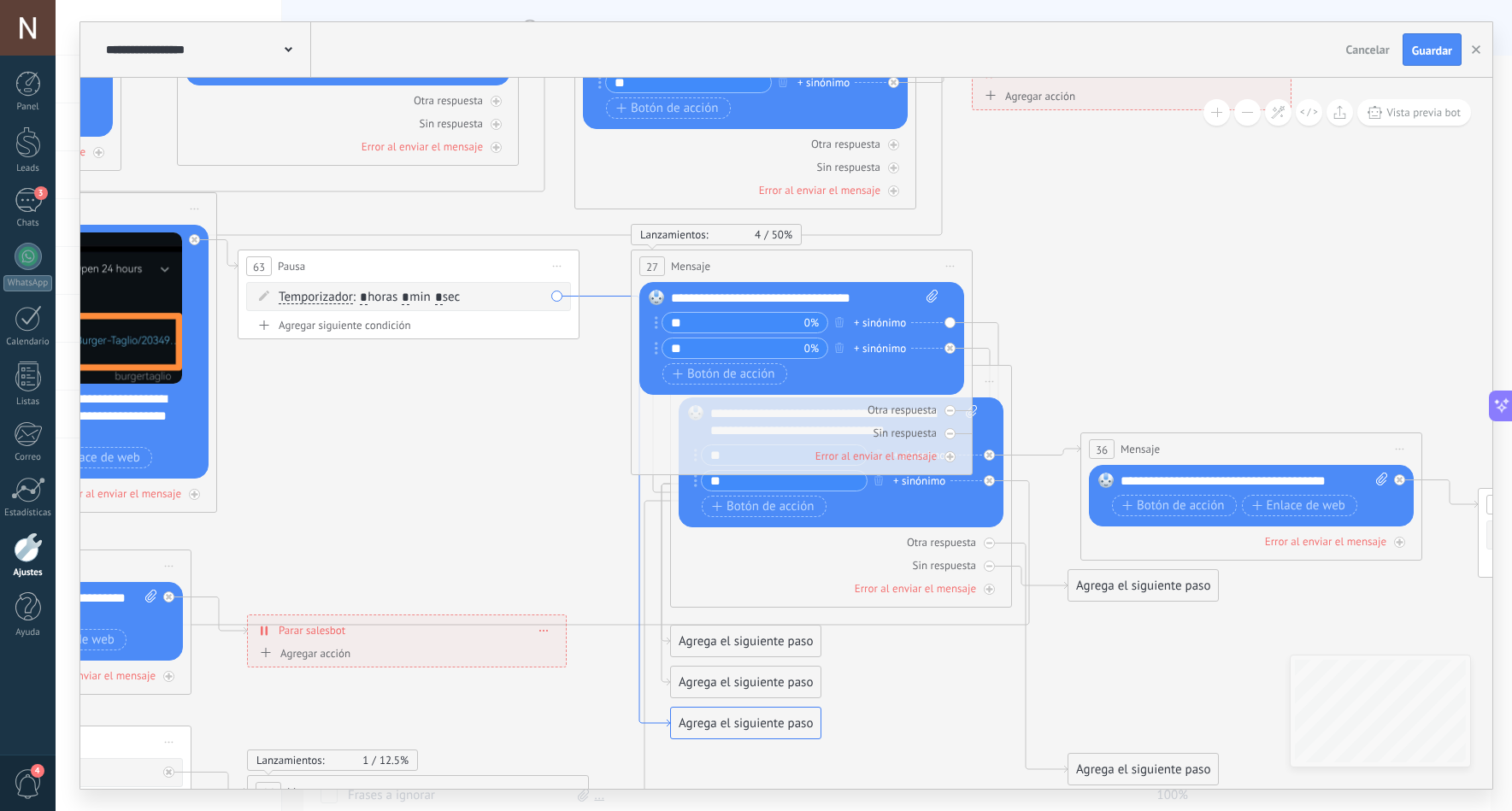
drag, startPoint x: 970, startPoint y: 165, endPoint x: 531, endPoint y: 309, distance: 462.0
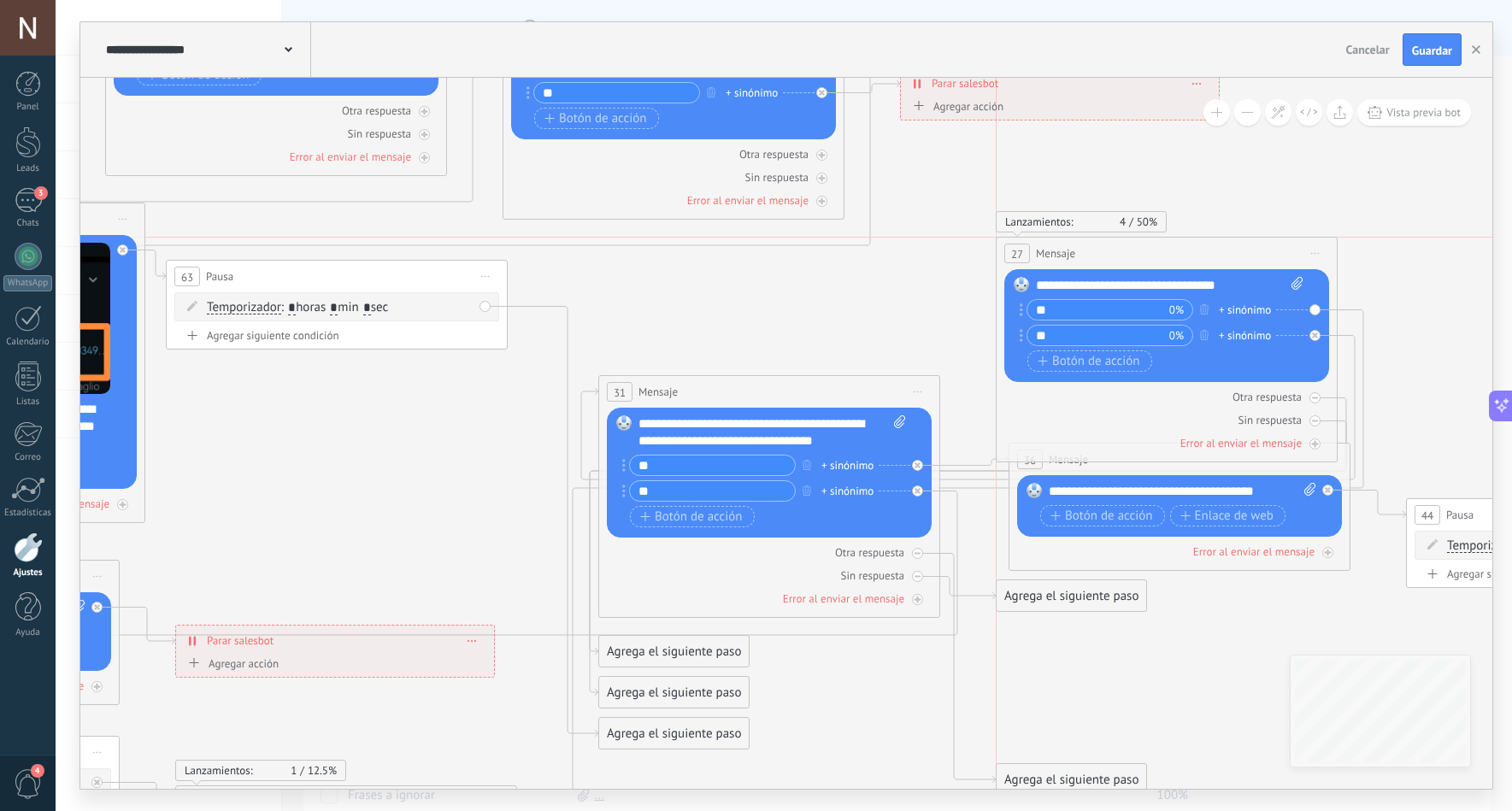
drag, startPoint x: 816, startPoint y: 280, endPoint x: 1249, endPoint y: 256, distance: 433.7
click at [1249, 256] on div "27 Mensaje ******* (a): Todos los contactos - canales seleccionados Todos los c…" at bounding box center [1166, 253] width 340 height 32
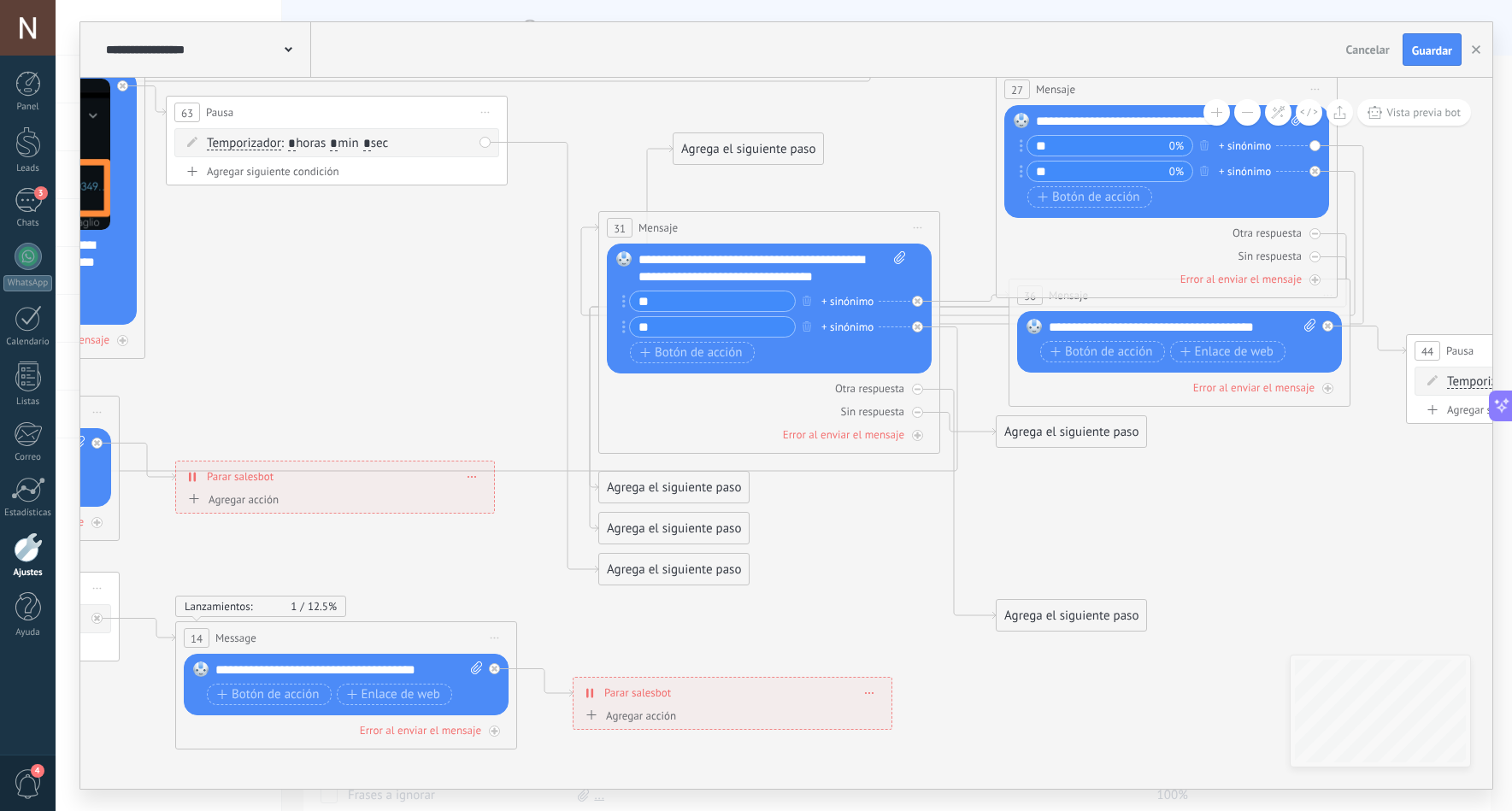
drag, startPoint x: 649, startPoint y: 643, endPoint x: 723, endPoint y: 141, distance: 507.4
click at [723, 141] on div "Agrega el siguiente paso" at bounding box center [748, 149] width 149 height 28
click at [700, 132] on icon at bounding box center [689, 240] width 4066 height 1875
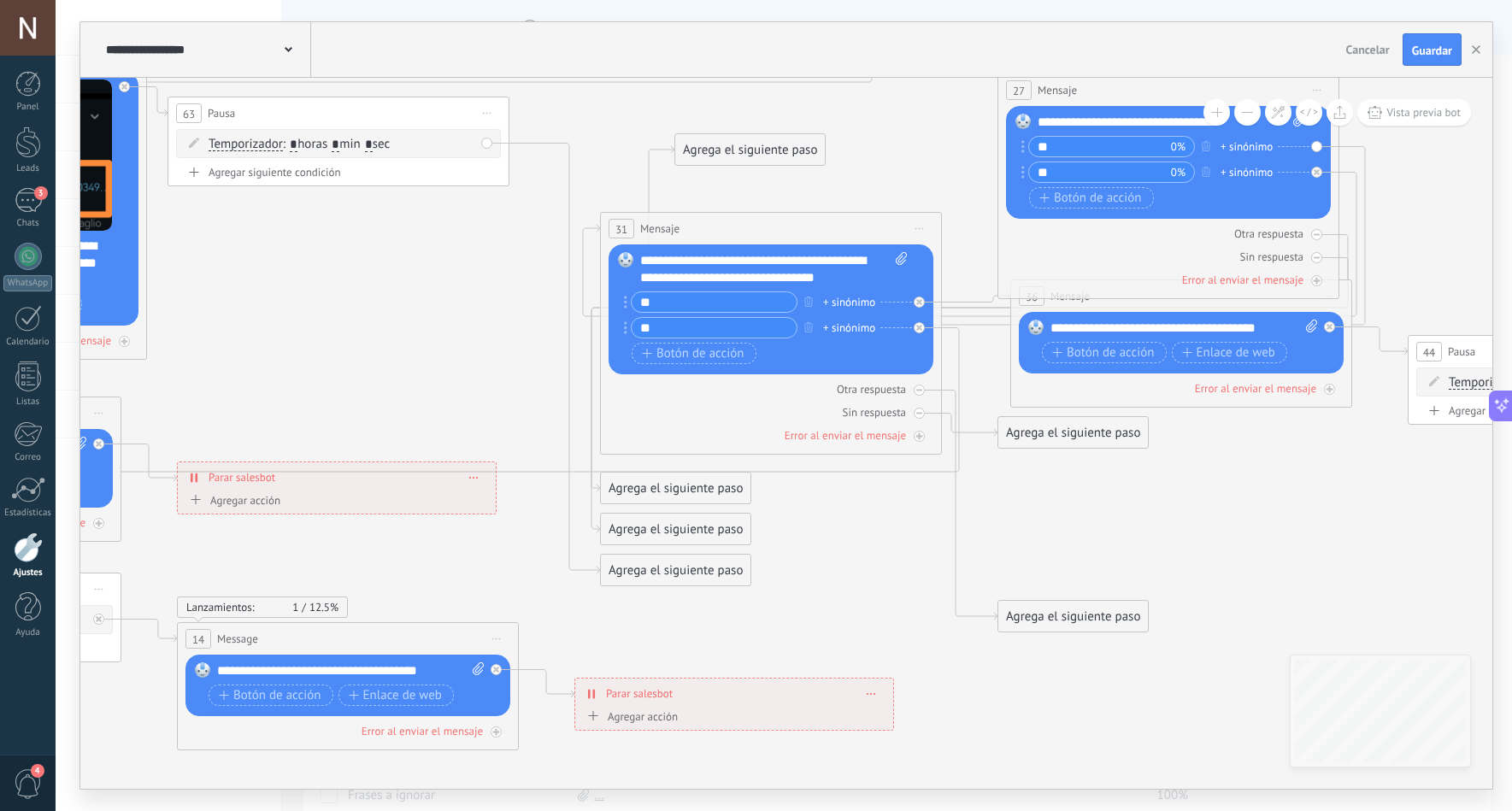
click at [790, 149] on div "Agrega el siguiente paso" at bounding box center [750, 150] width 149 height 28
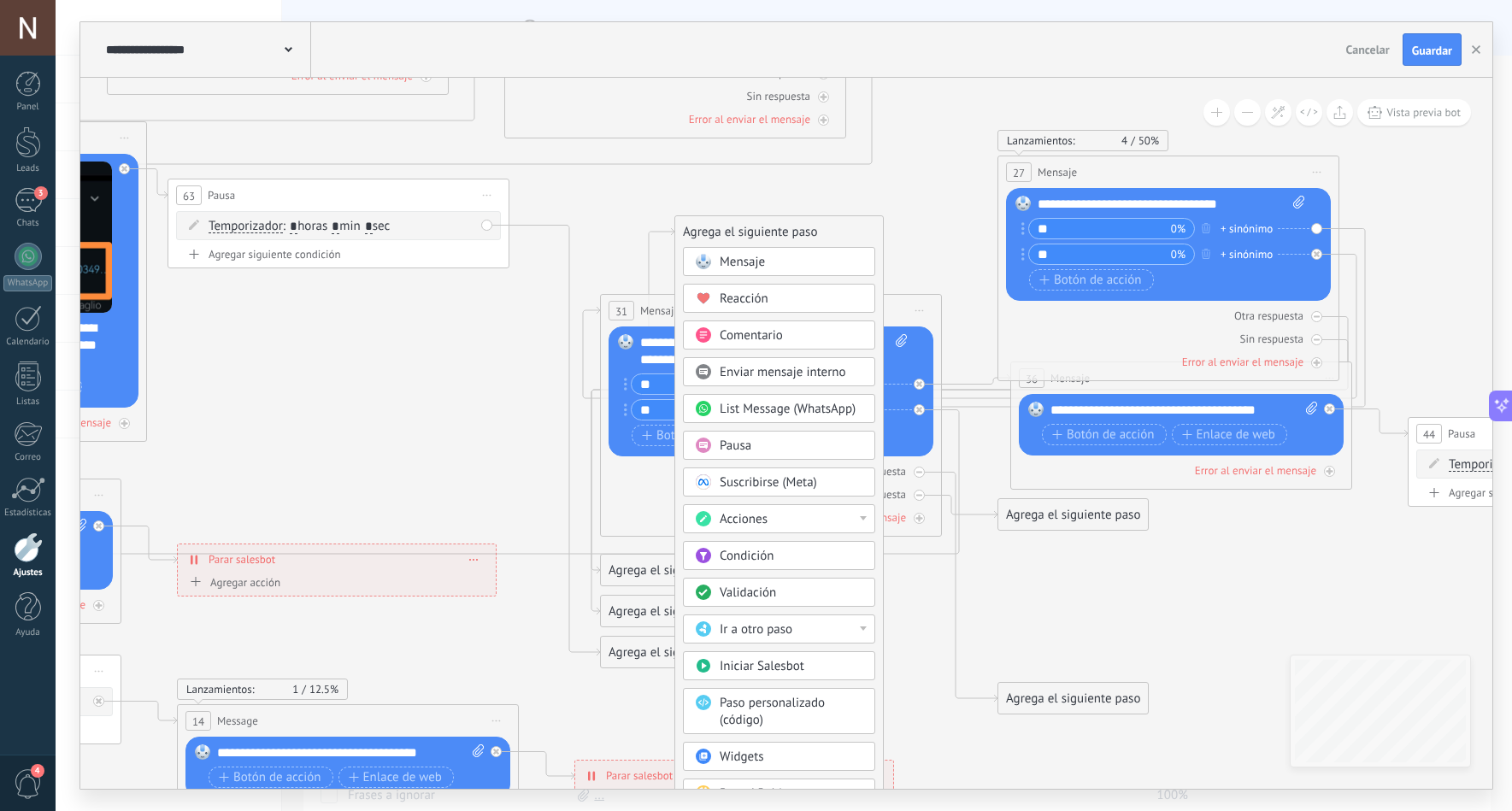
click at [691, 225] on div "Agrega el siguiente paso" at bounding box center [780, 232] width 208 height 28
click at [660, 230] on icon at bounding box center [1007, 317] width 716 height 179
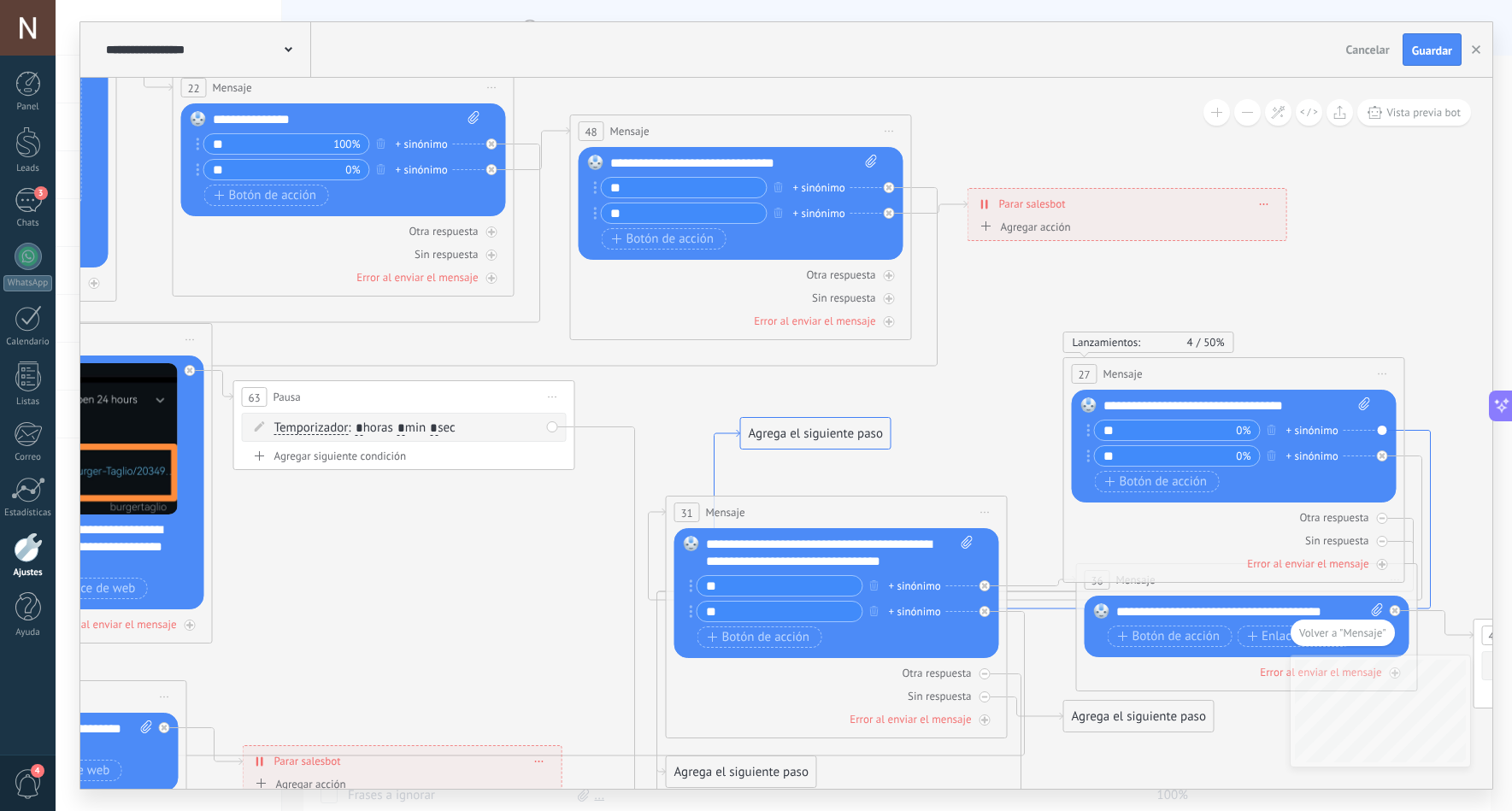
click at [721, 435] on icon at bounding box center [1073, 519] width 716 height 179
drag, startPoint x: 552, startPoint y: 425, endPoint x: 685, endPoint y: 432, distance: 133.2
drag, startPoint x: 767, startPoint y: 436, endPoint x: 1117, endPoint y: 433, distance: 350.0
click at [1117, 433] on div "Agrega el siguiente paso" at bounding box center [1165, 430] width 149 height 28
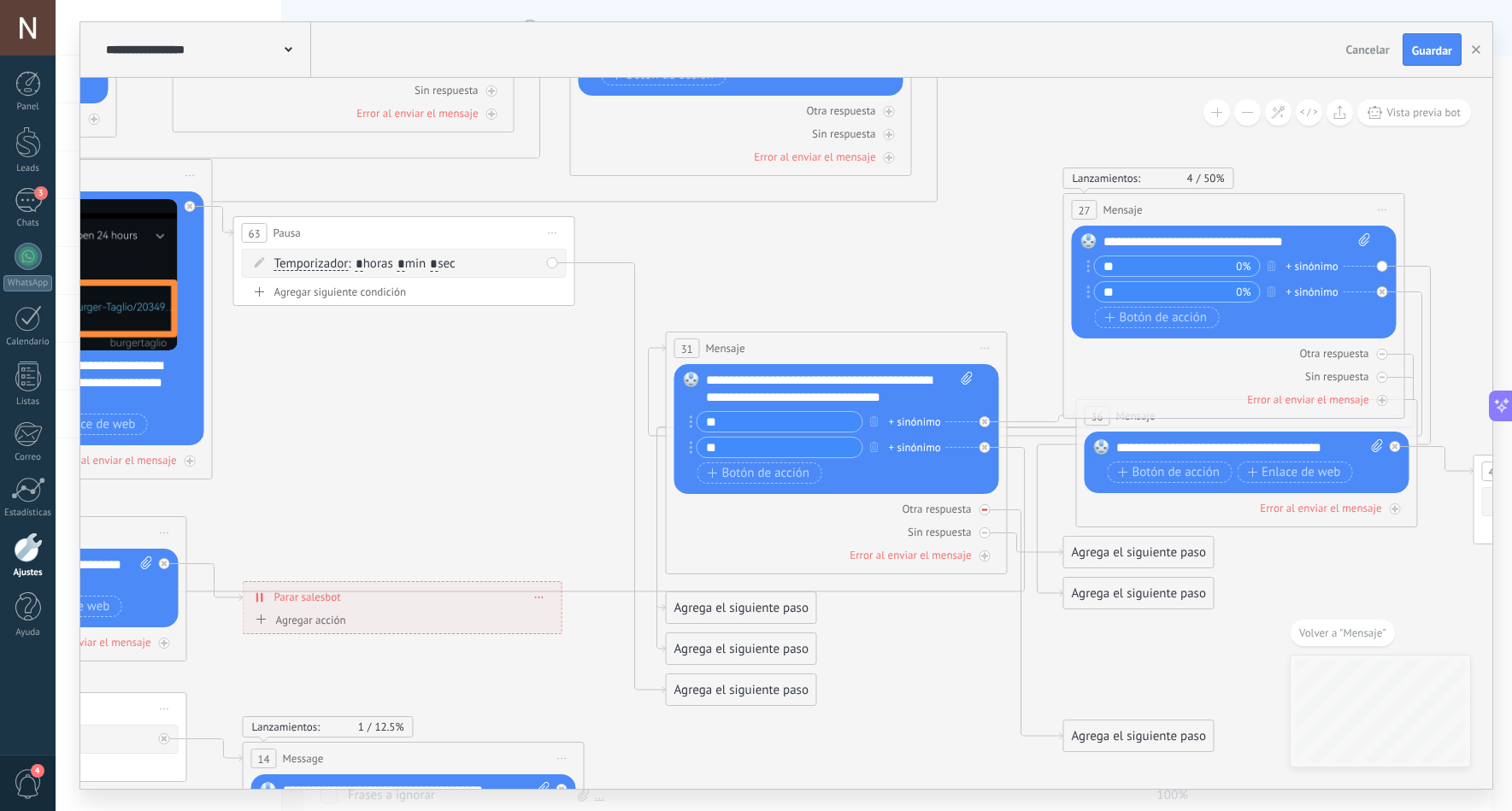
click at [986, 515] on div at bounding box center [985, 510] width 11 height 11
click at [984, 532] on icon at bounding box center [985, 533] width 6 height 6
drag, startPoint x: 1116, startPoint y: 509, endPoint x: 1130, endPoint y: 566, distance: 58.7
click at [988, 453] on div at bounding box center [985, 447] width 11 height 11
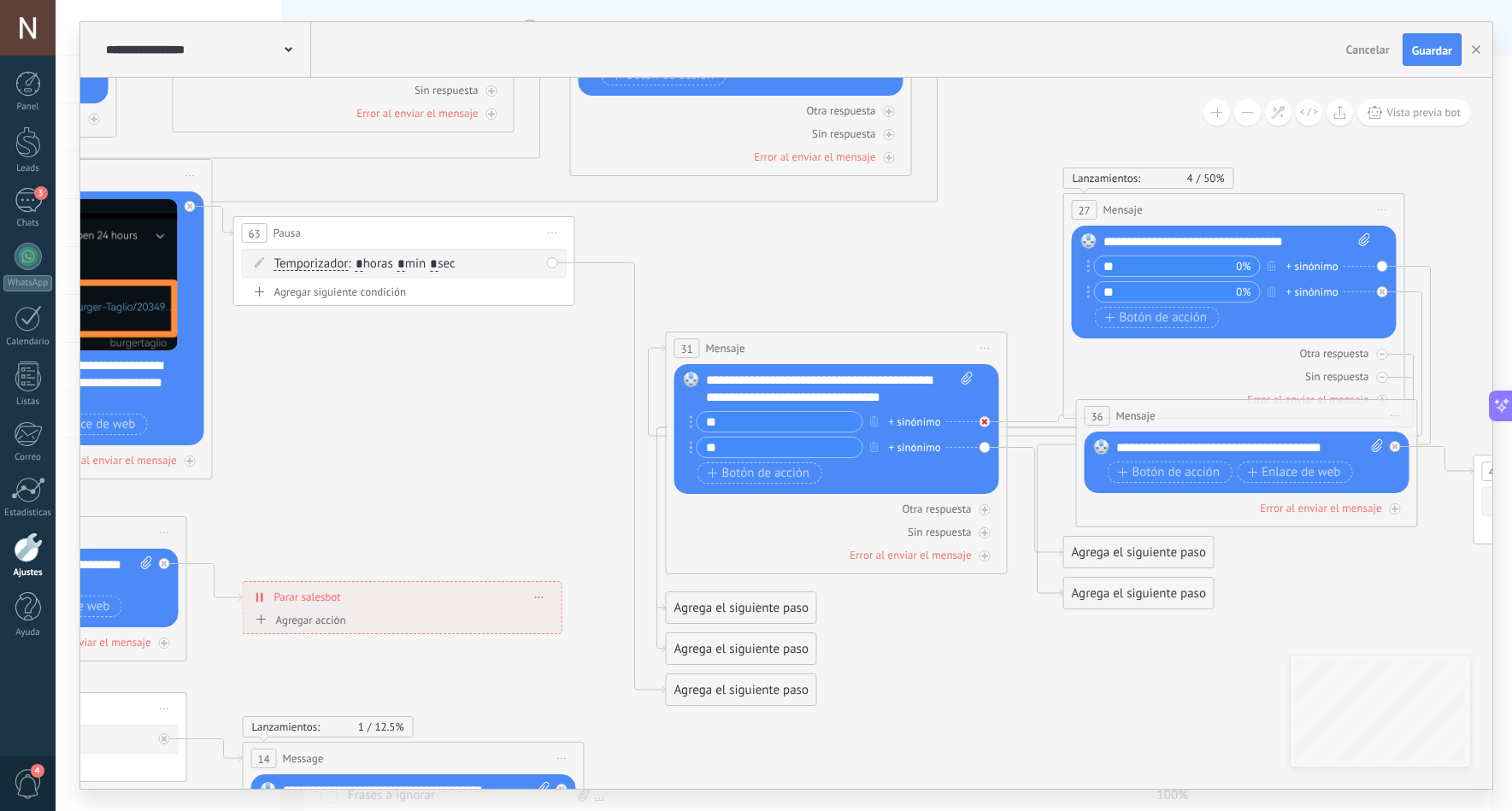
click at [981, 418] on div at bounding box center [985, 422] width 11 height 11
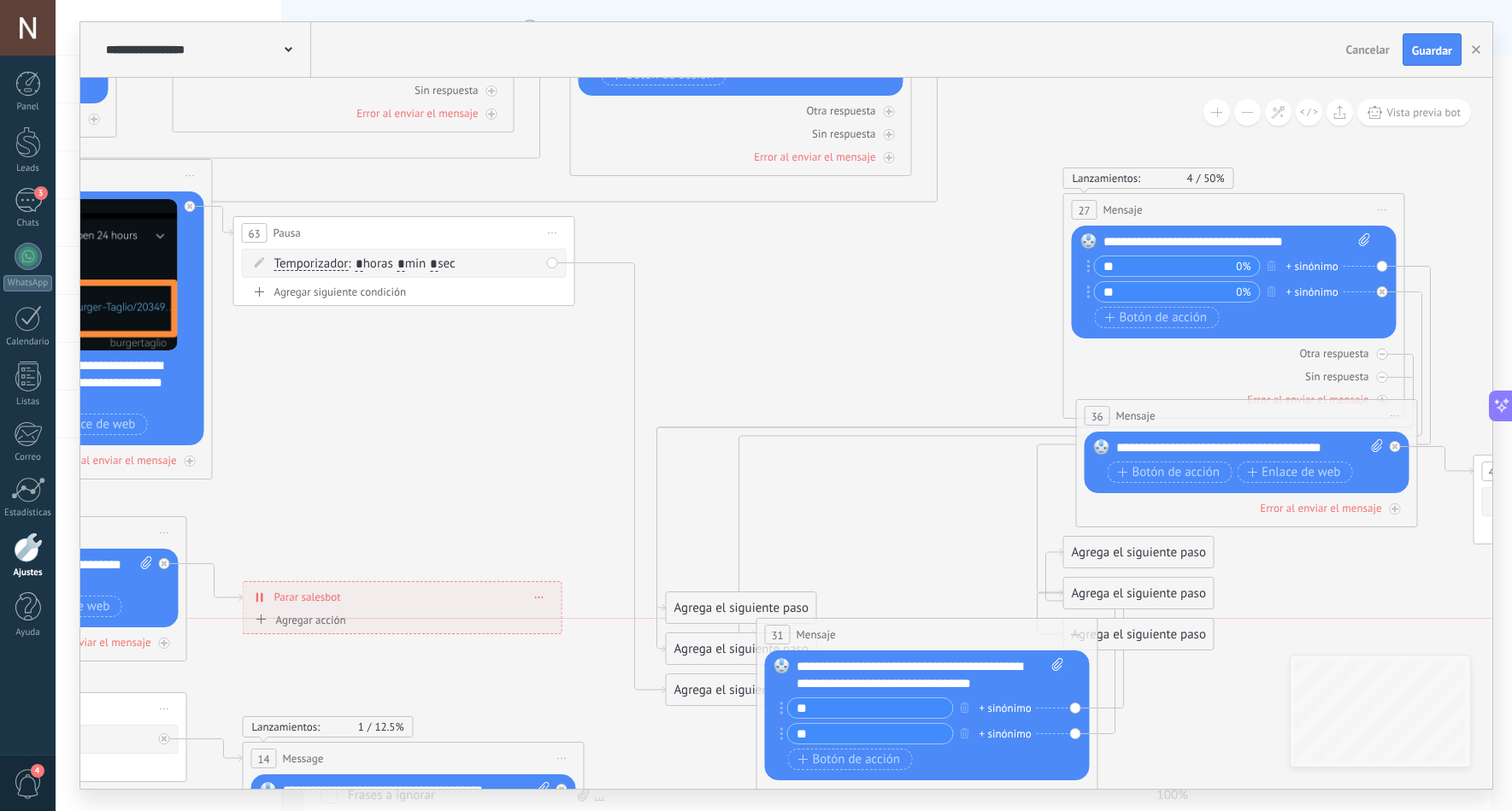
drag, startPoint x: 876, startPoint y: 358, endPoint x: 965, endPoint y: 638, distance: 293.8
click at [965, 638] on div "31 Mensaje ******* (a): Todos los contactos - canales seleccionados Todos los c…" at bounding box center [927, 635] width 340 height 32
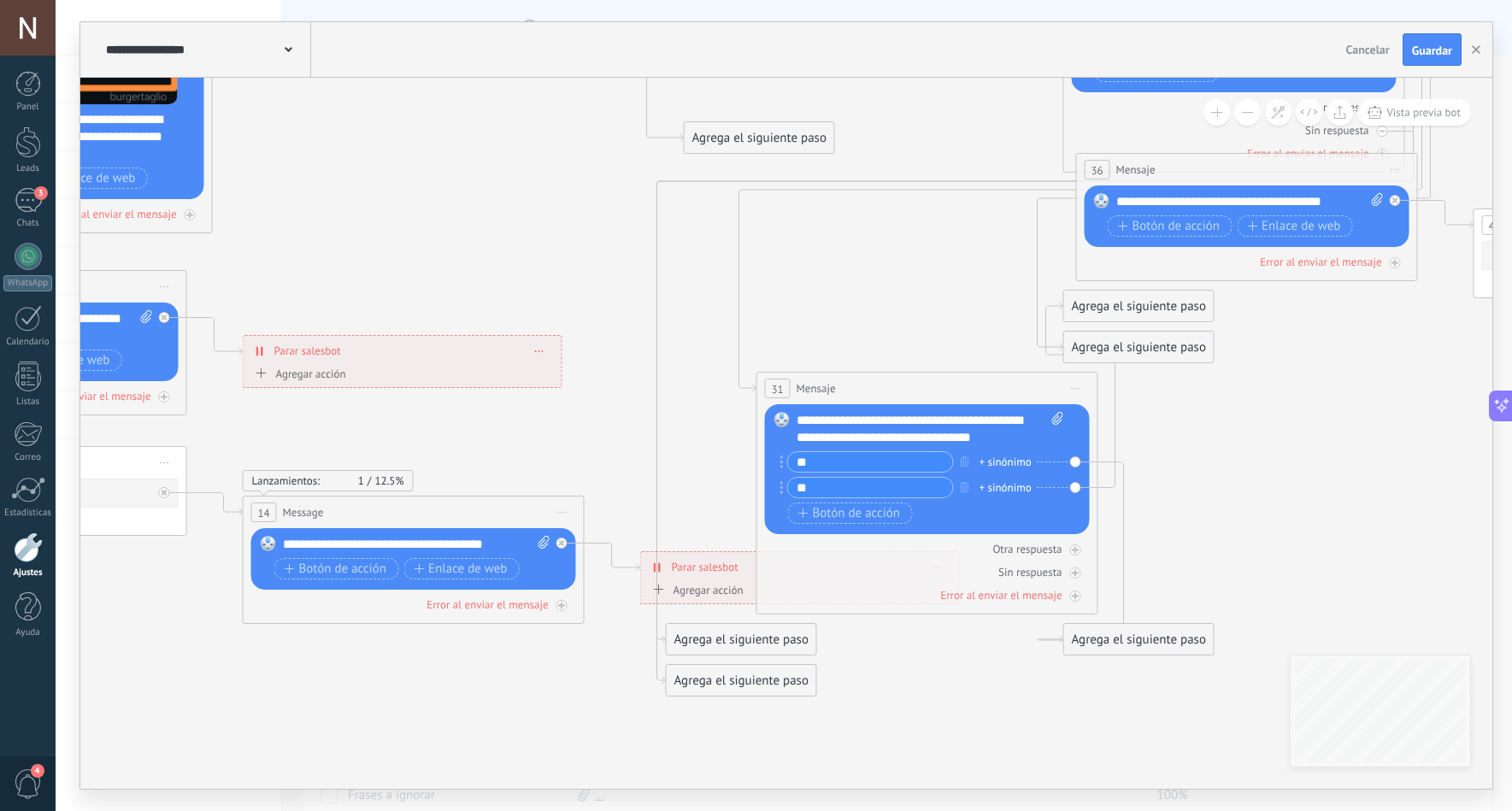
drag, startPoint x: 702, startPoint y: 733, endPoint x: 721, endPoint y: 149, distance: 584.3
click at [721, 149] on div "Agrega el siguiente paso" at bounding box center [759, 138] width 149 height 28
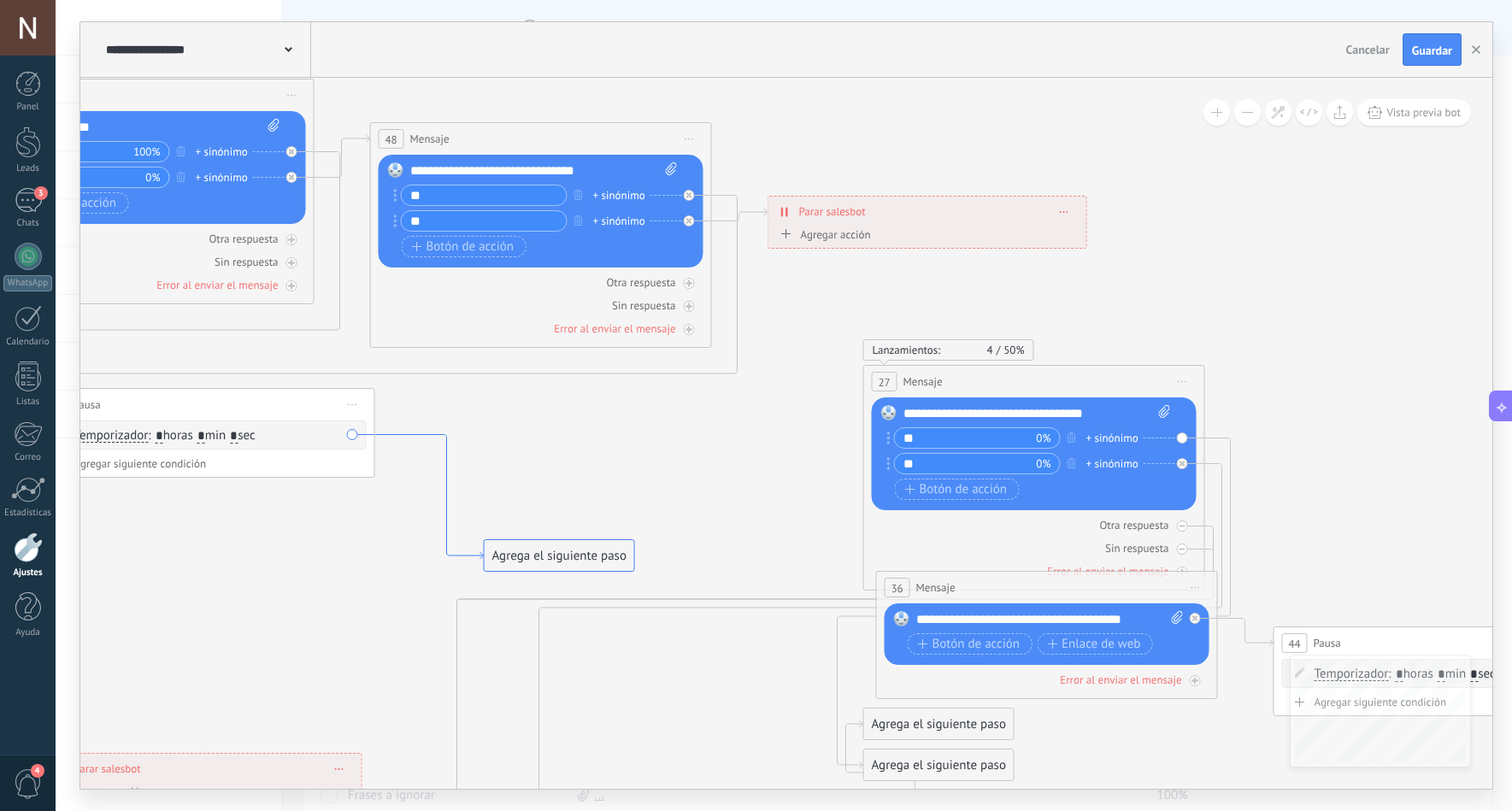
drag, startPoint x: 681, startPoint y: 467, endPoint x: 477, endPoint y: 558, distance: 223.4
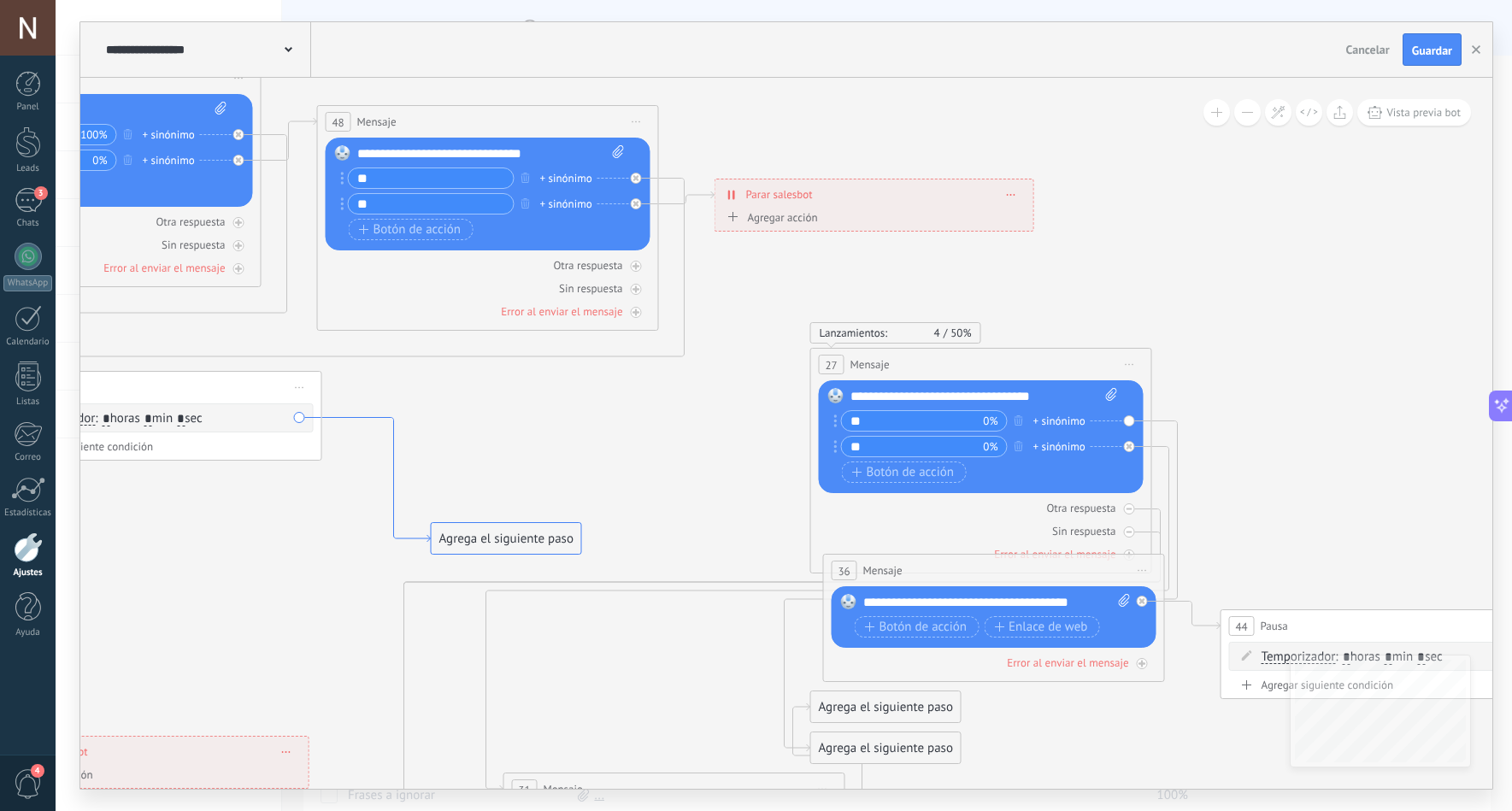
drag, startPoint x: 472, startPoint y: 557, endPoint x: 331, endPoint y: 553, distance: 141.1
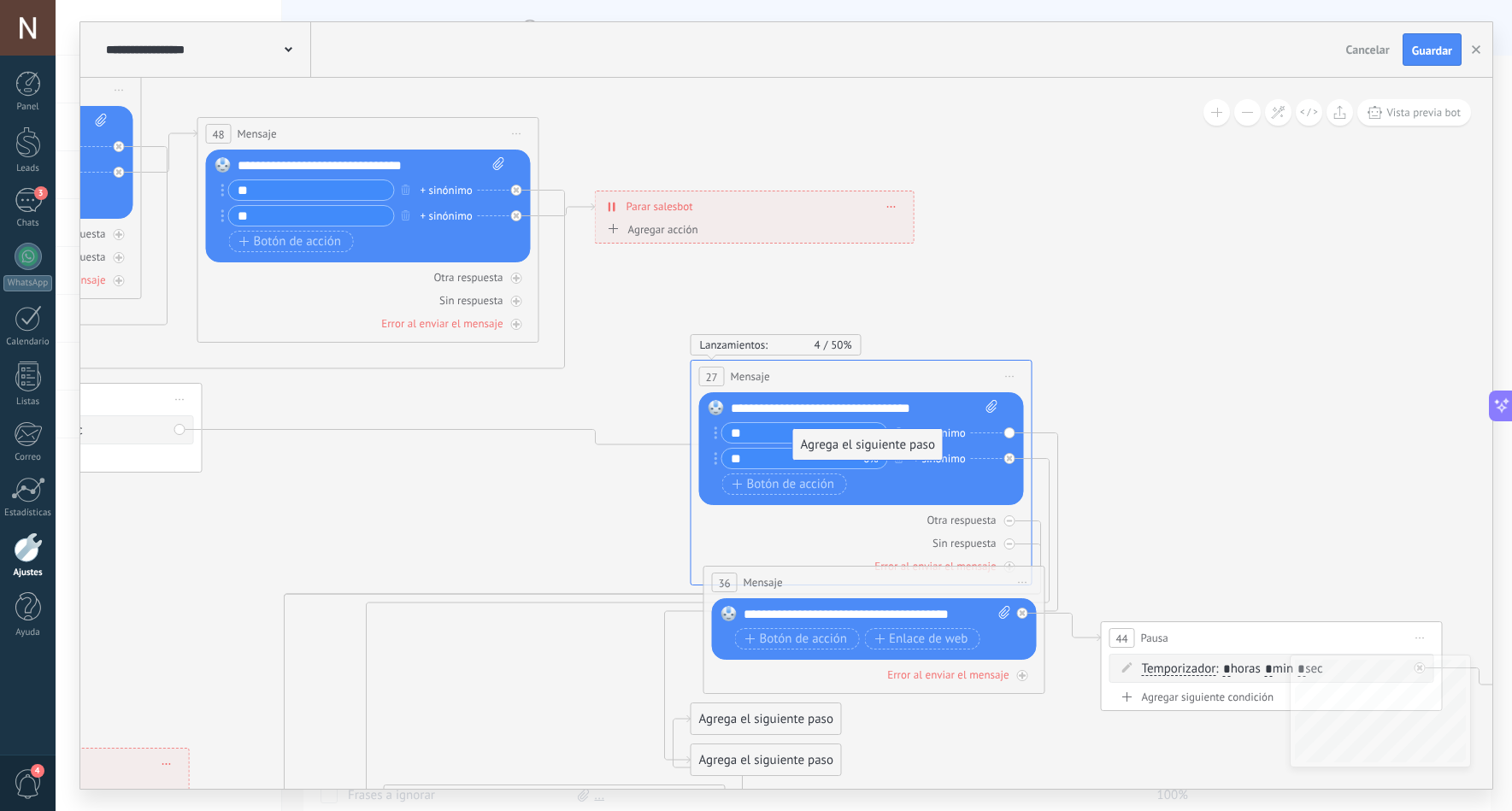
drag, startPoint x: 425, startPoint y: 545, endPoint x: 906, endPoint y: 439, distance: 492.5
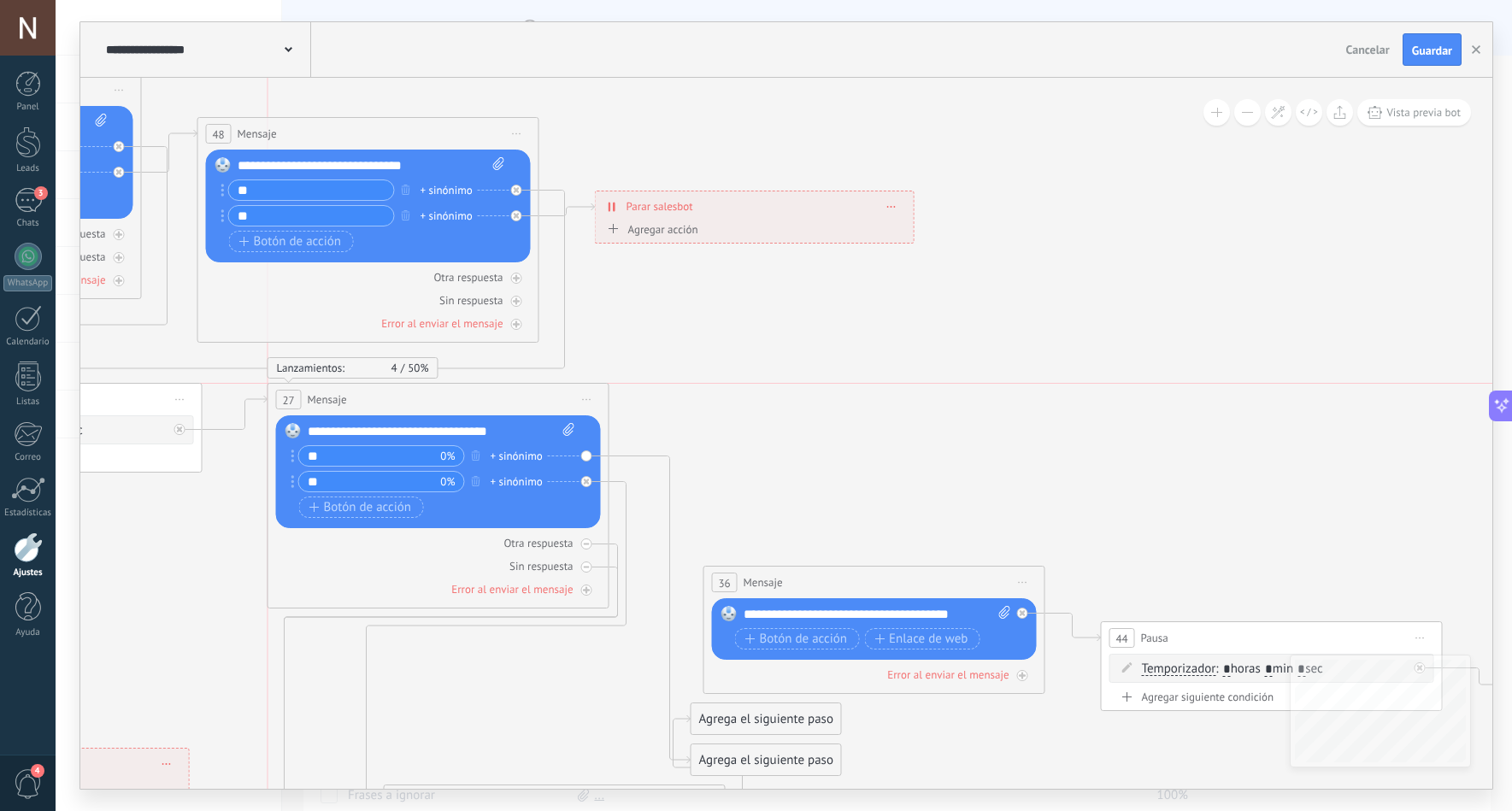
drag, startPoint x: 892, startPoint y: 365, endPoint x: 469, endPoint y: 392, distance: 423.9
click at [469, 392] on div "27 Mensaje ******* (a): Todos los contactos - canales seleccionados Todos los c…" at bounding box center [438, 400] width 340 height 32
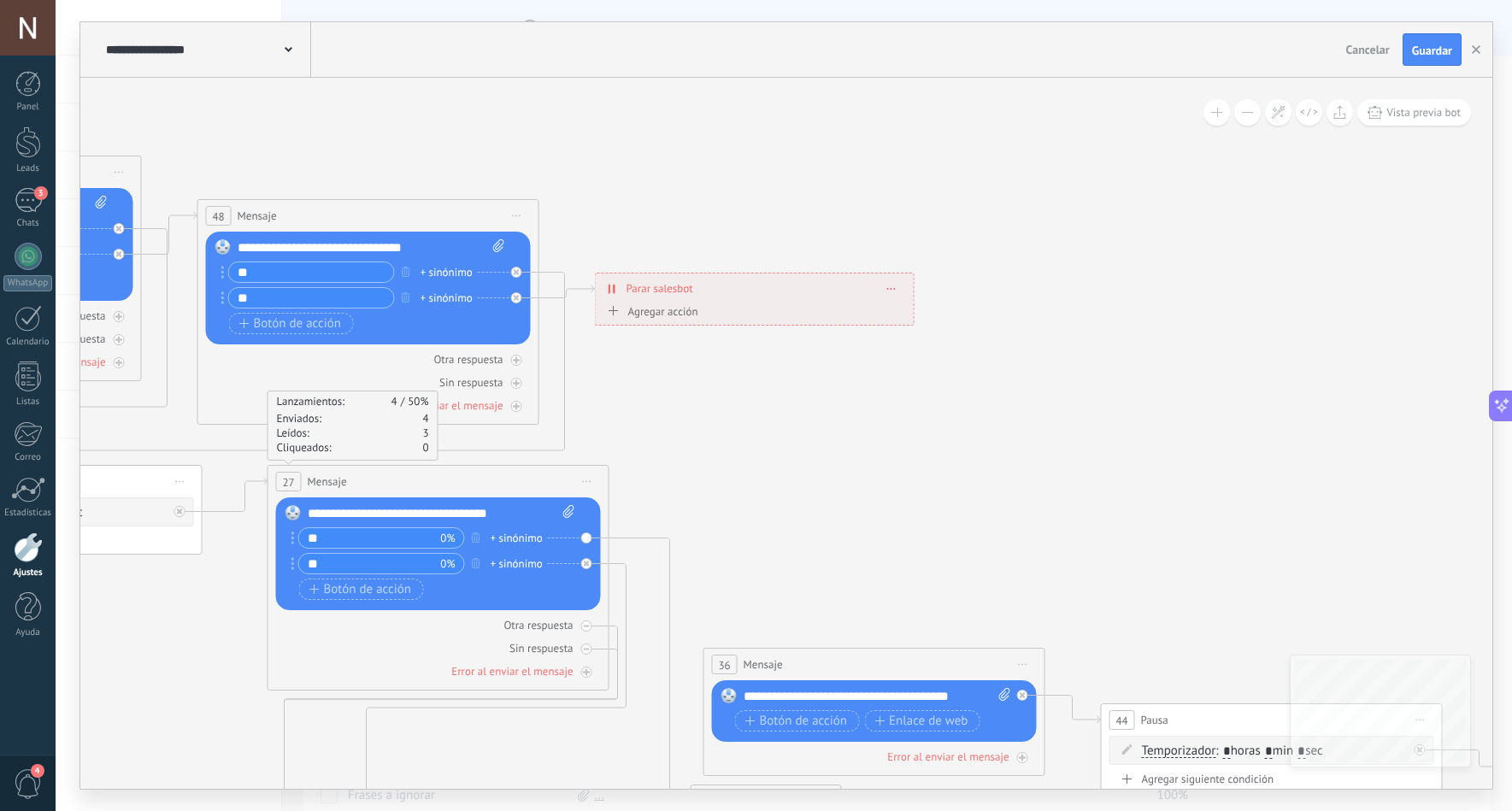
click at [1246, 113] on button at bounding box center [1247, 113] width 27 height 27
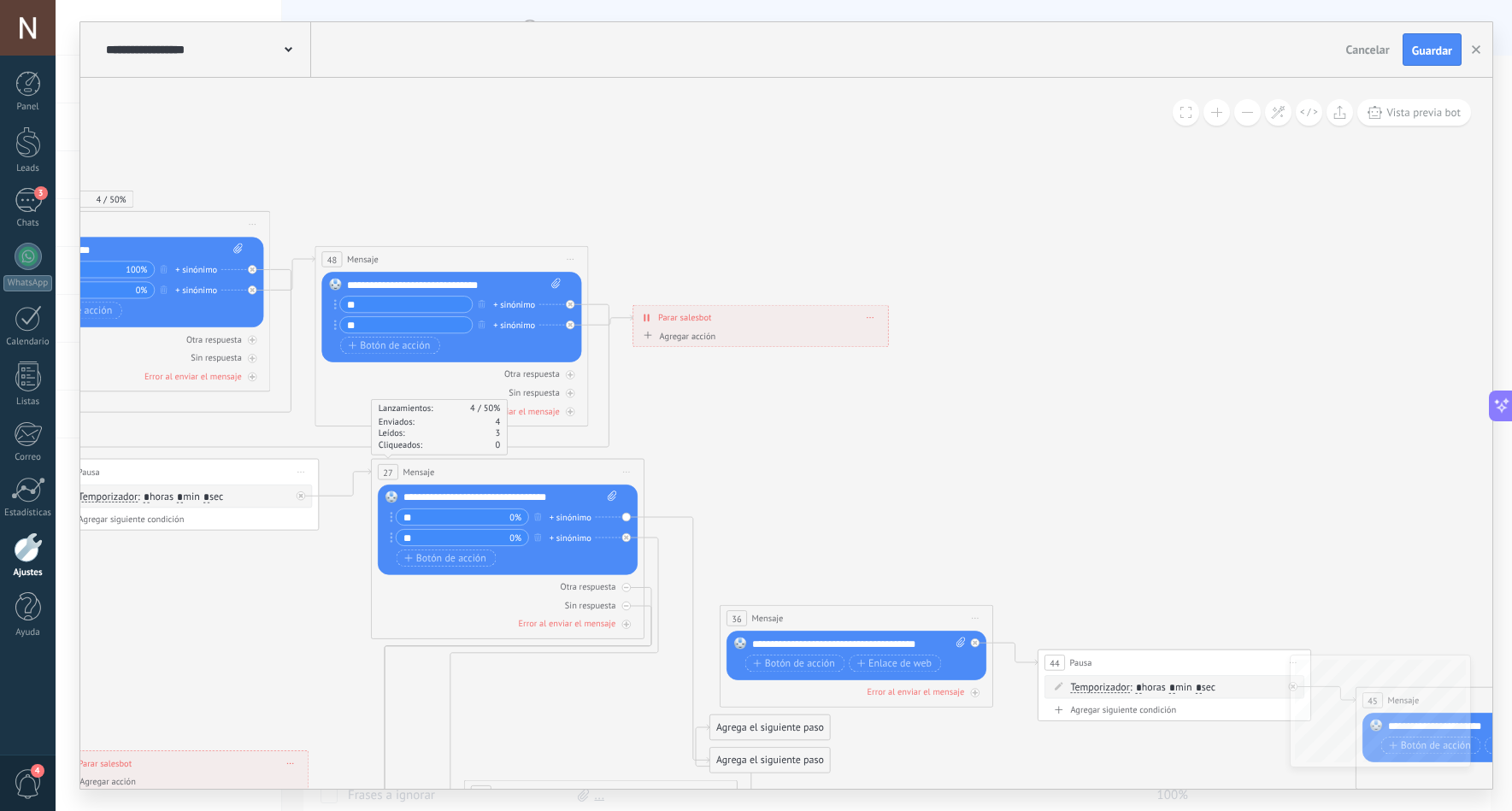
click at [1246, 113] on button at bounding box center [1247, 113] width 27 height 27
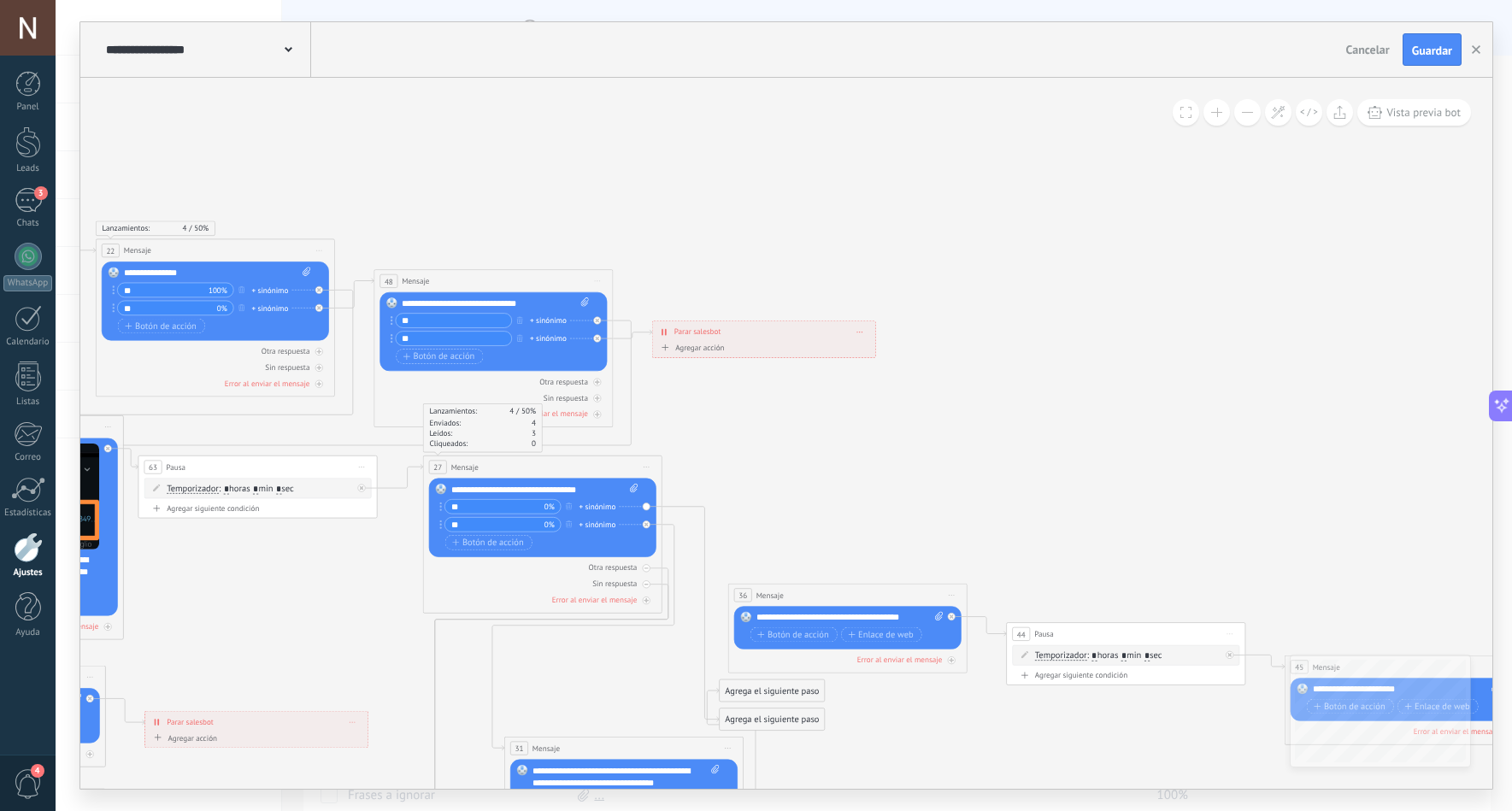
click at [1246, 113] on button at bounding box center [1247, 113] width 27 height 27
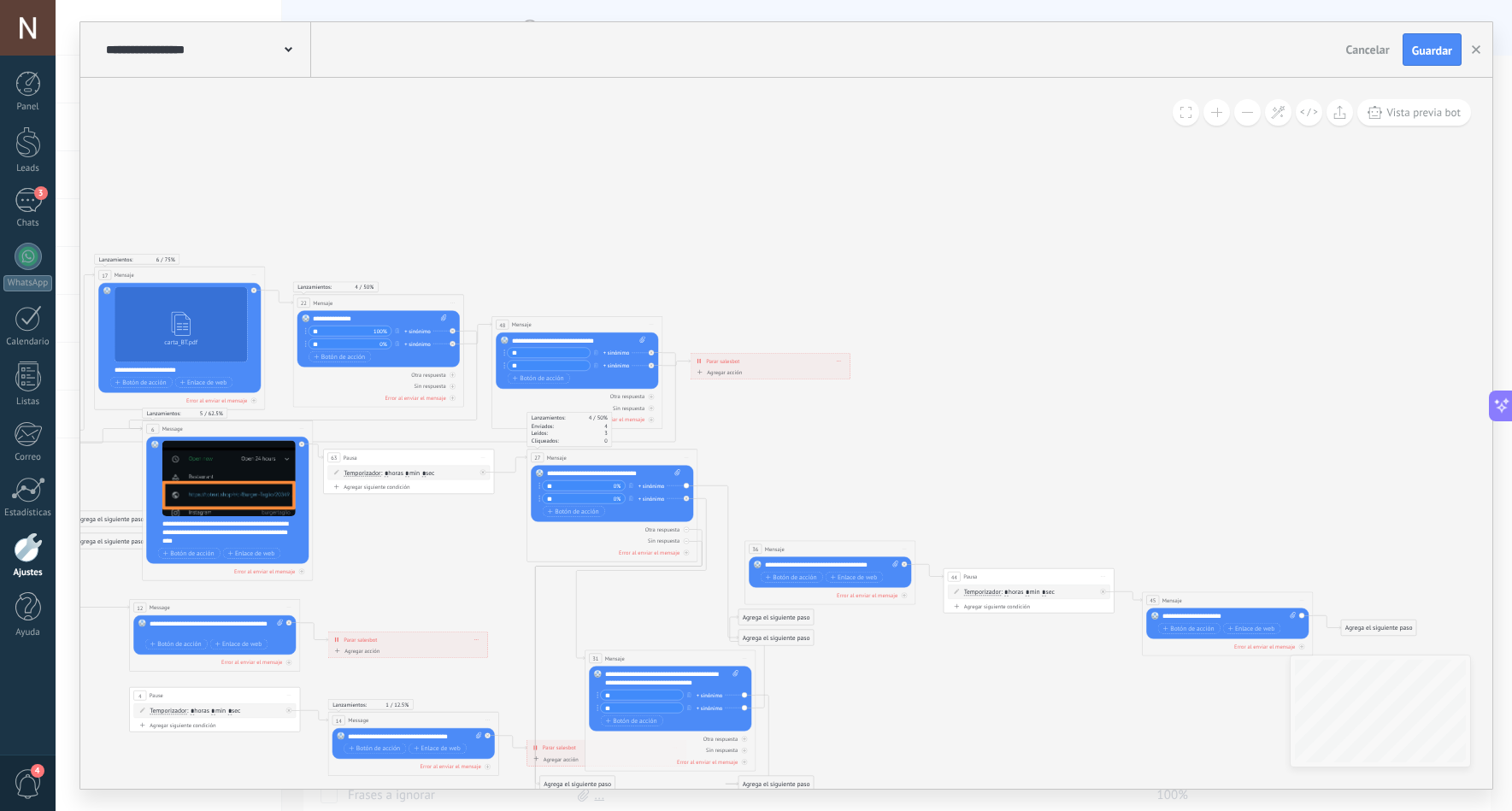
click at [1246, 113] on button at bounding box center [1247, 113] width 27 height 27
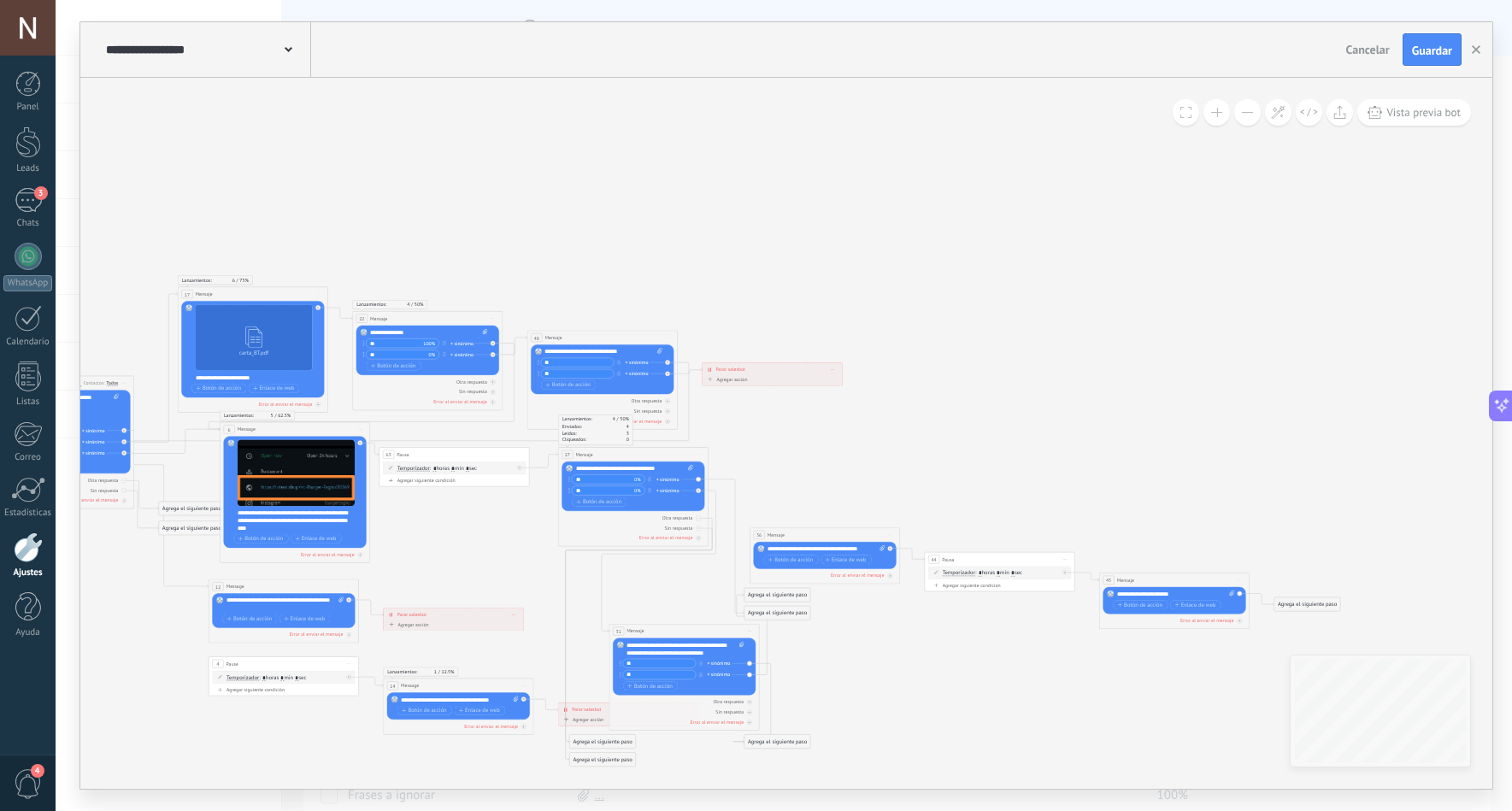
click at [1246, 113] on button at bounding box center [1247, 113] width 27 height 27
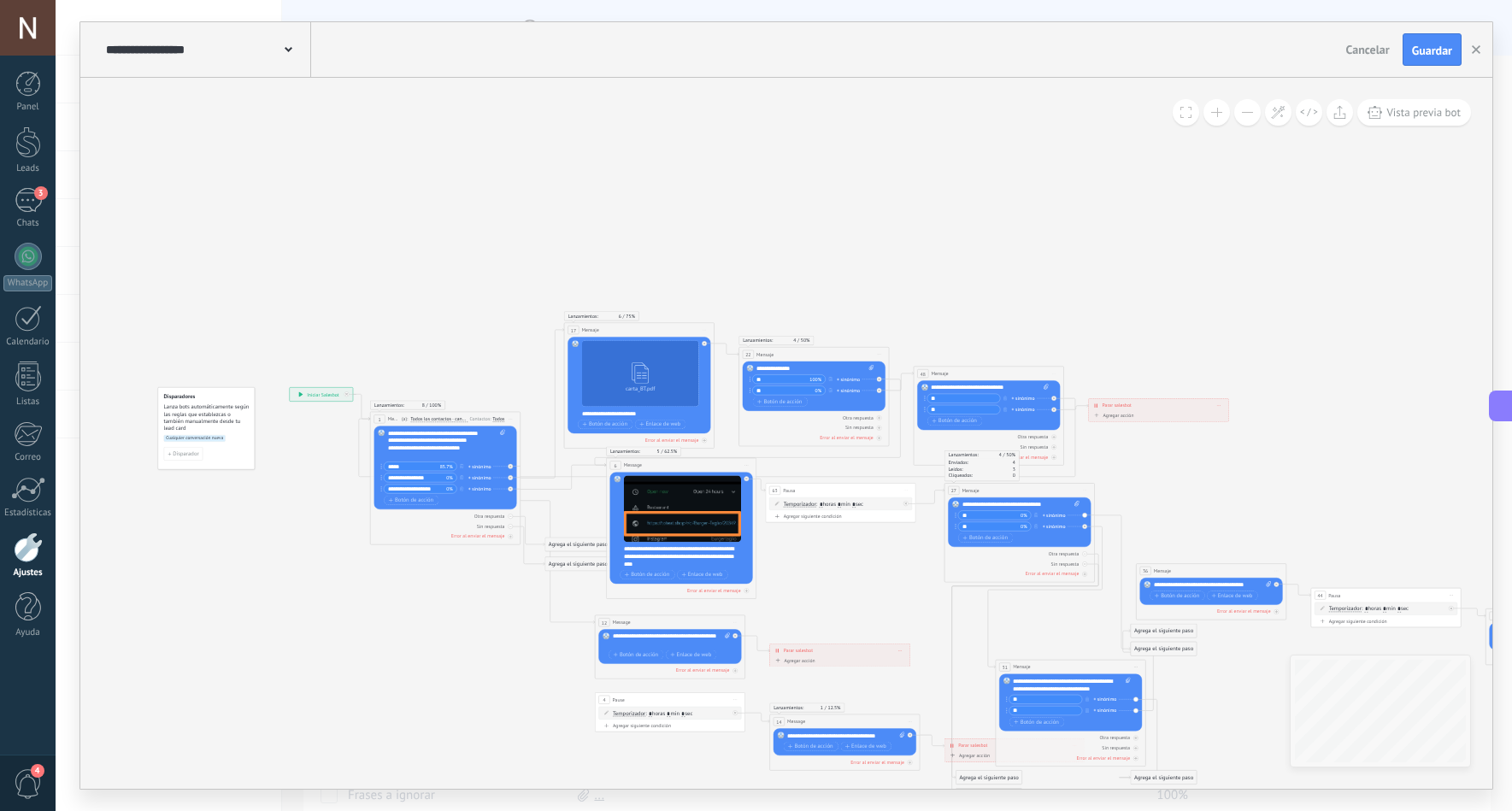
drag, startPoint x: 619, startPoint y: 232, endPoint x: 1012, endPoint y: 267, distance: 394.6
click at [1012, 267] on icon at bounding box center [995, 556] width 1788 height 842
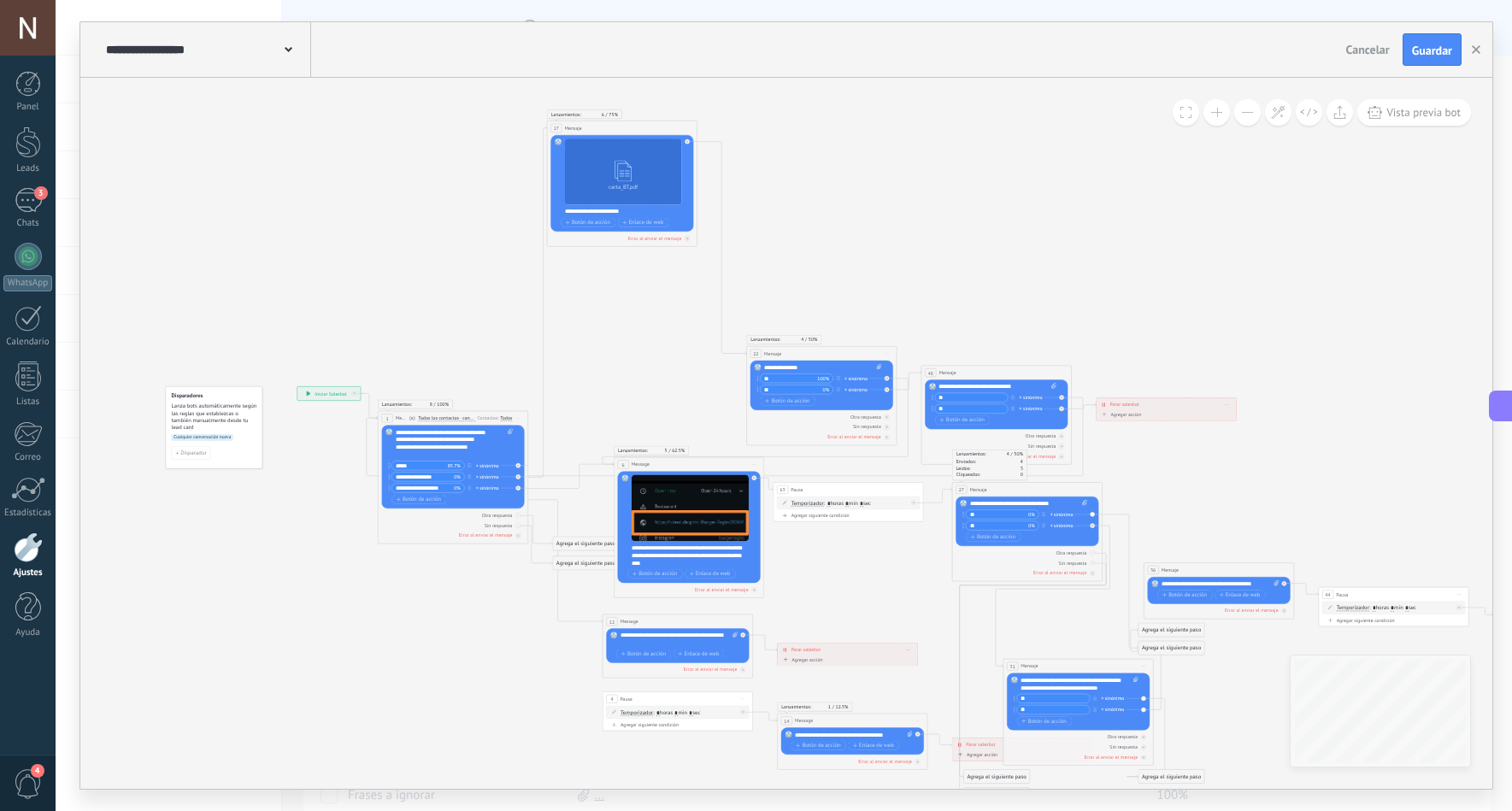
drag, startPoint x: 681, startPoint y: 322, endPoint x: 656, endPoint y: 121, distance: 202.5
click at [656, 122] on div "17 Mensaje ******* (a): Todos los contactos - canales seleccionados Todos los c…" at bounding box center [621, 128] width 149 height 13
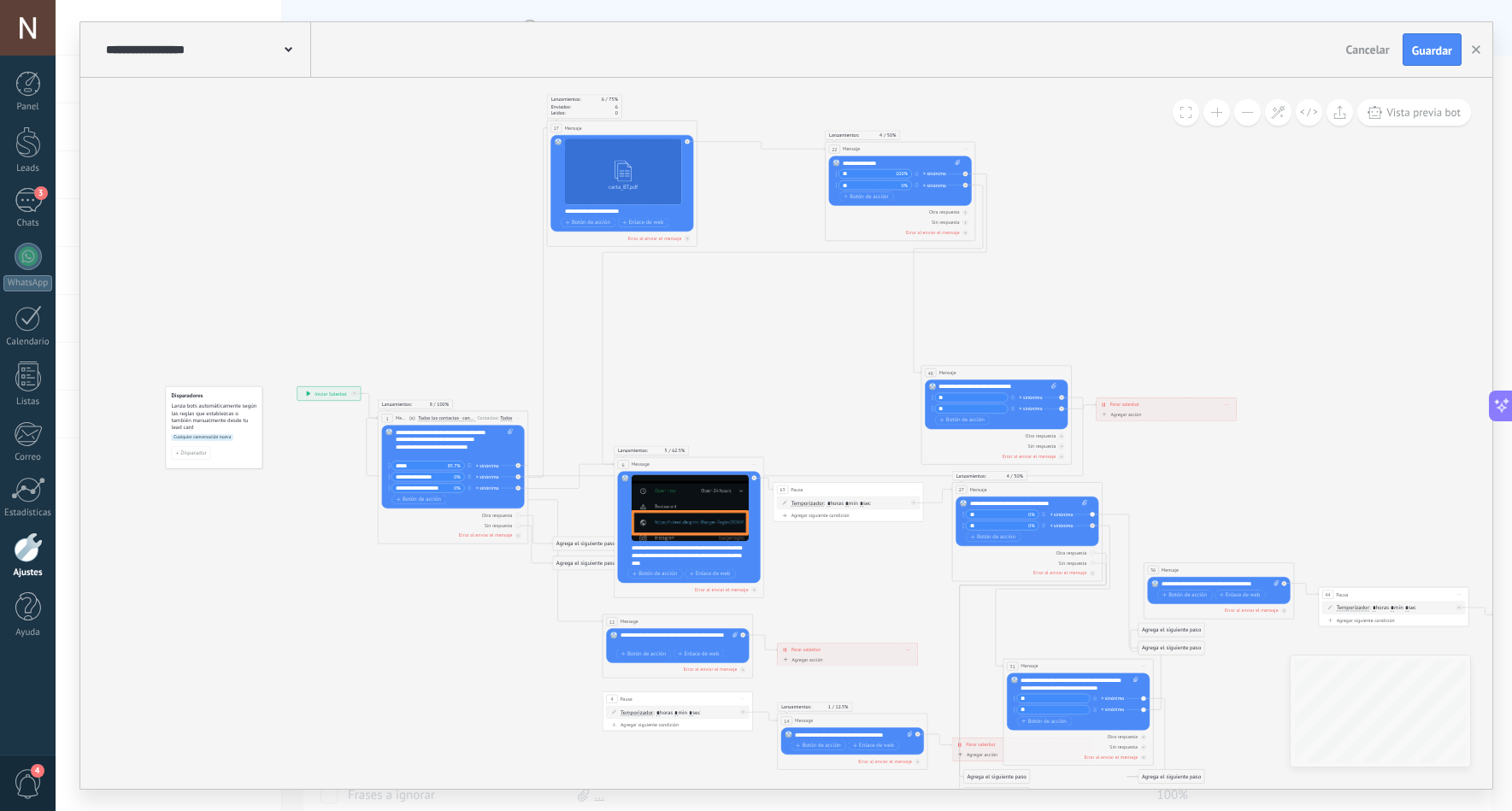
drag, startPoint x: 852, startPoint y: 352, endPoint x: 931, endPoint y: 148, distance: 218.8
click at [931, 148] on div "22 Mensaje ******* (a): Todos los contactos - canales seleccionados Todos los c…" at bounding box center [900, 149] width 149 height 13
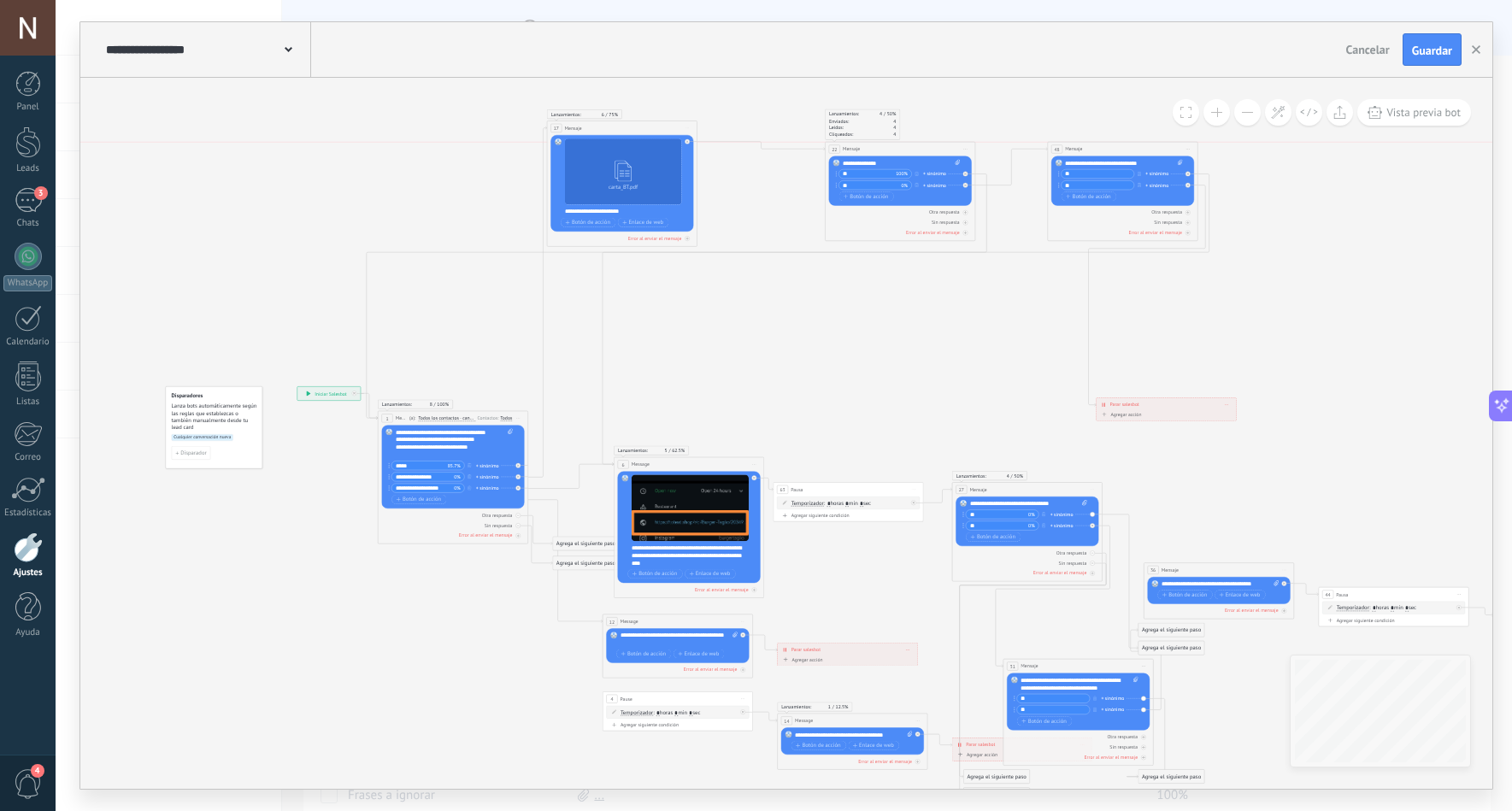
drag, startPoint x: 1006, startPoint y: 369, endPoint x: 1132, endPoint y: 144, distance: 257.9
click at [1132, 144] on div "48 Mensaje ******* (a): Todos los contactos - canales seleccionados Todos los c…" at bounding box center [1123, 149] width 149 height 13
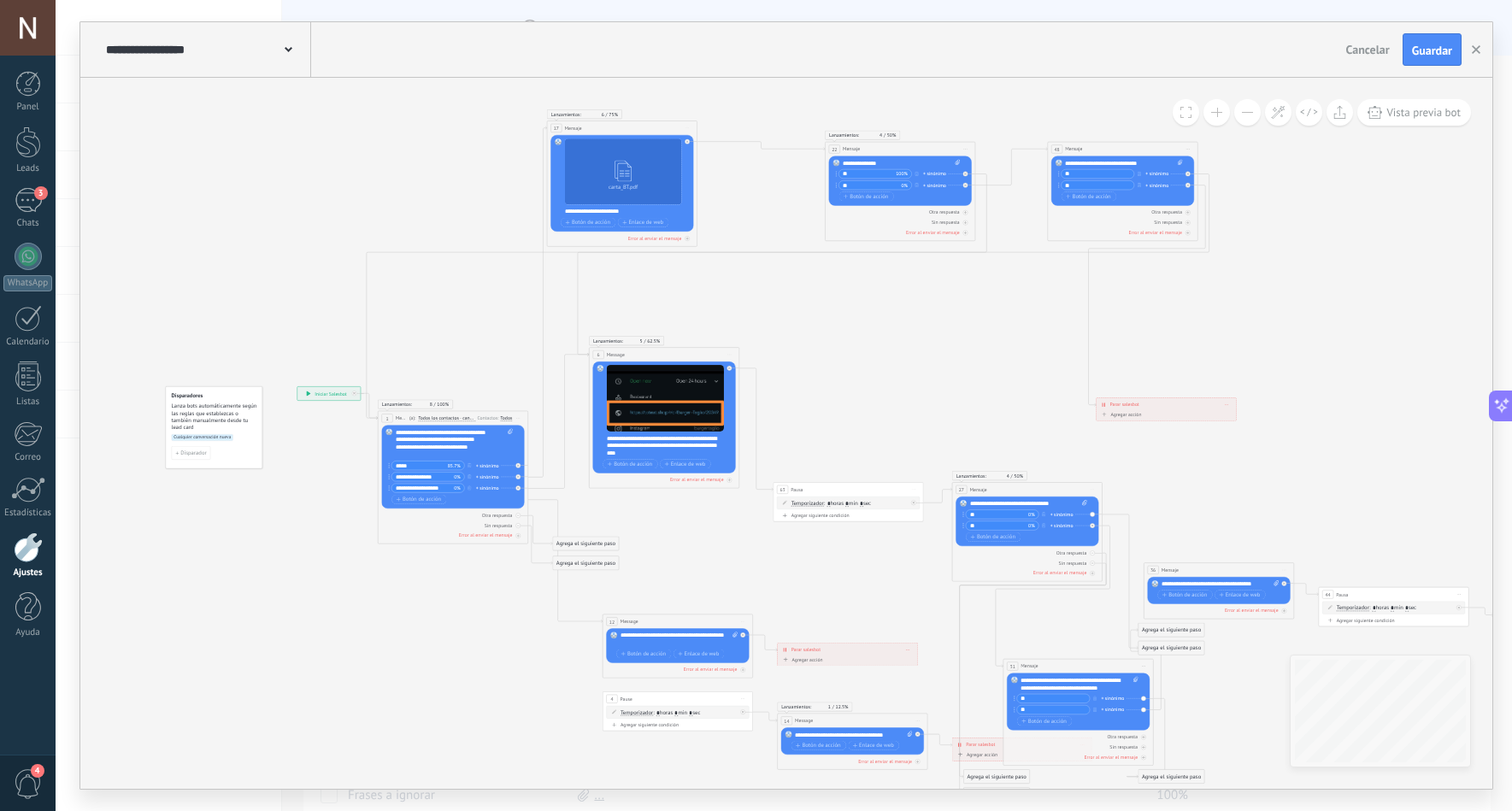
drag, startPoint x: 699, startPoint y: 463, endPoint x: 674, endPoint y: 354, distance: 111.8
click at [674, 354] on div "6 Message ******* (a): Todos los contactos - canales seleccionados Todos los co…" at bounding box center [664, 354] width 149 height 13
drag, startPoint x: 840, startPoint y: 486, endPoint x: 842, endPoint y: 397, distance: 89.0
click at [842, 397] on div "63 Pausa ***** Iniciar vista previa aquí Cambiar nombre Duplicar Borrar" at bounding box center [852, 400] width 149 height 13
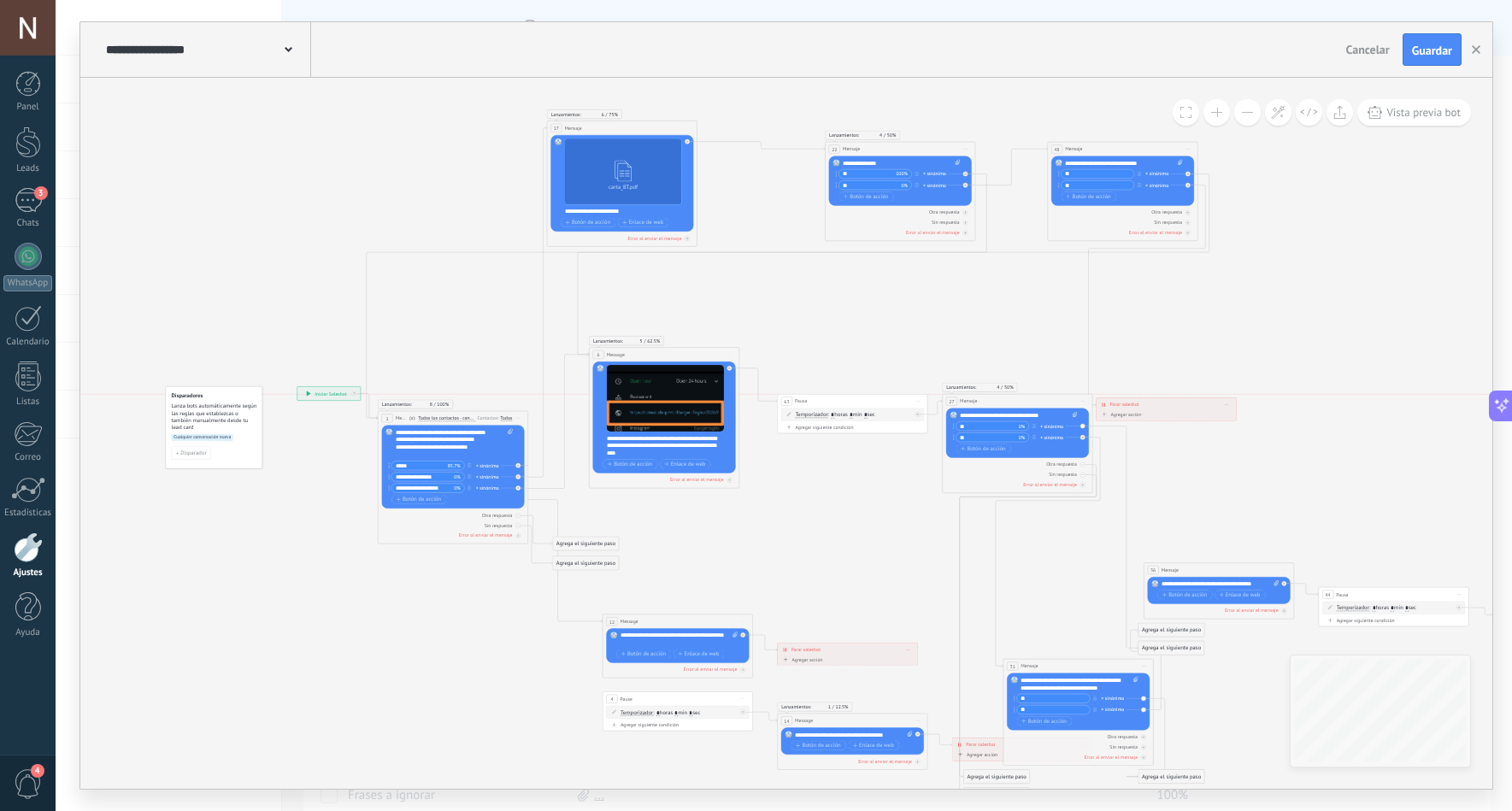
drag, startPoint x: 1043, startPoint y: 483, endPoint x: 1033, endPoint y: 391, distance: 92.5
click at [1033, 394] on div "Lanzamientos: 4 50% Enviados: 4 Leídos: 3 Cliqueados: 0 27 Mensaje ******* (a):…" at bounding box center [1017, 444] width 150 height 100
drag, startPoint x: 1165, startPoint y: 406, endPoint x: 1324, endPoint y: 189, distance: 269.0
click at [1324, 189] on div "**********" at bounding box center [1324, 187] width 140 height 12
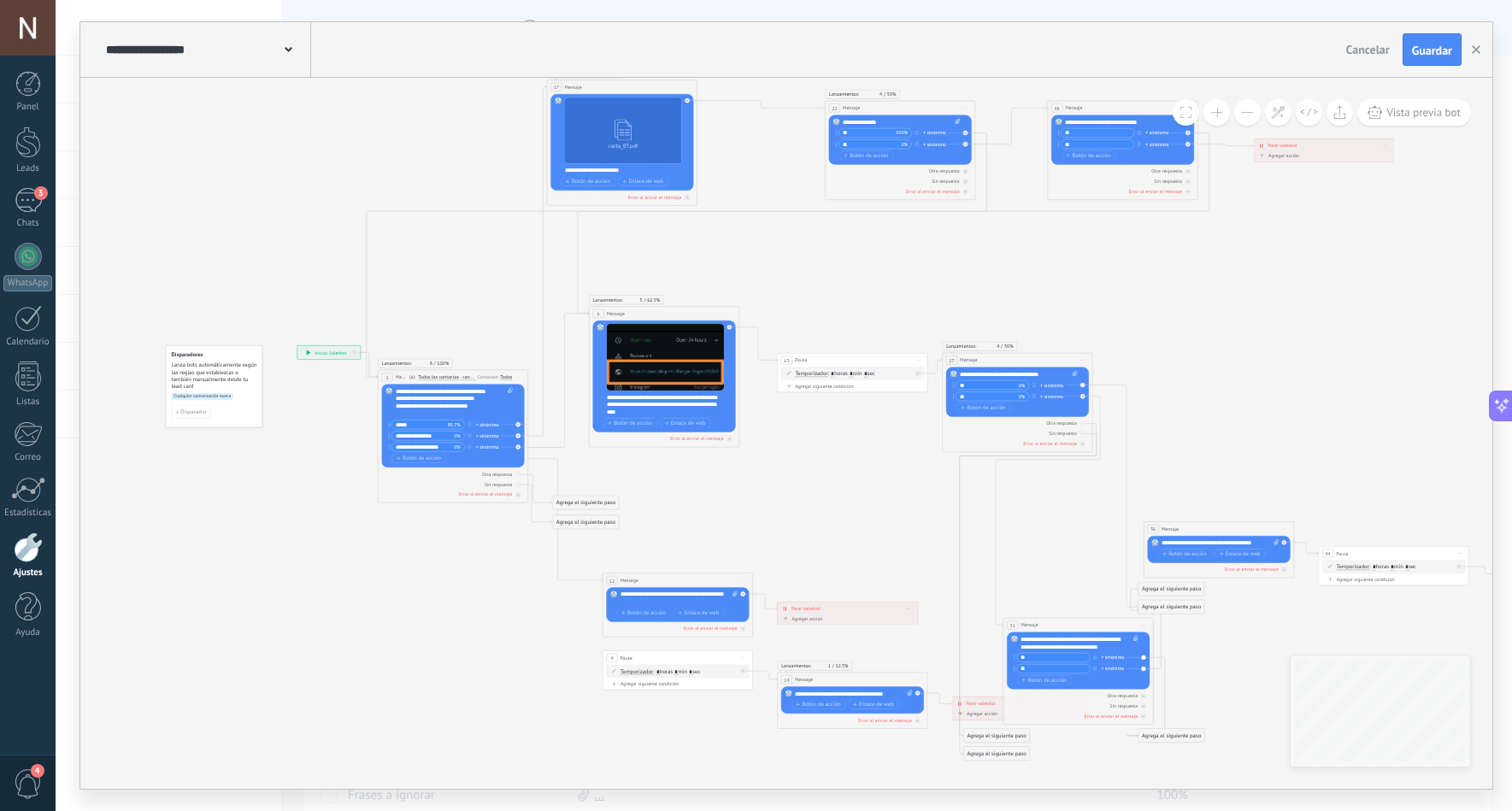
click at [1212, 113] on button at bounding box center [1217, 113] width 27 height 27
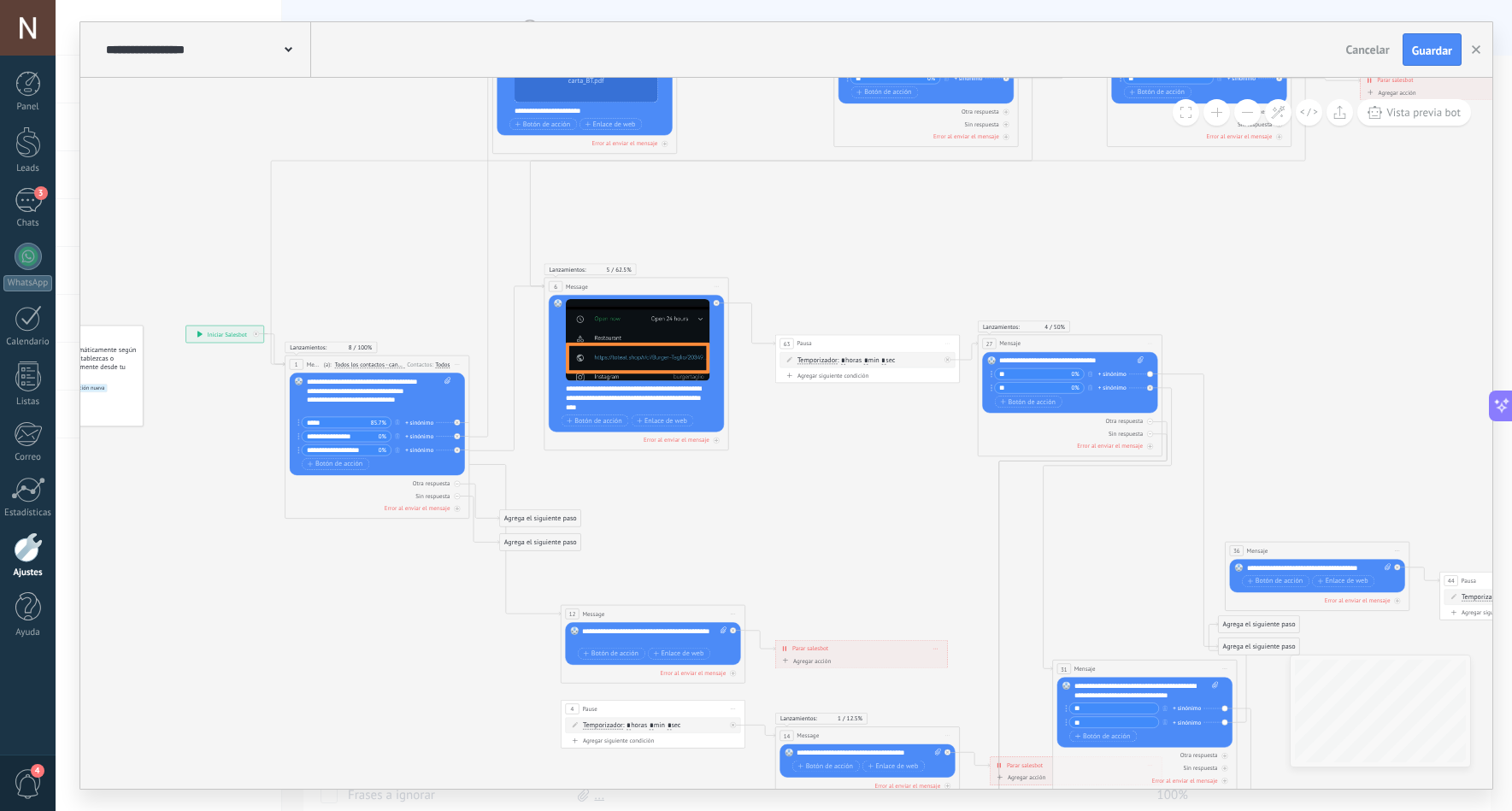
click at [1212, 113] on button at bounding box center [1217, 113] width 27 height 27
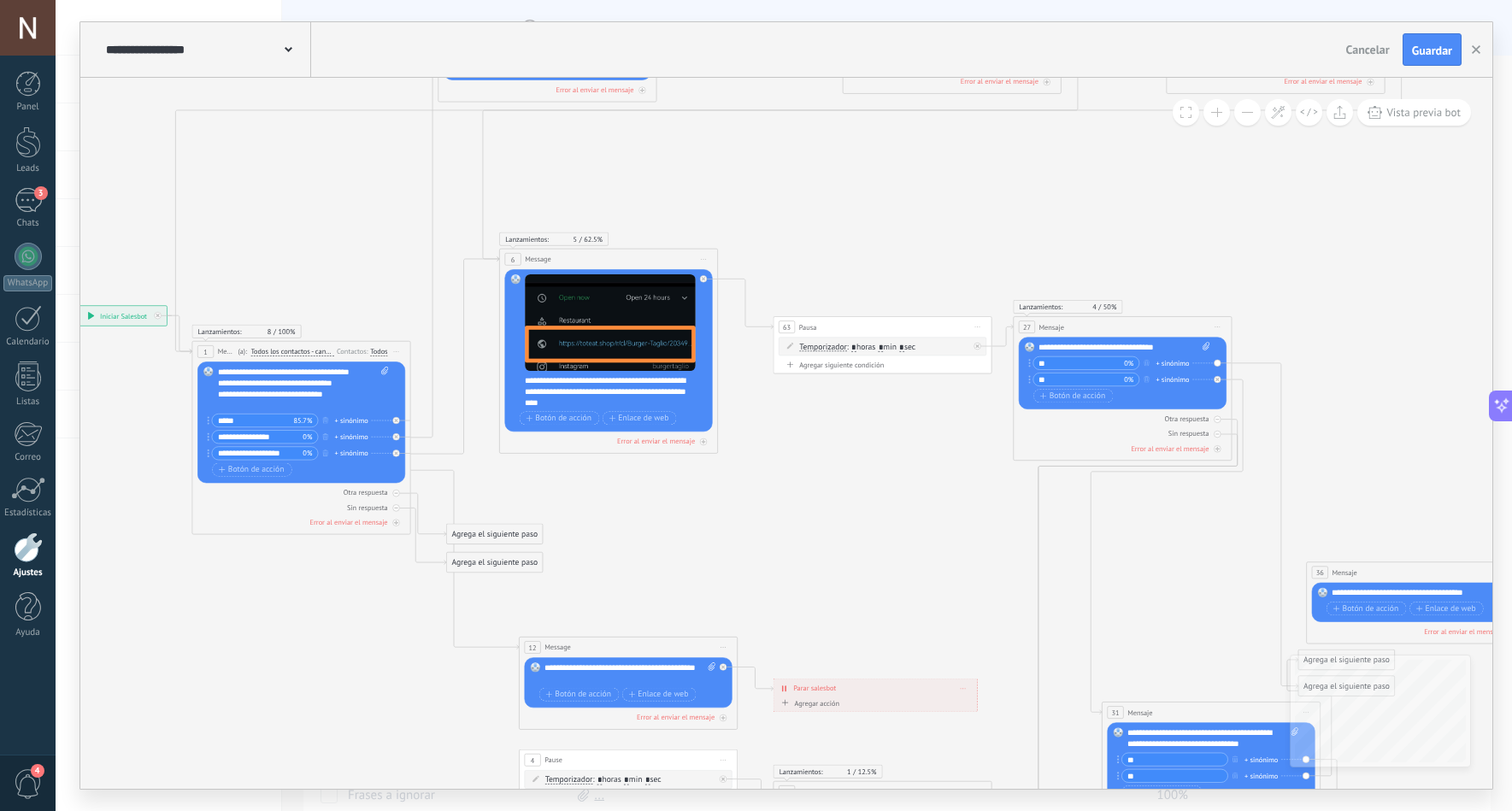
click at [1212, 113] on button at bounding box center [1217, 113] width 27 height 27
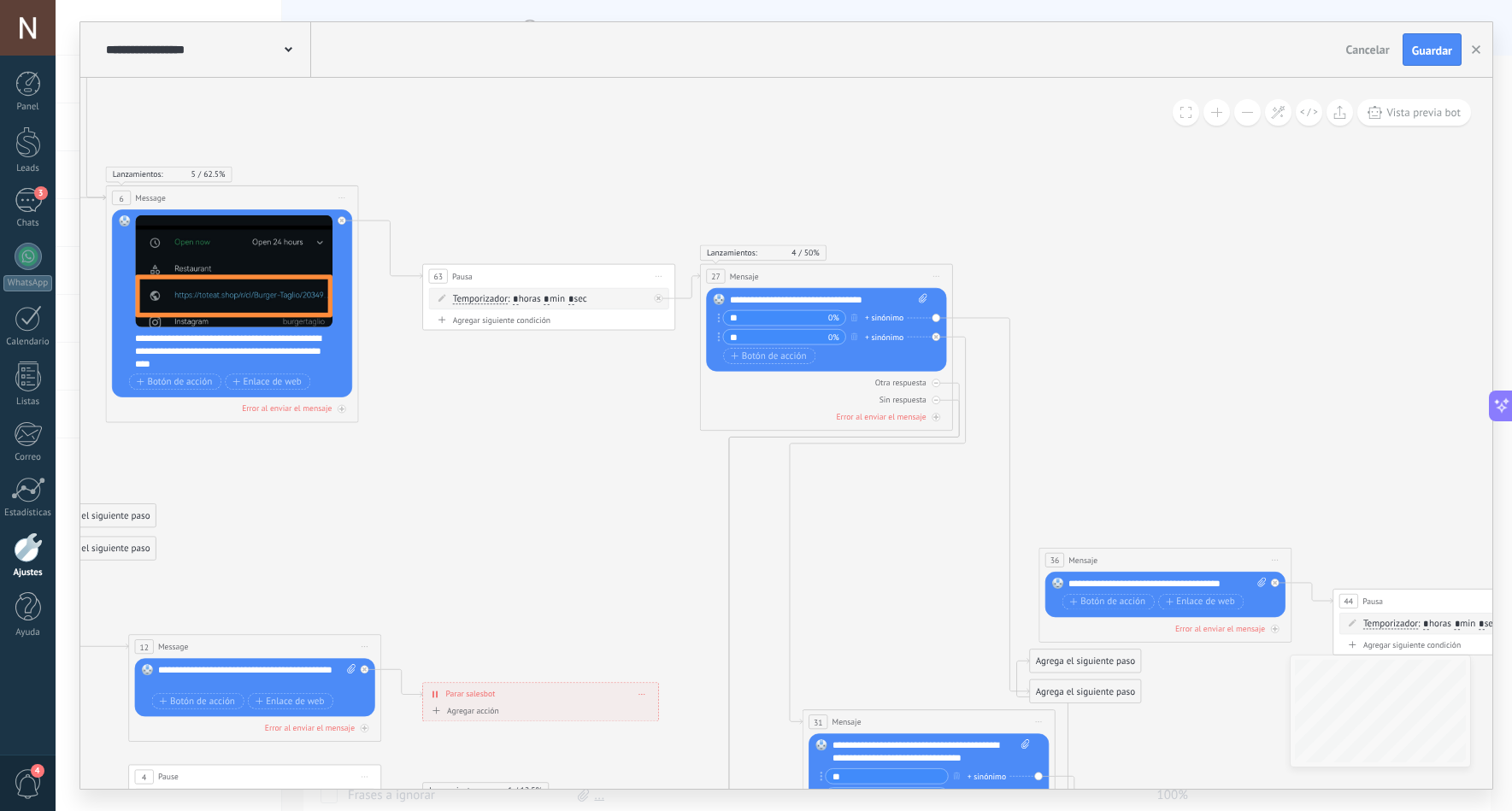
drag, startPoint x: 1276, startPoint y: 250, endPoint x: 926, endPoint y: 215, distance: 351.7
click at [926, 215] on icon at bounding box center [802, 377] width 3007 height 1779
drag, startPoint x: 1076, startPoint y: 687, endPoint x: 1124, endPoint y: 316, distance: 374.1
click at [1124, 316] on div "Agrega el siguiente paso" at bounding box center [1132, 318] width 111 height 20
drag, startPoint x: 1122, startPoint y: 310, endPoint x: 1102, endPoint y: 301, distance: 21.9
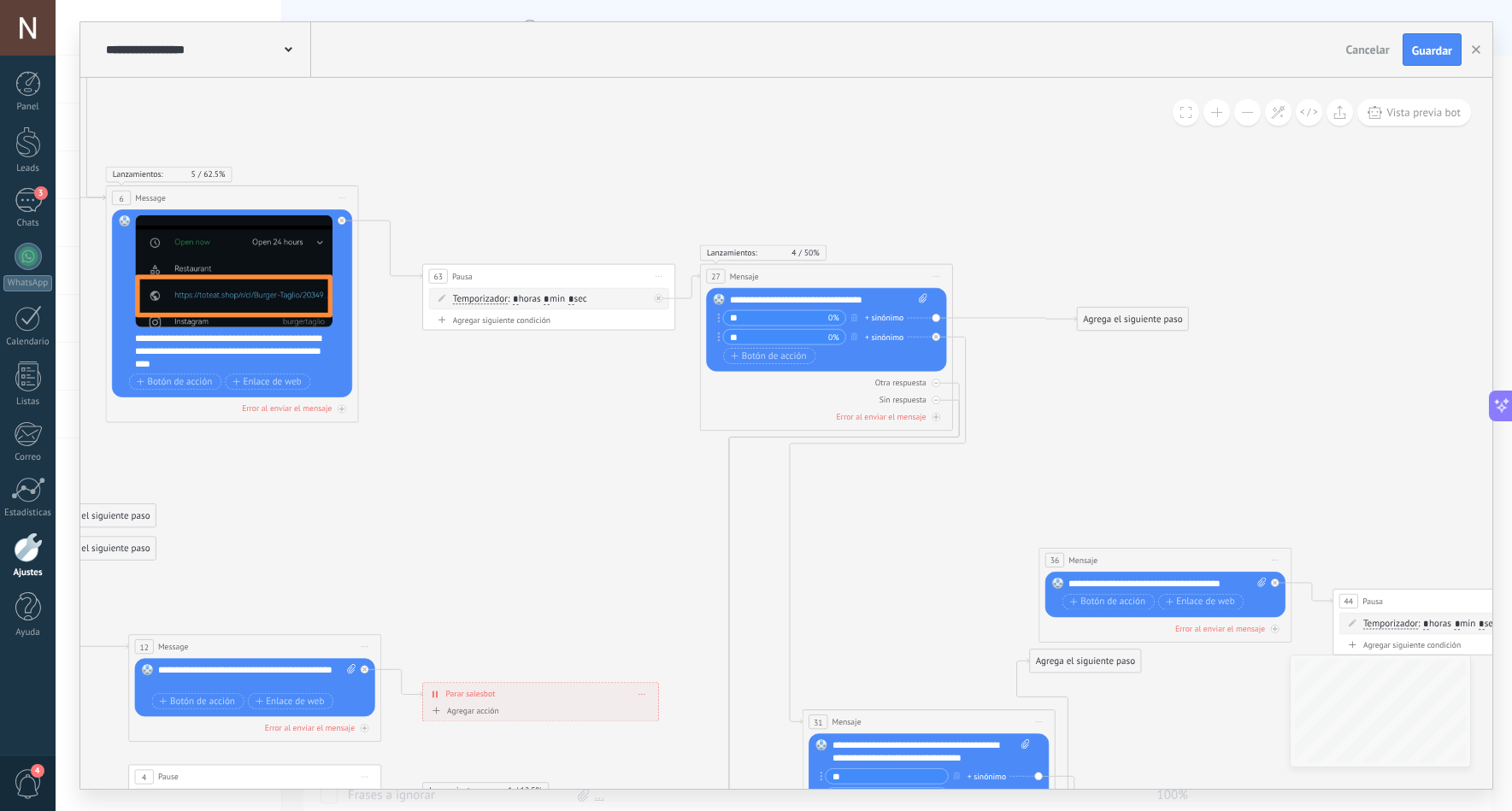
click at [1102, 301] on icon at bounding box center [802, 377] width 3007 height 1779
click at [1104, 317] on div "Agrega el siguiente paso" at bounding box center [1132, 318] width 111 height 20
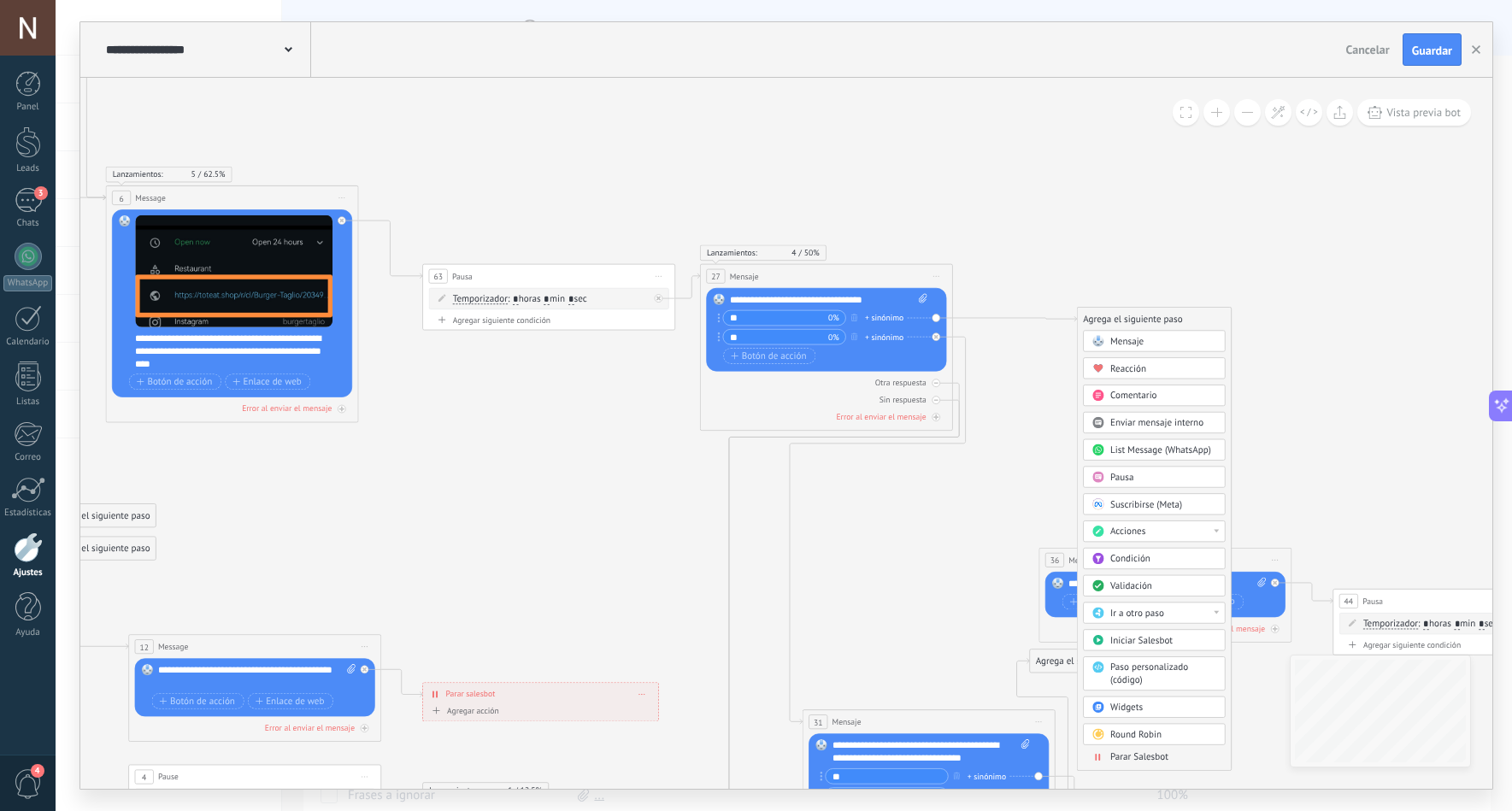
click at [1117, 333] on div "Mensaje" at bounding box center [1154, 341] width 142 height 21
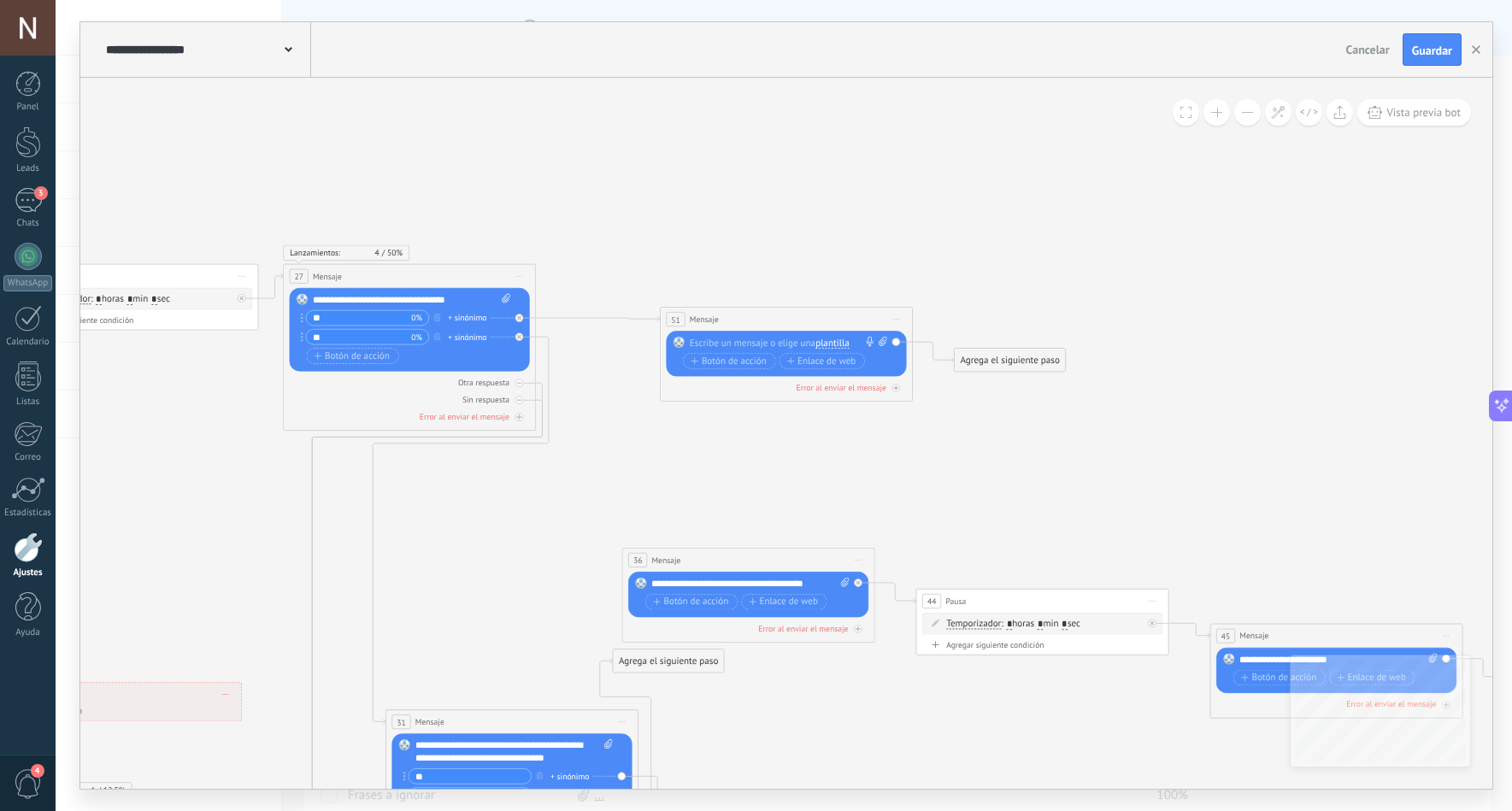
click at [841, 344] on span "plantilla" at bounding box center [832, 344] width 34 height 11
click at [843, 365] on span "botón_meú" at bounding box center [878, 365] width 153 height 12
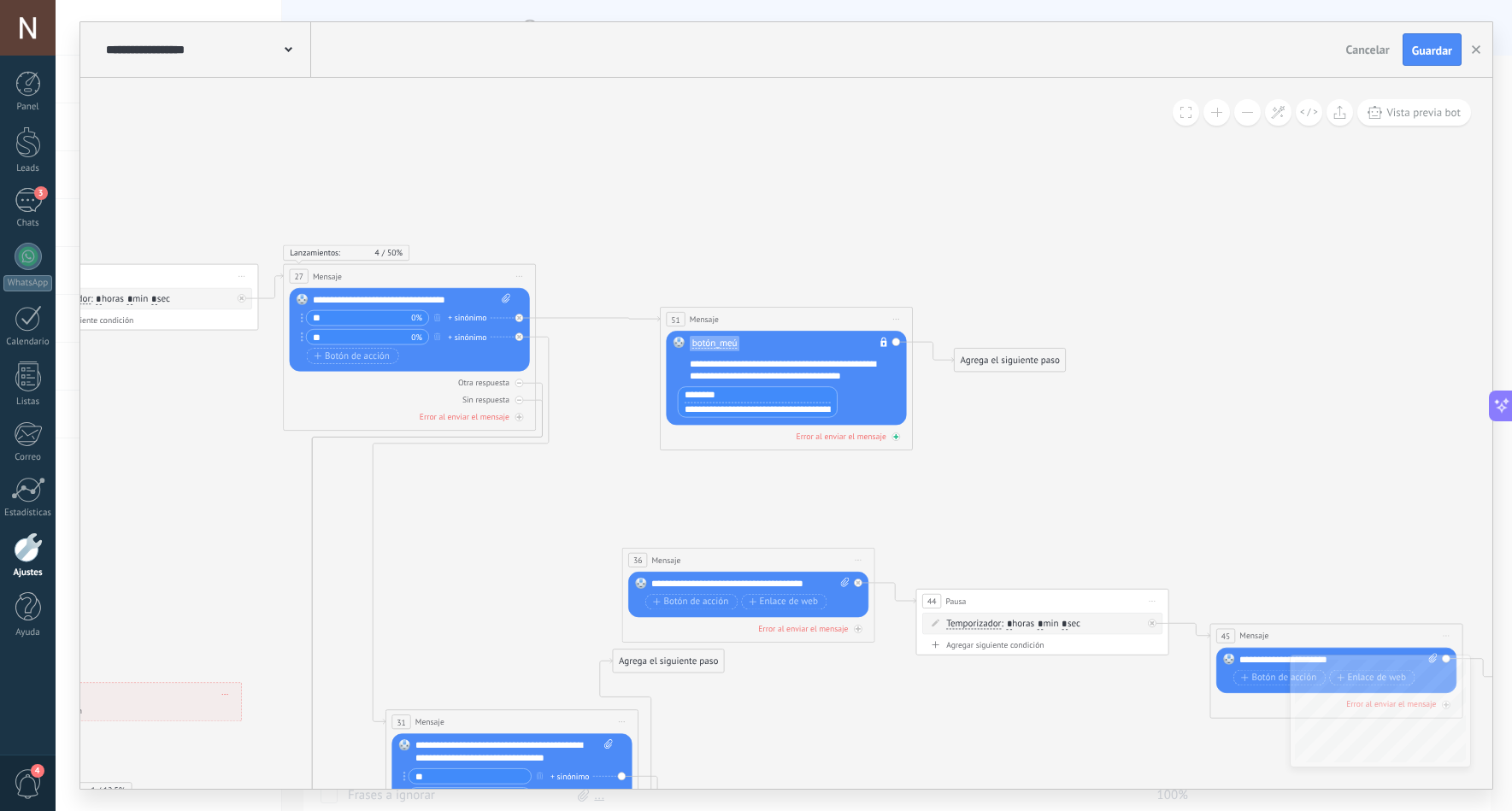
click at [841, 439] on div "Error al enviar el mensaje" at bounding box center [841, 437] width 90 height 11
click at [1425, 44] on span "Guardar" at bounding box center [1431, 50] width 40 height 12
click at [862, 412] on div "**********" at bounding box center [779, 402] width 204 height 31
click at [1396, 113] on span "Vista previa bot" at bounding box center [1424, 112] width 75 height 14
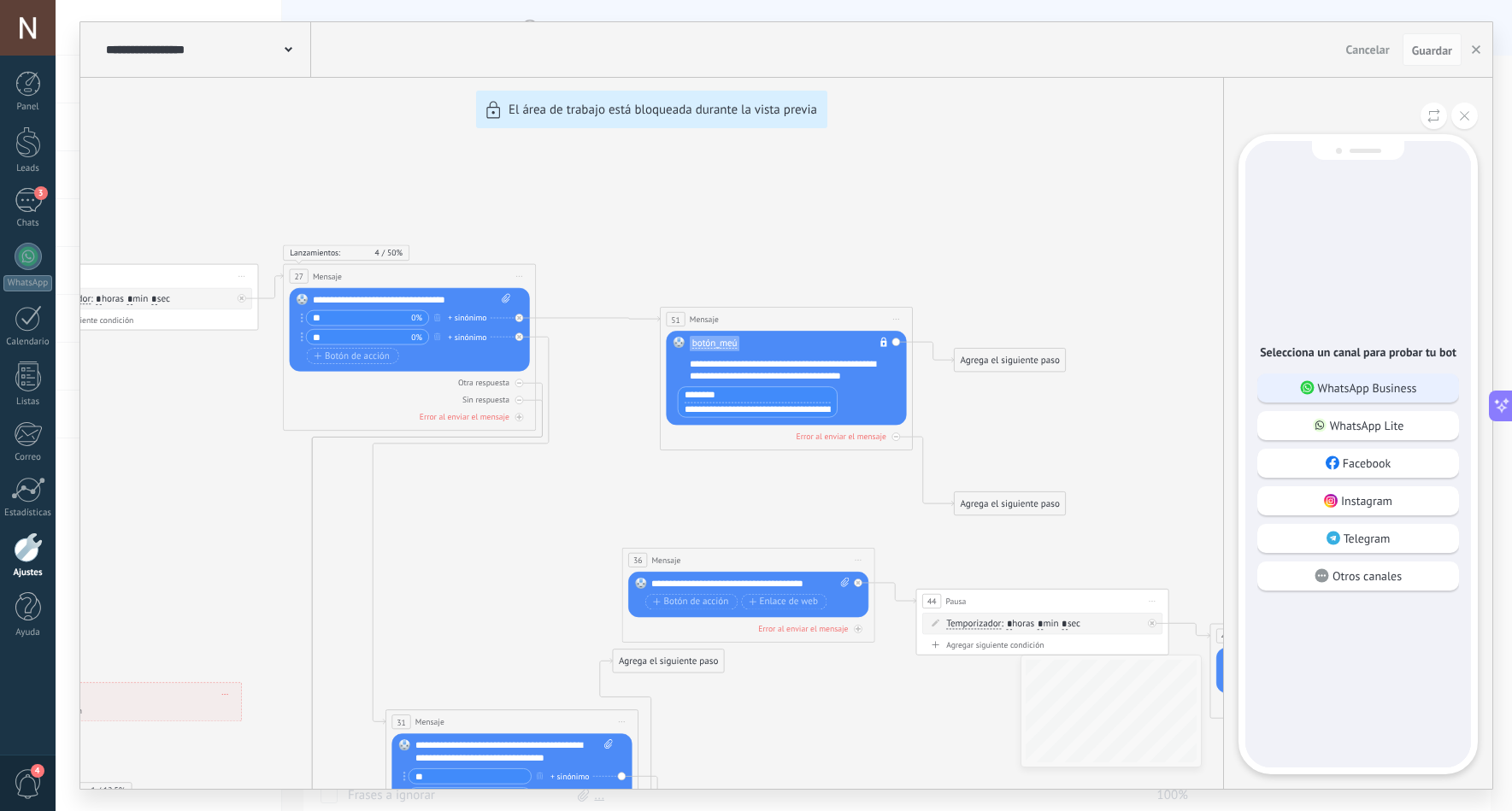
click at [1344, 386] on p "WhatsApp Business" at bounding box center [1368, 388] width 100 height 15
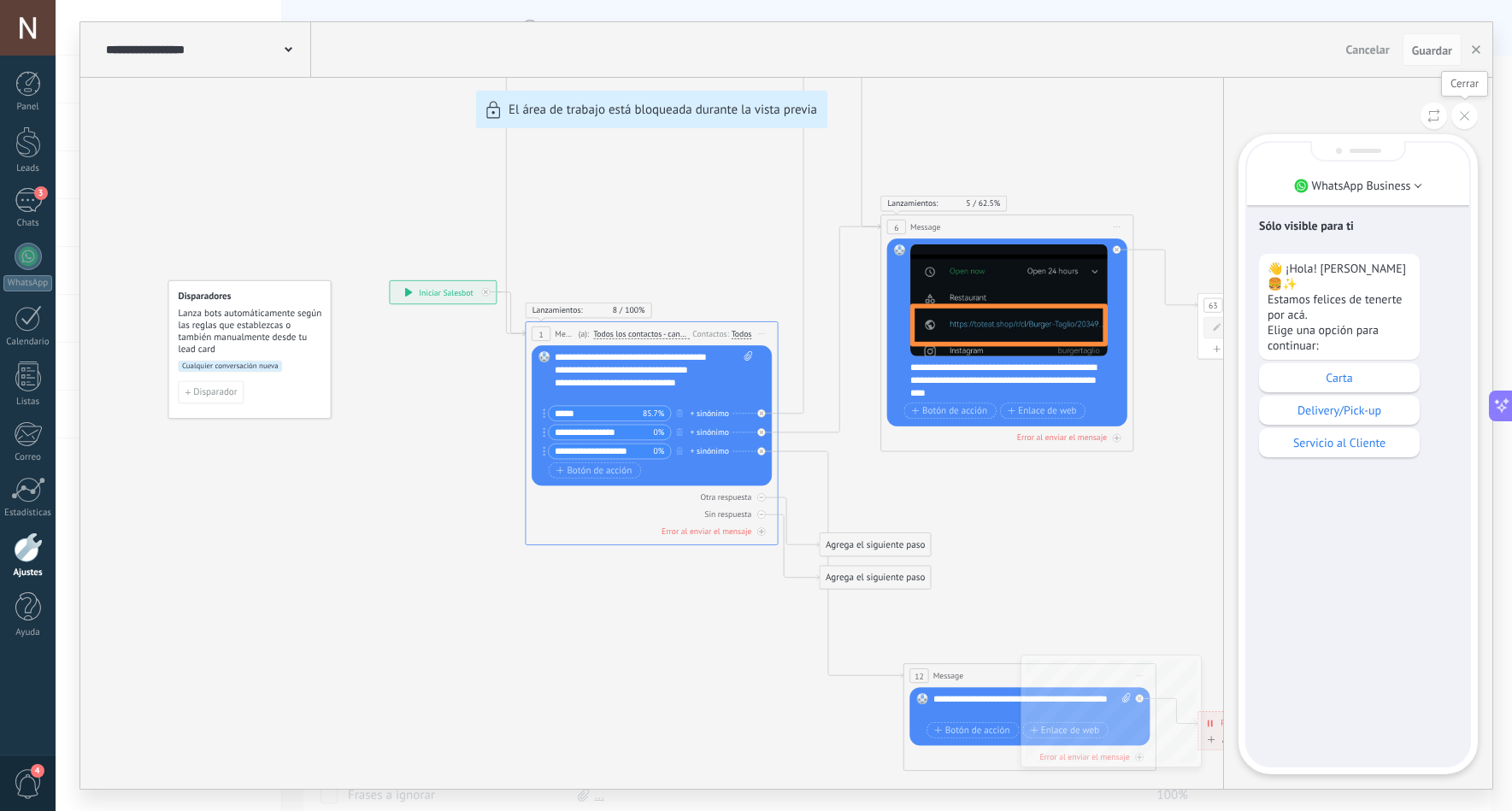
click at [1469, 122] on button at bounding box center [1465, 116] width 27 height 27
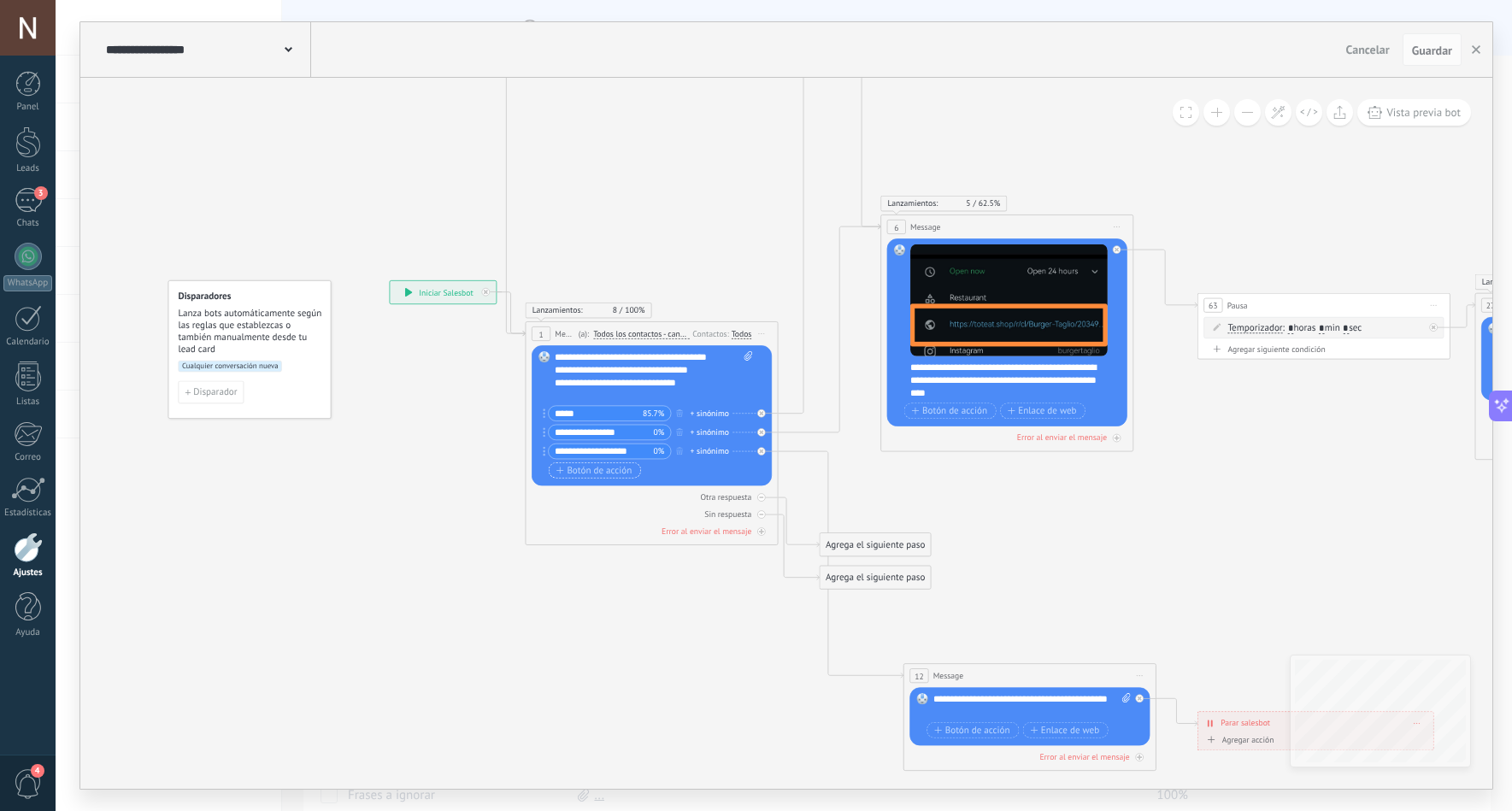
click at [596, 468] on span "Botón de acción" at bounding box center [594, 470] width 76 height 11
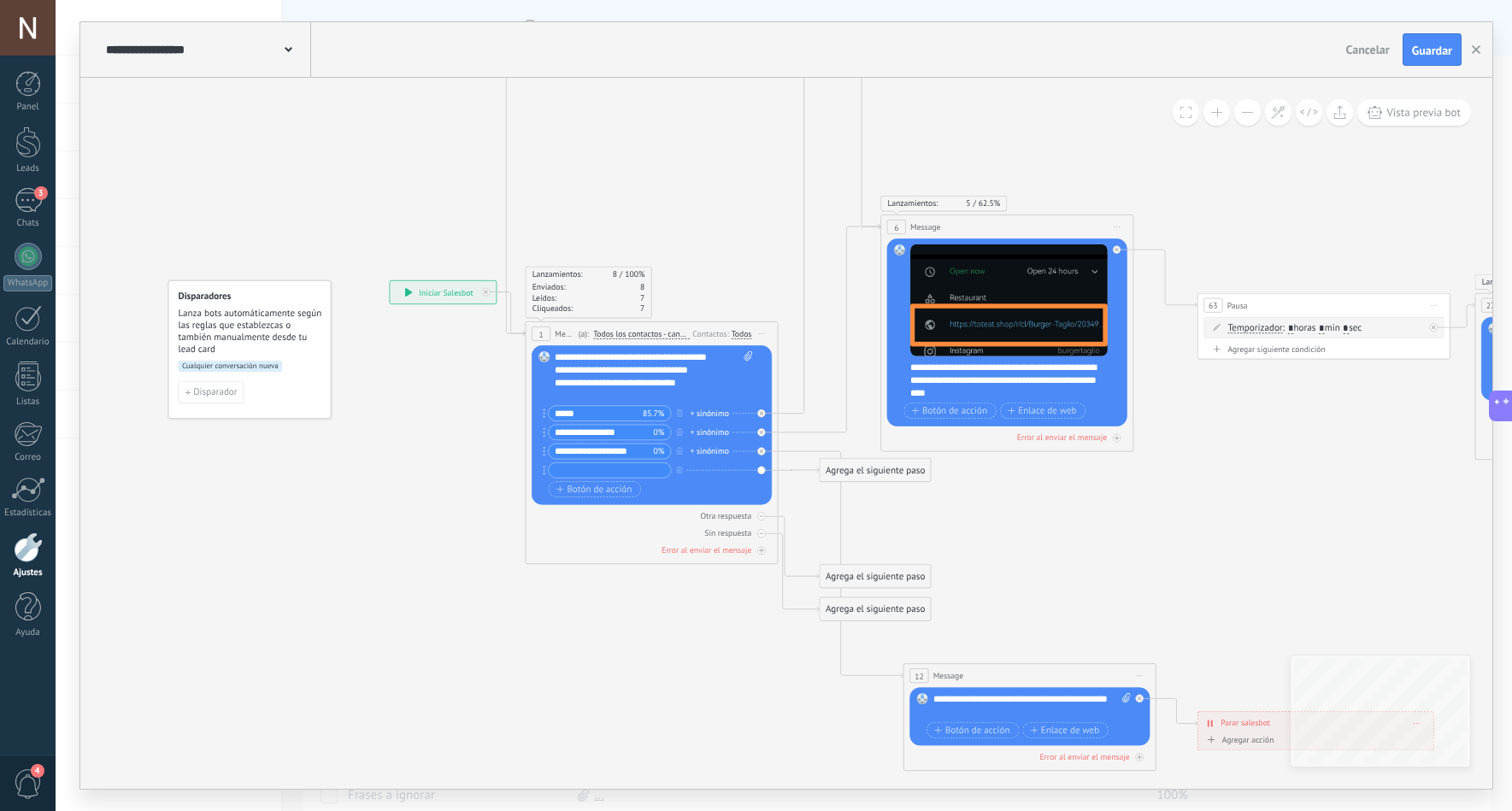
type input "*"
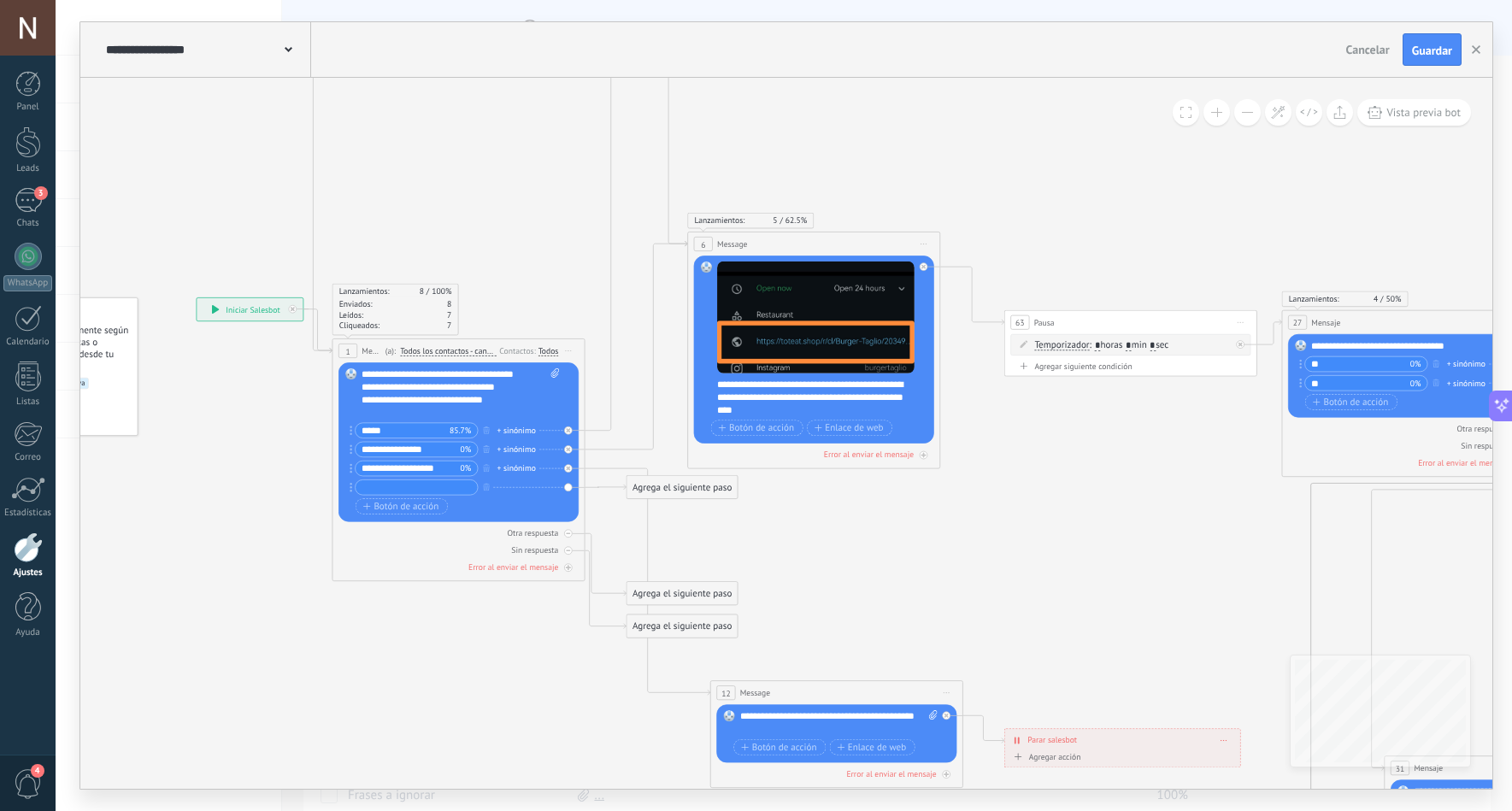
drag, startPoint x: 1187, startPoint y: 558, endPoint x: 787, endPoint y: 558, distance: 400.0
click at [796, 549] on icon at bounding box center [1383, 411] width 3007 height 1754
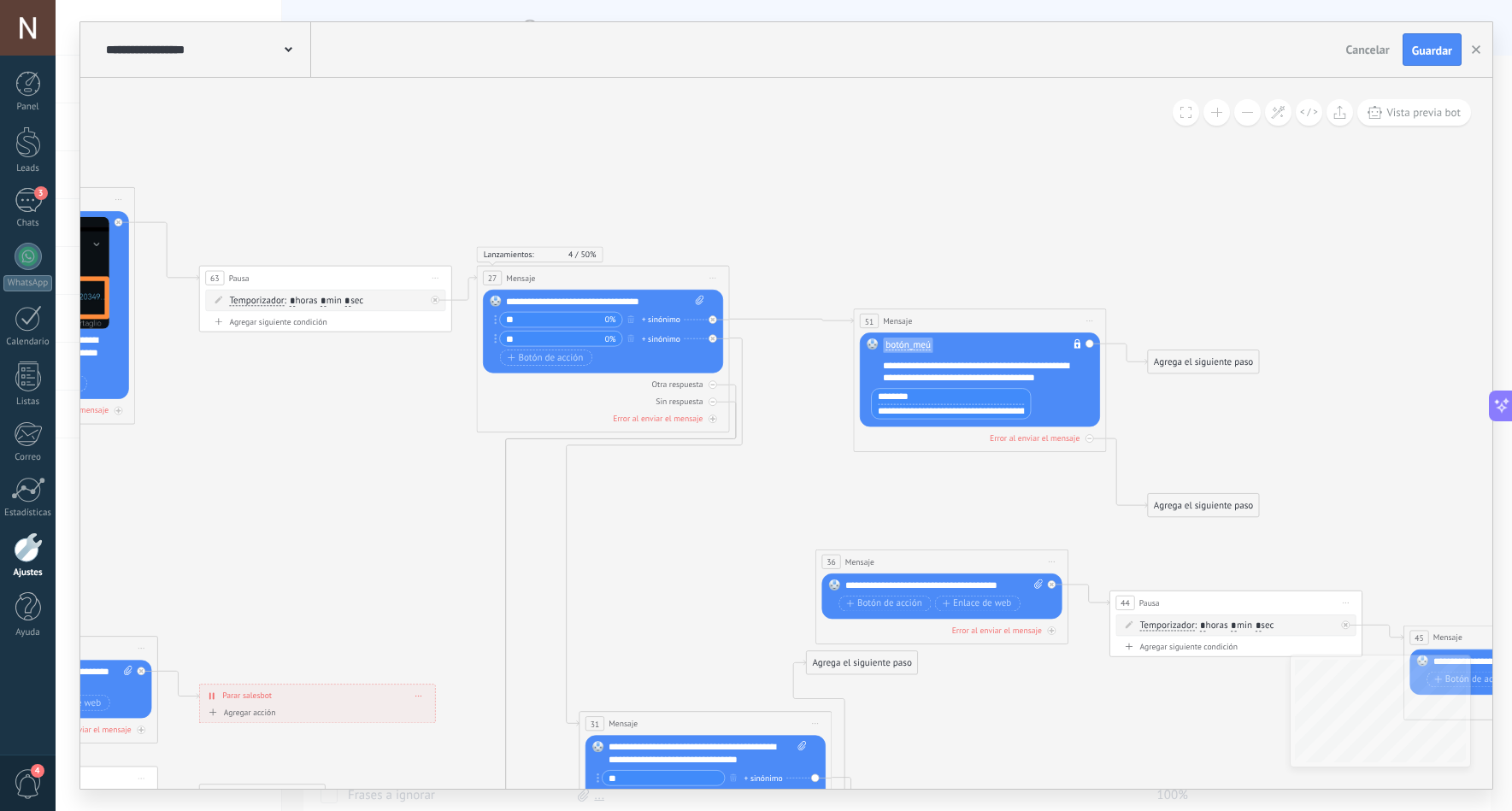
drag, startPoint x: 1292, startPoint y: 579, endPoint x: 652, endPoint y: 533, distance: 641.7
click at [666, 539] on icon at bounding box center [579, 366] width 3007 height 1754
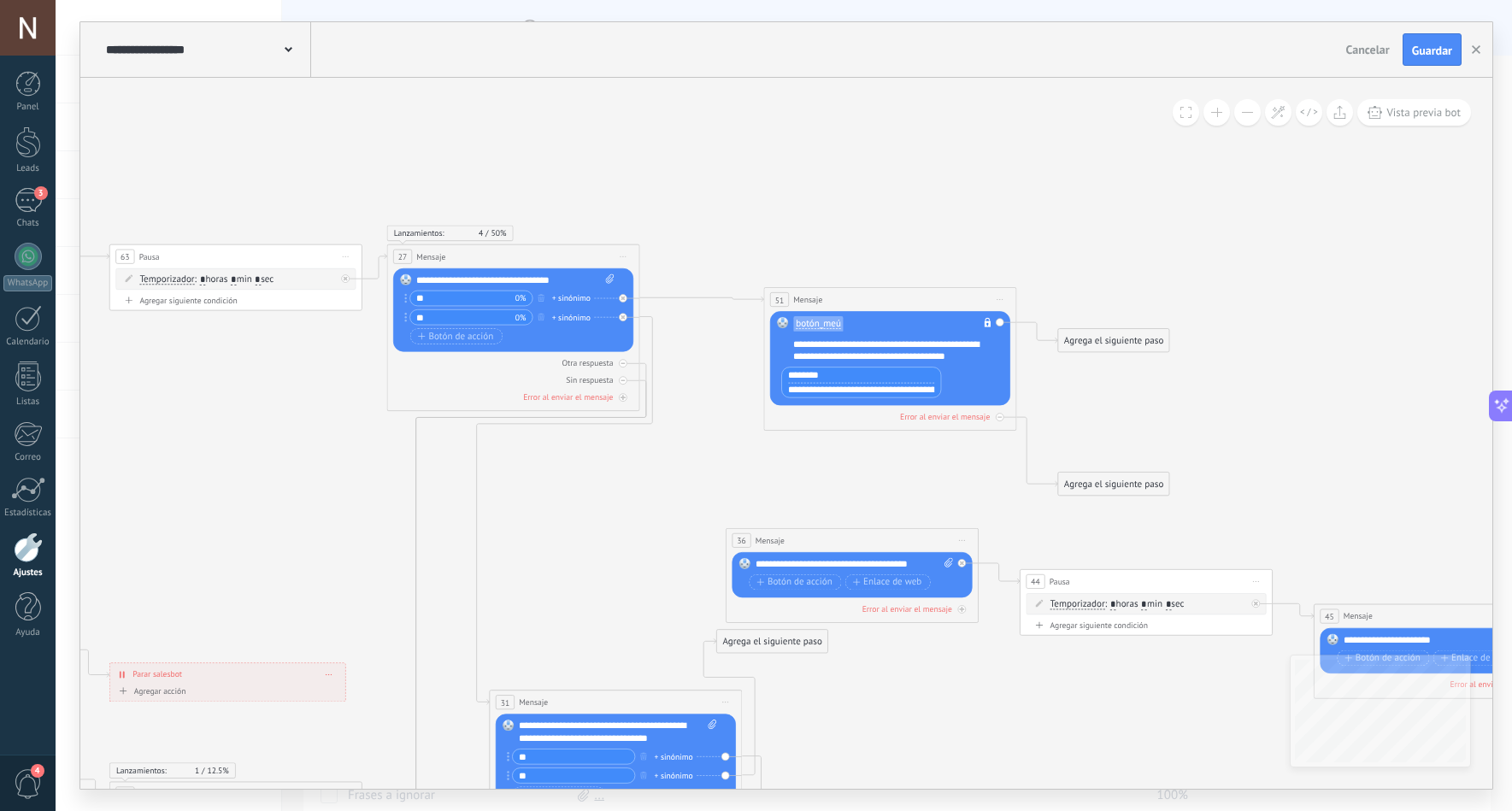
click at [856, 317] on div "botón_meú No es posible editar la plantilla de contenido" at bounding box center [892, 327] width 197 height 20
click at [810, 325] on span "botón_meú" at bounding box center [818, 325] width 45 height 11
click at [810, 325] on span "None" at bounding box center [856, 324] width 153 height 12
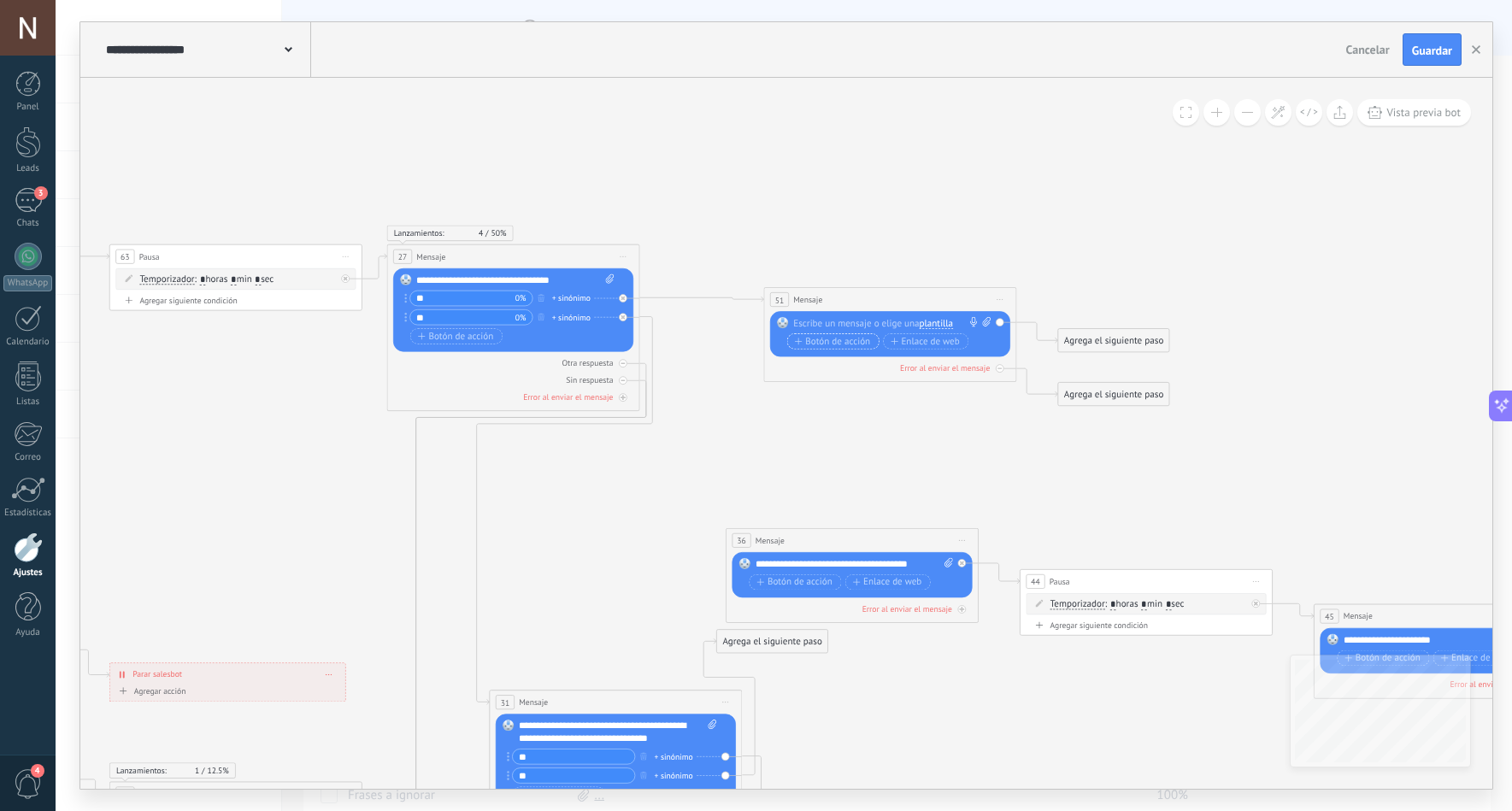
click at [836, 341] on span "Botón de acción" at bounding box center [832, 341] width 76 height 11
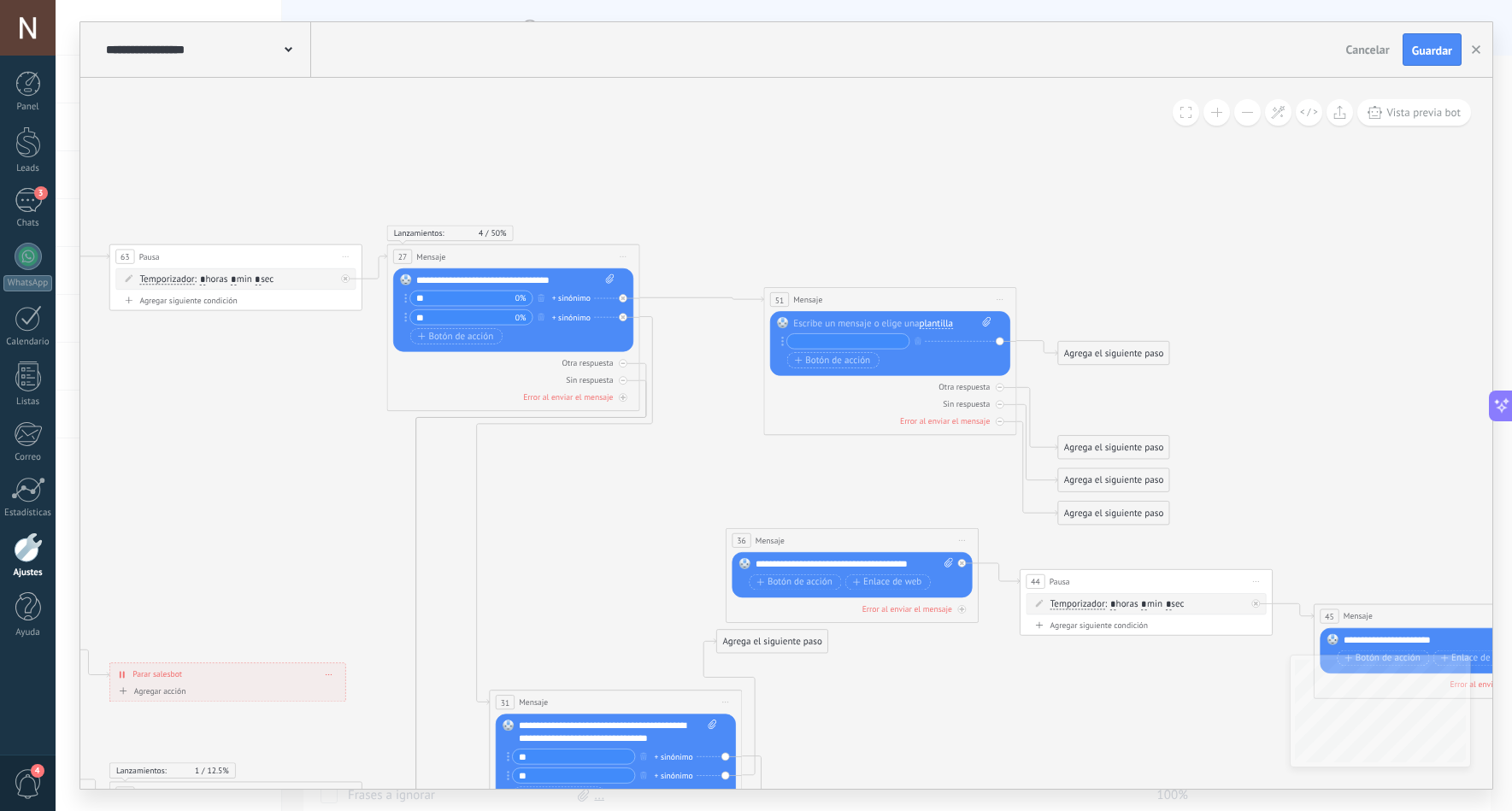
click at [943, 324] on span "plantilla" at bounding box center [937, 325] width 34 height 11
click at [934, 337] on li "botón_meú" at bounding box center [983, 345] width 156 height 22
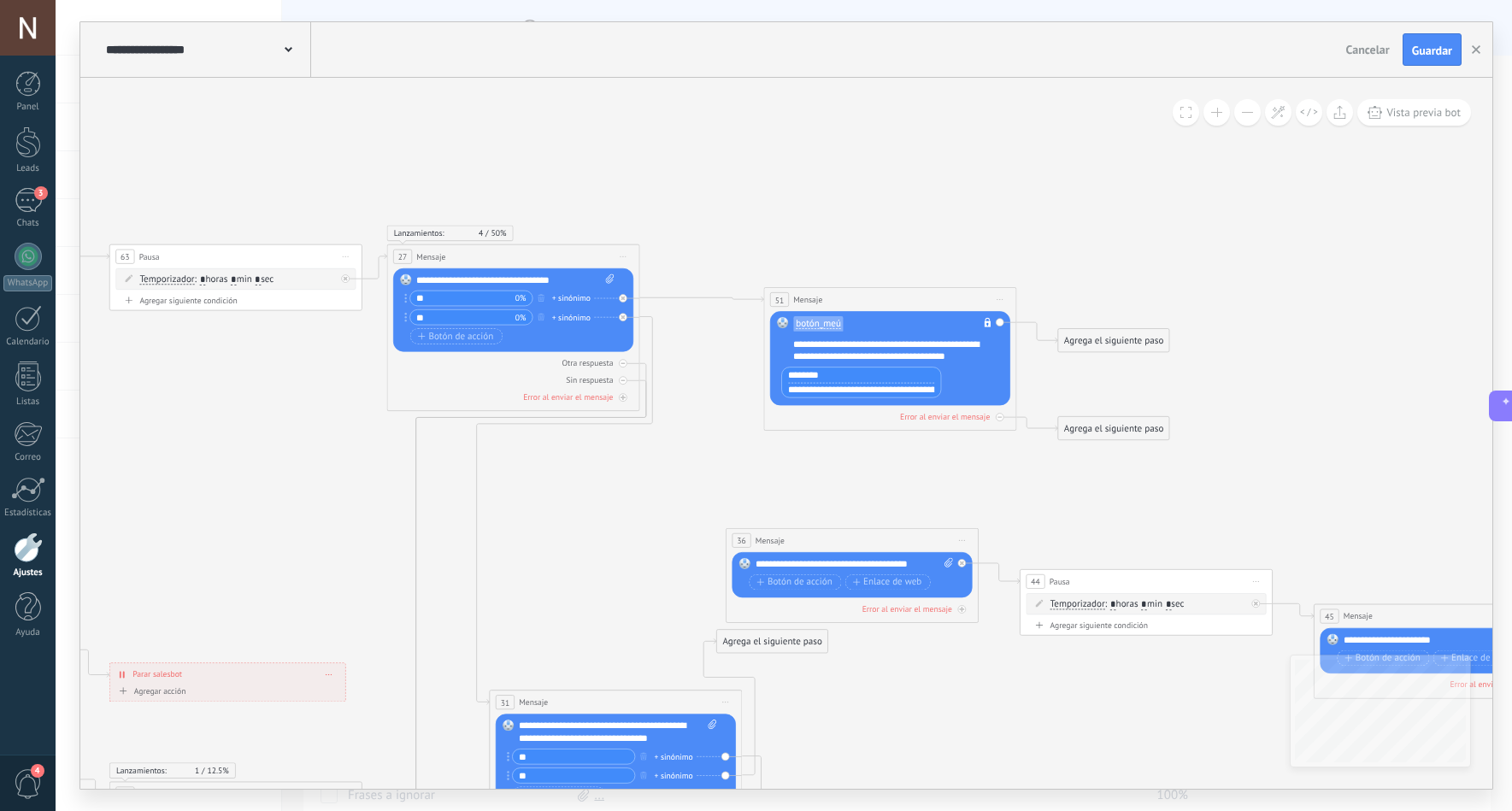
click at [978, 386] on div "**********" at bounding box center [883, 381] width 204 height 31
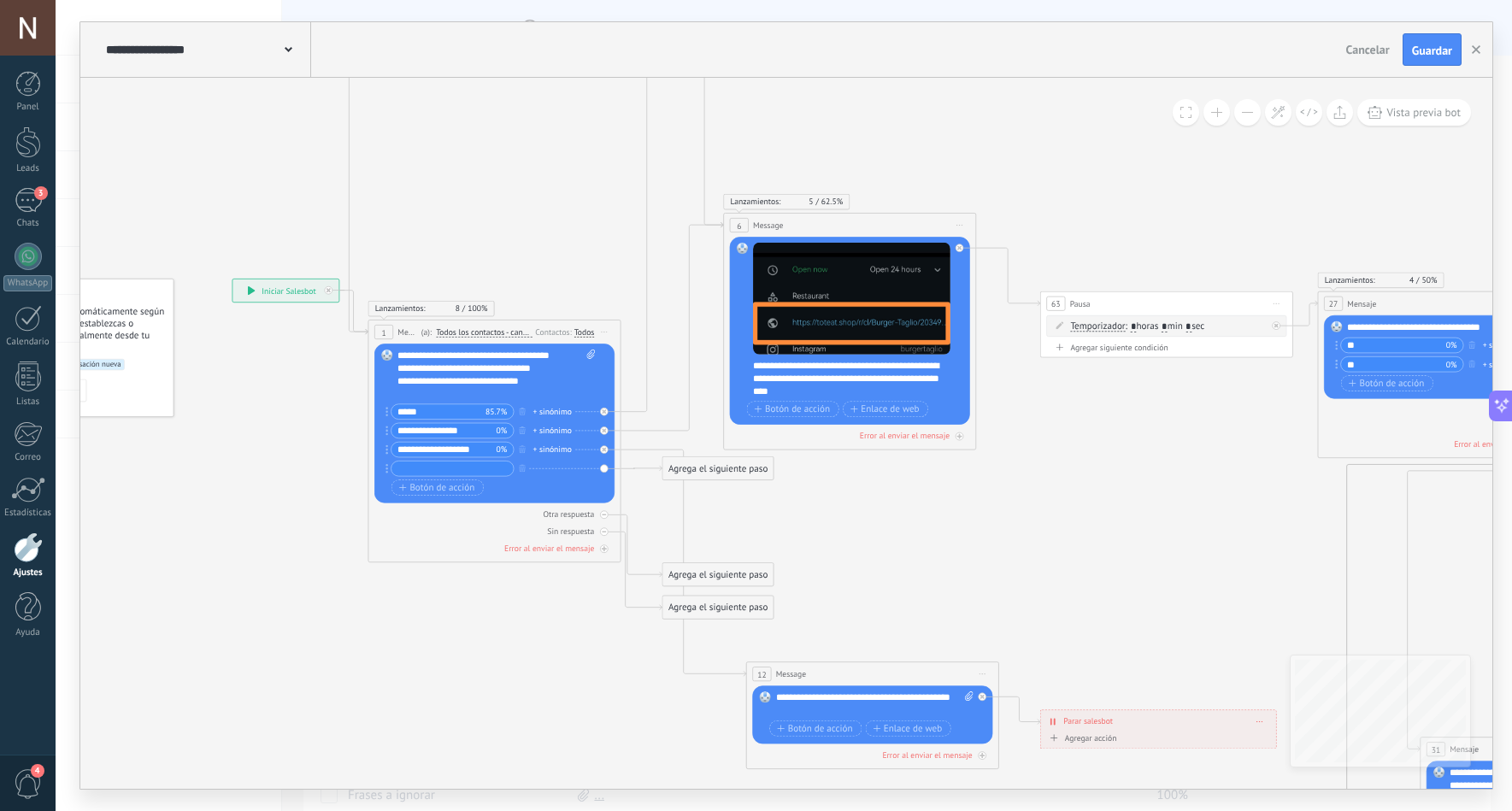
drag, startPoint x: 338, startPoint y: 442, endPoint x: 1268, endPoint y: 489, distance: 931.2
click at [1268, 489] on icon at bounding box center [1420, 405] width 3007 height 1779
click at [499, 465] on input "text" at bounding box center [452, 469] width 122 height 14
type input "*"
type input "****"
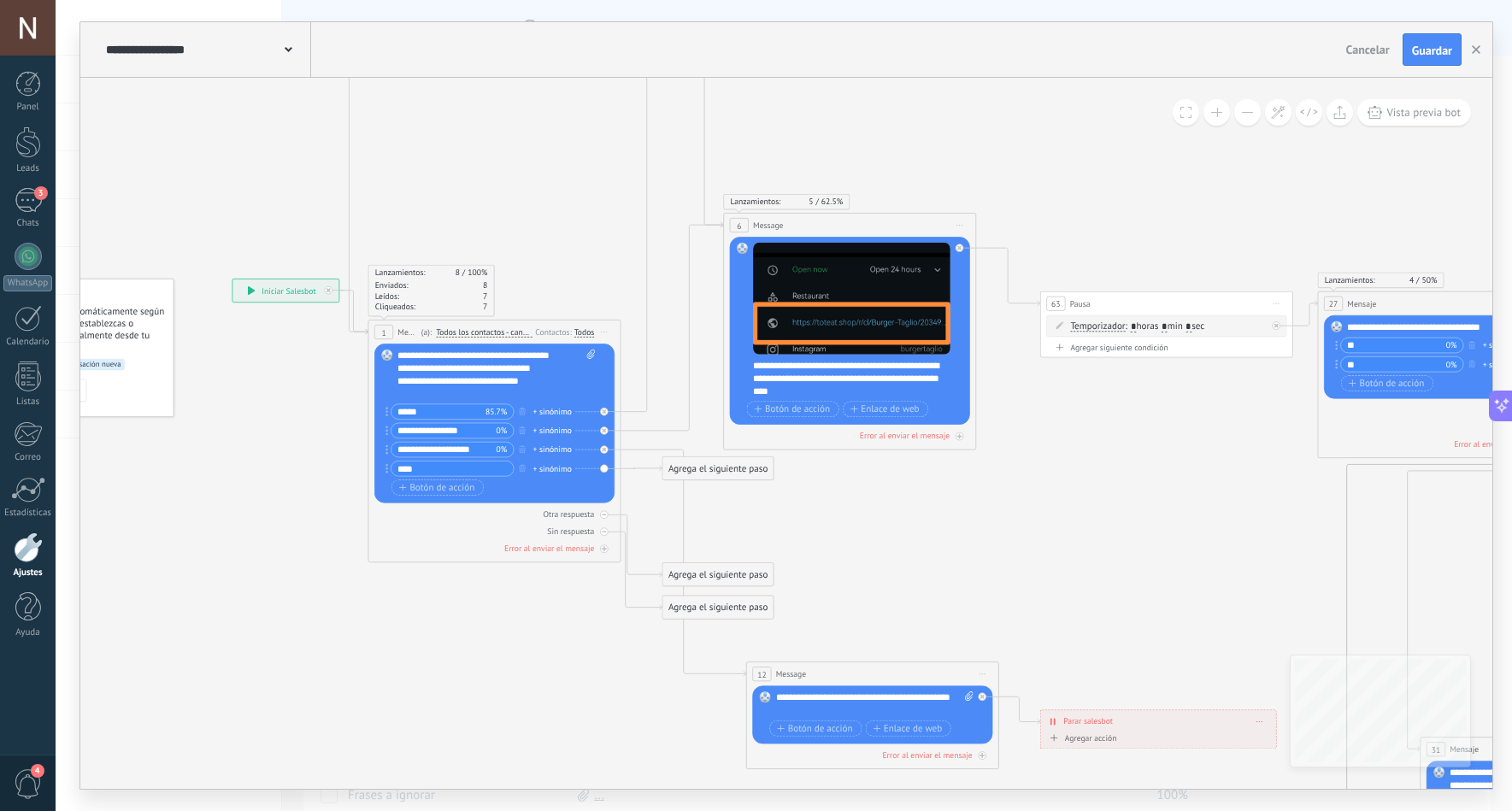
click at [700, 463] on div "Agrega el siguiente paso" at bounding box center [717, 468] width 111 height 20
click at [724, 485] on span "Mensaje" at bounding box center [712, 490] width 33 height 12
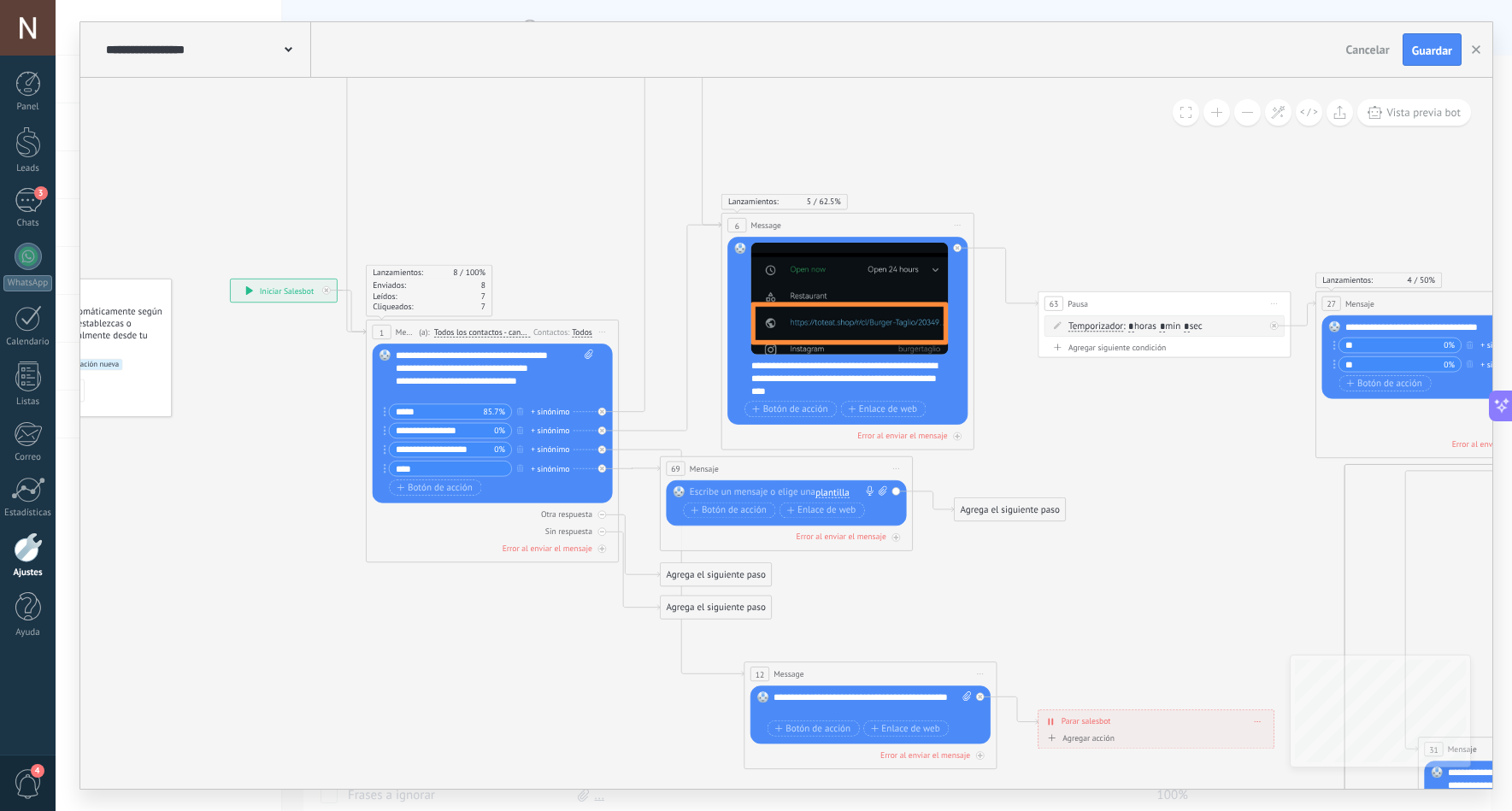
click at [831, 494] on span "plantilla" at bounding box center [832, 493] width 34 height 11
click at [852, 510] on span "botón_meú" at bounding box center [878, 515] width 153 height 12
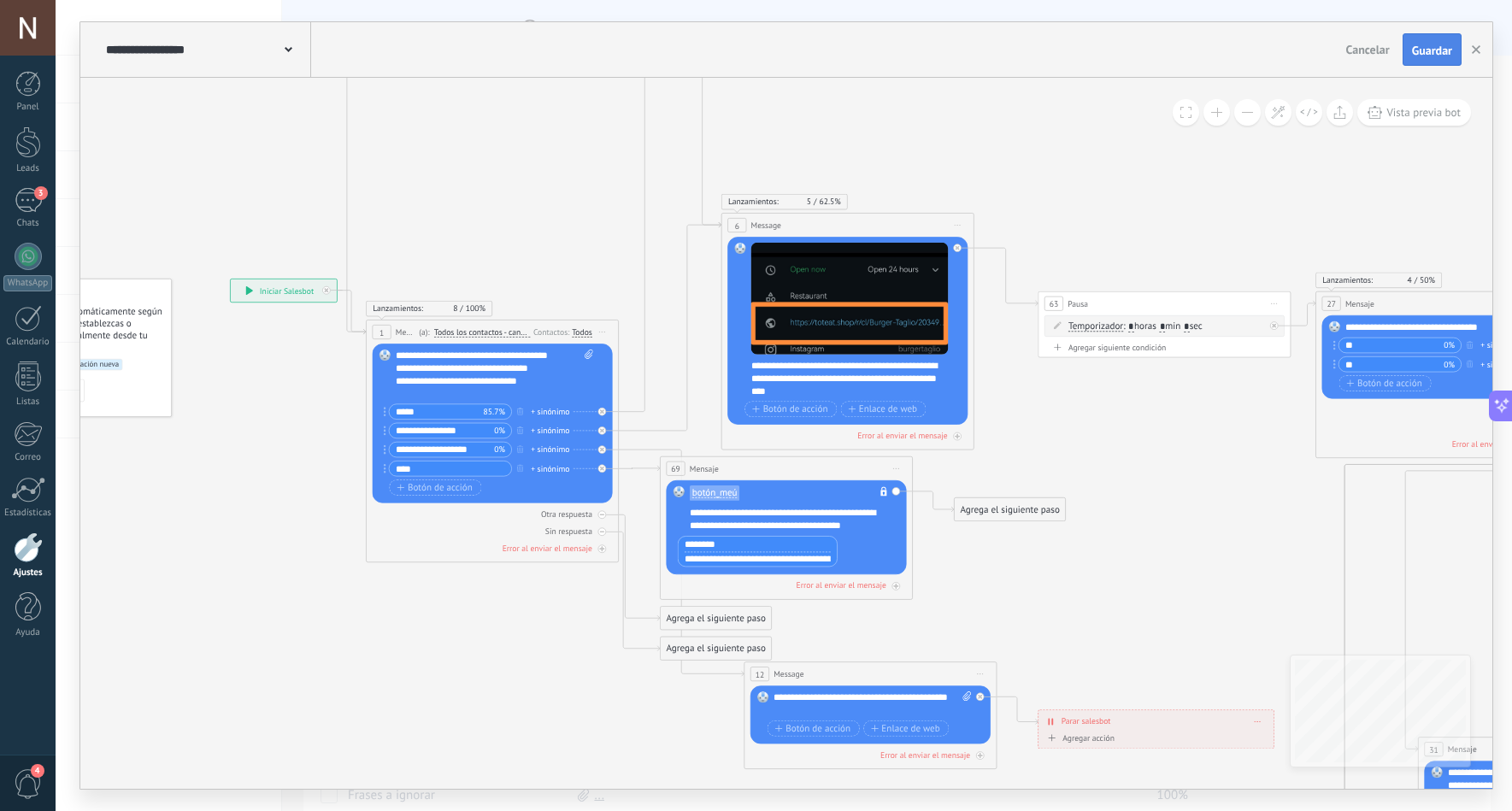
click at [1439, 49] on span "Guardar" at bounding box center [1431, 50] width 40 height 12
click at [1439, 49] on span "button" at bounding box center [1445, 48] width 18 height 18
click at [1439, 49] on div "Guardar" at bounding box center [1431, 49] width 40 height 12
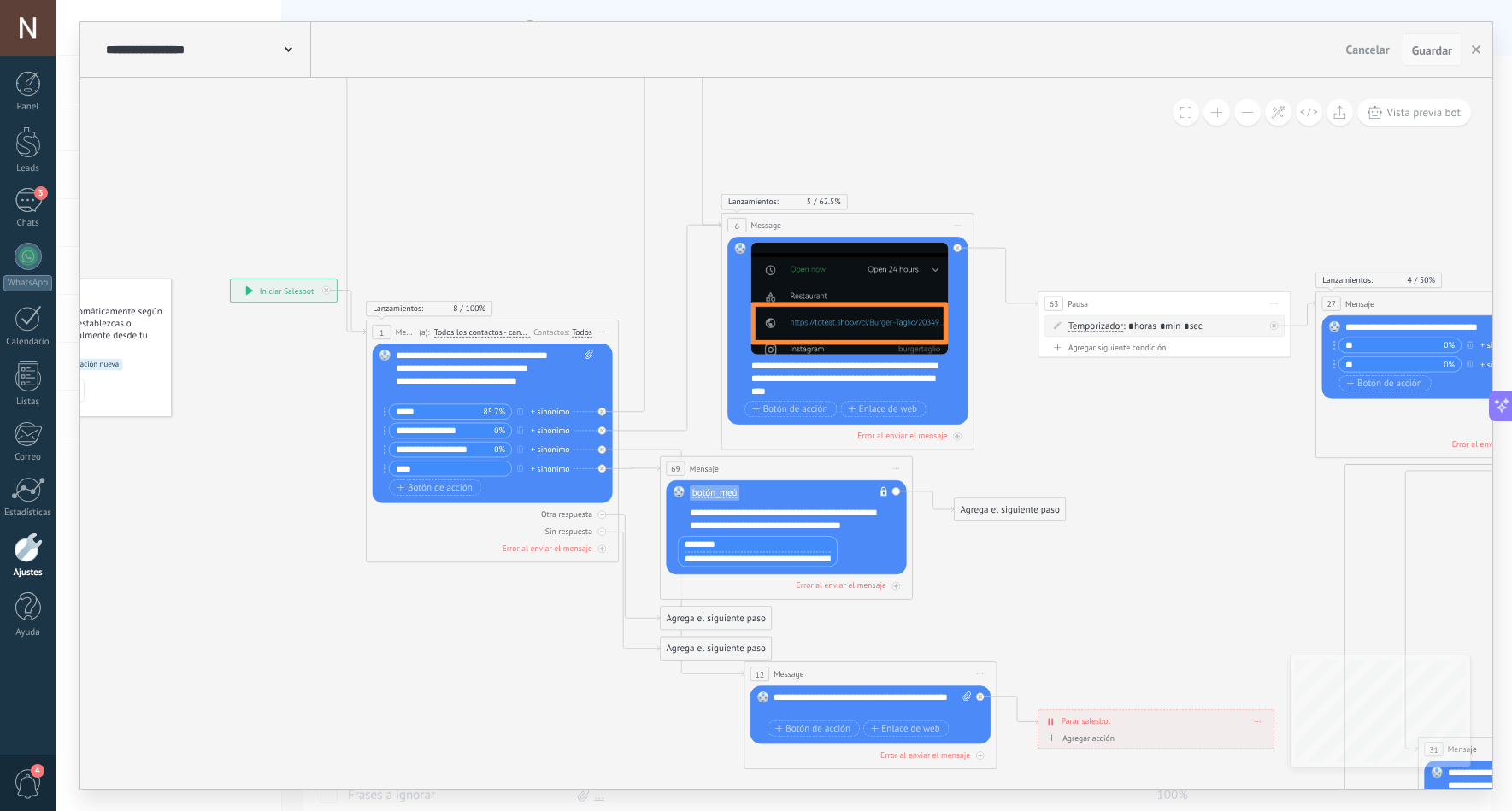
click at [1439, 49] on span "Guardar" at bounding box center [1431, 50] width 40 height 12
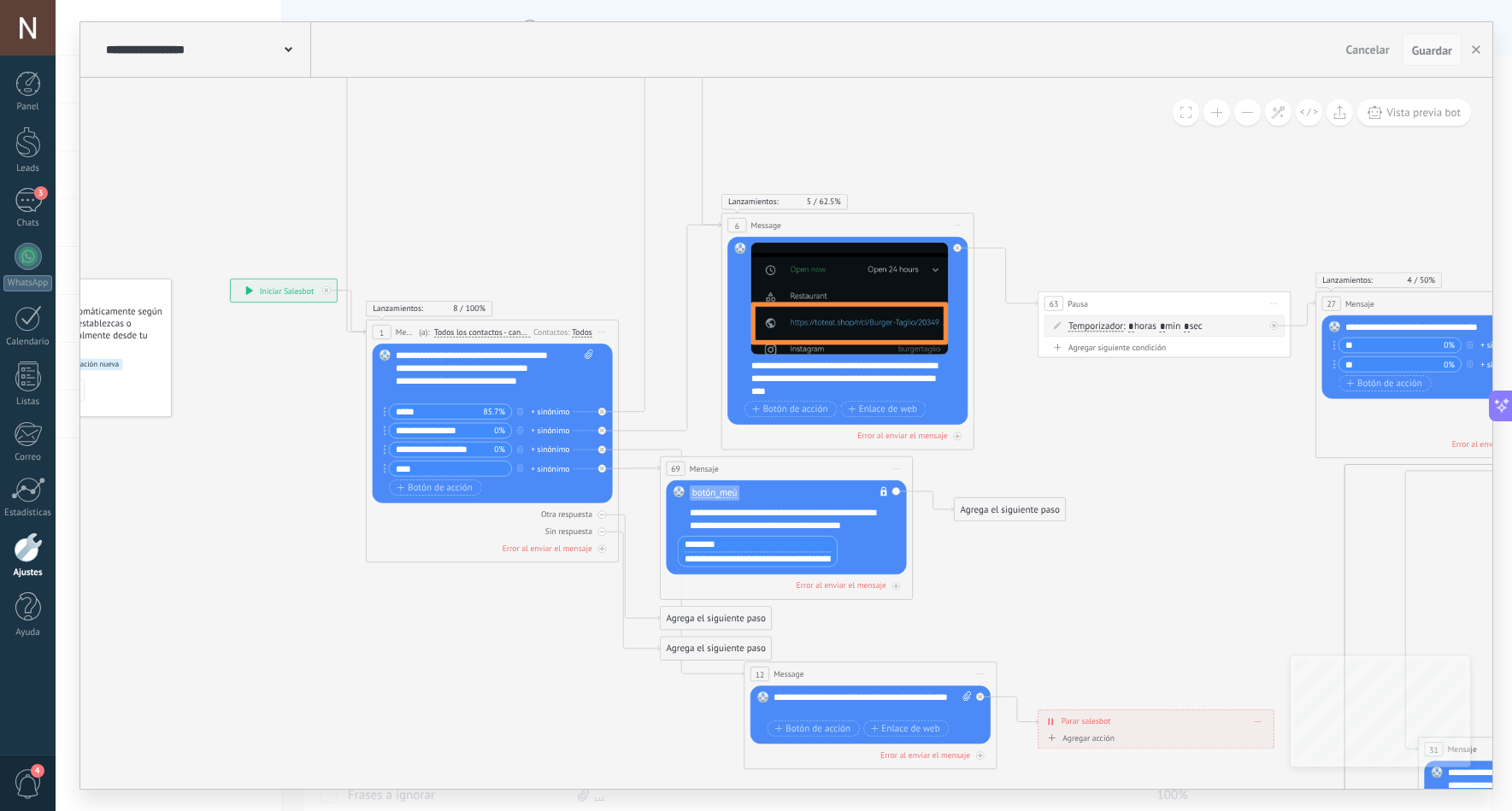
click at [1439, 49] on span "Guardar" at bounding box center [1431, 50] width 40 height 12
click at [1334, 245] on icon at bounding box center [1417, 392] width 3007 height 1754
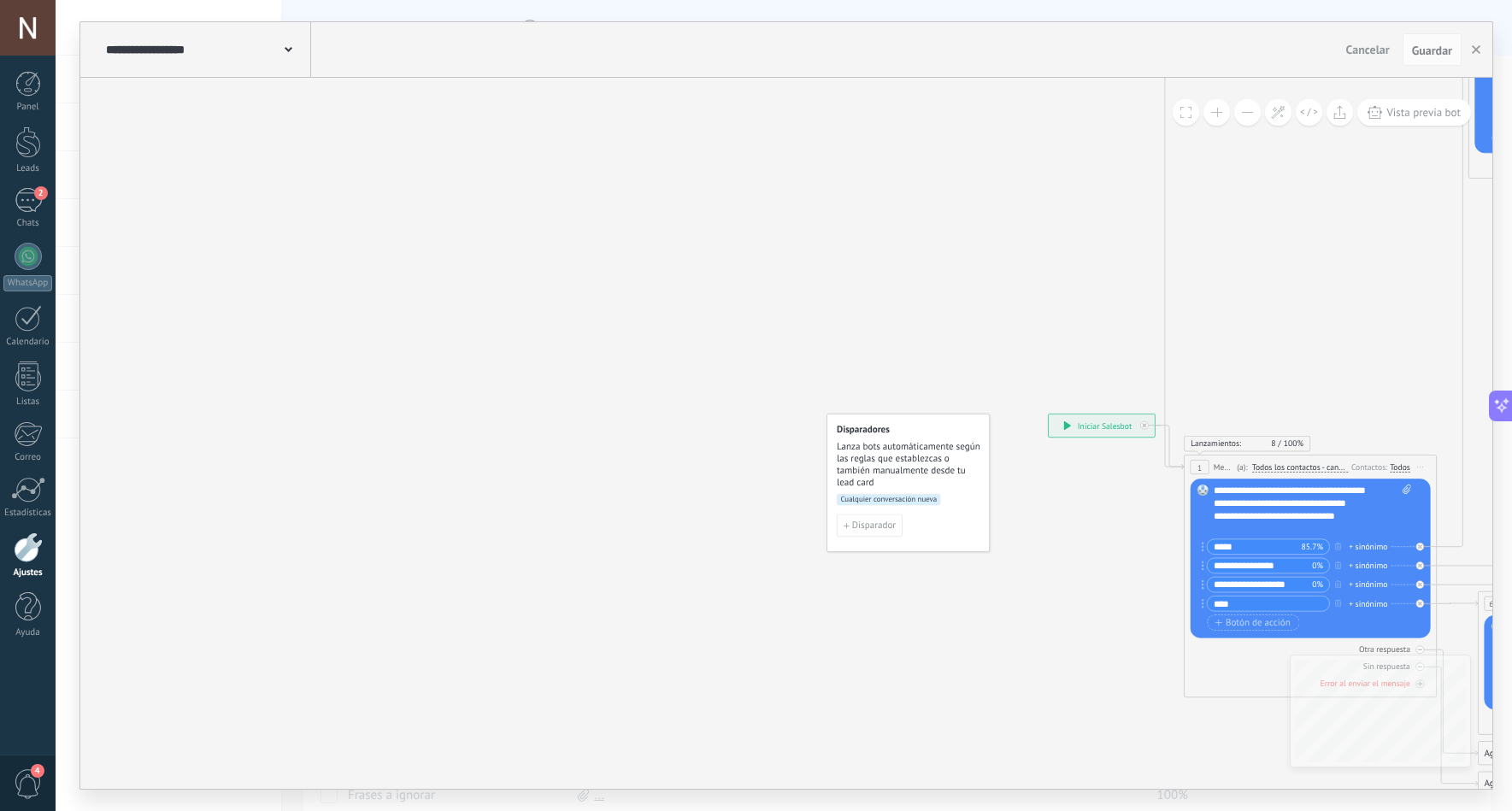
drag, startPoint x: 209, startPoint y: 482, endPoint x: 1095, endPoint y: 639, distance: 899.8
